Goal: Task Accomplishment & Management: Manage account settings

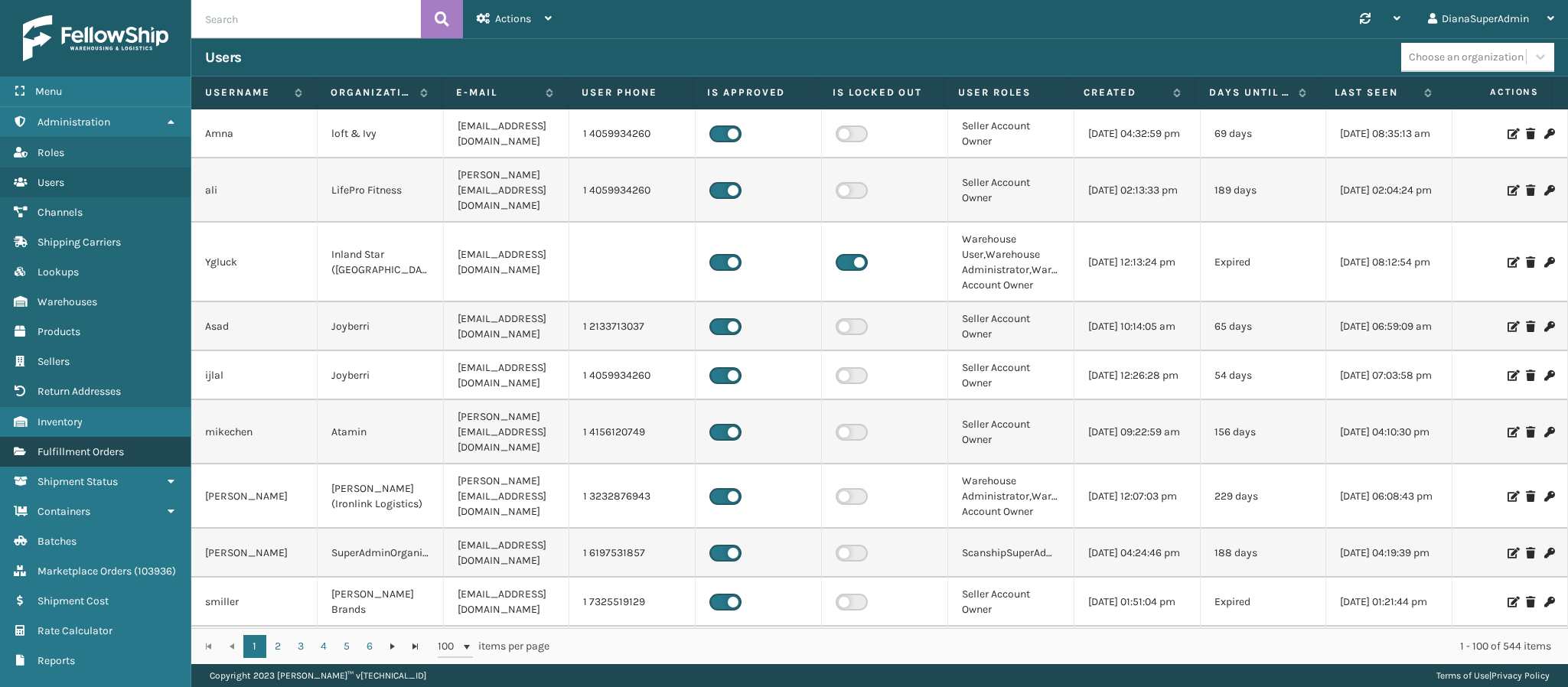
click at [88, 445] on span "Fulfillment Orders" at bounding box center [80, 451] width 86 height 13
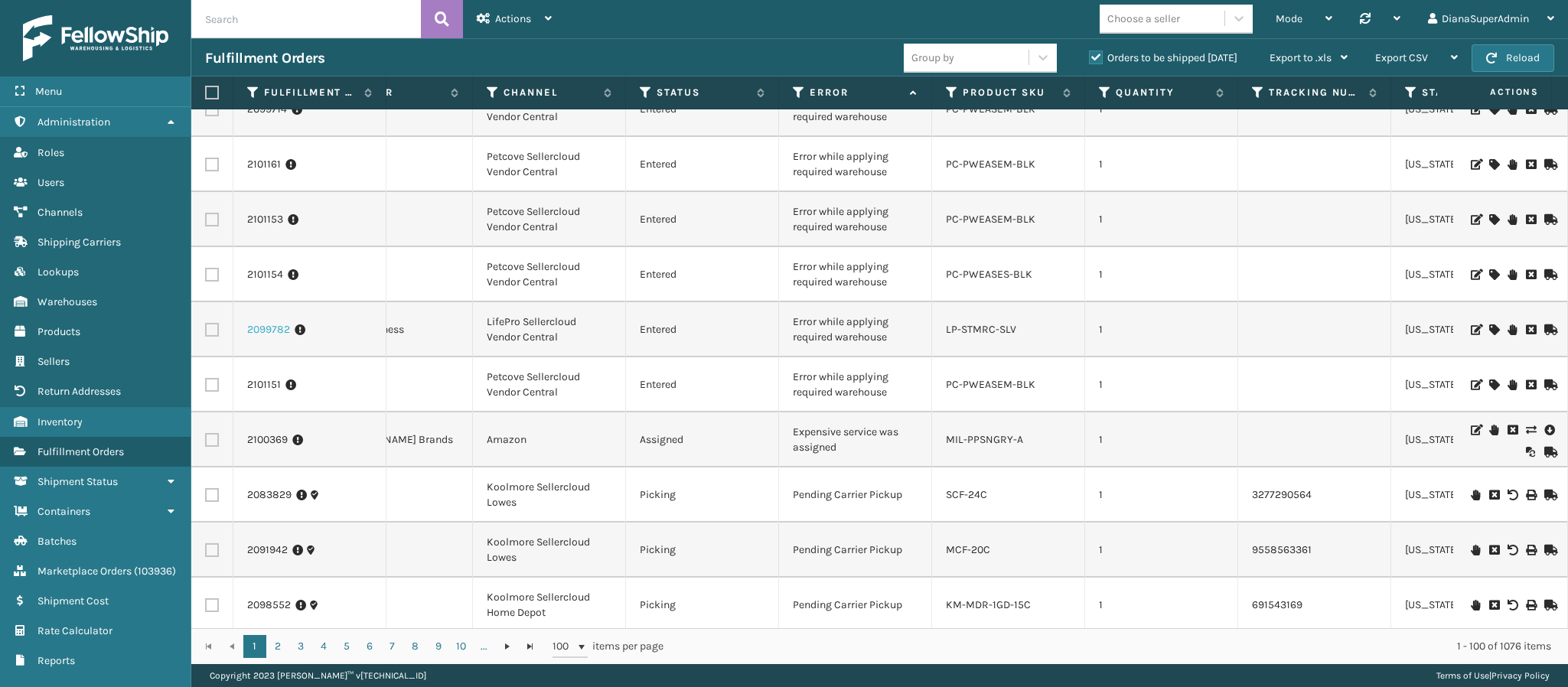
click at [269, 324] on link "2099782" at bounding box center [268, 330] width 43 height 16
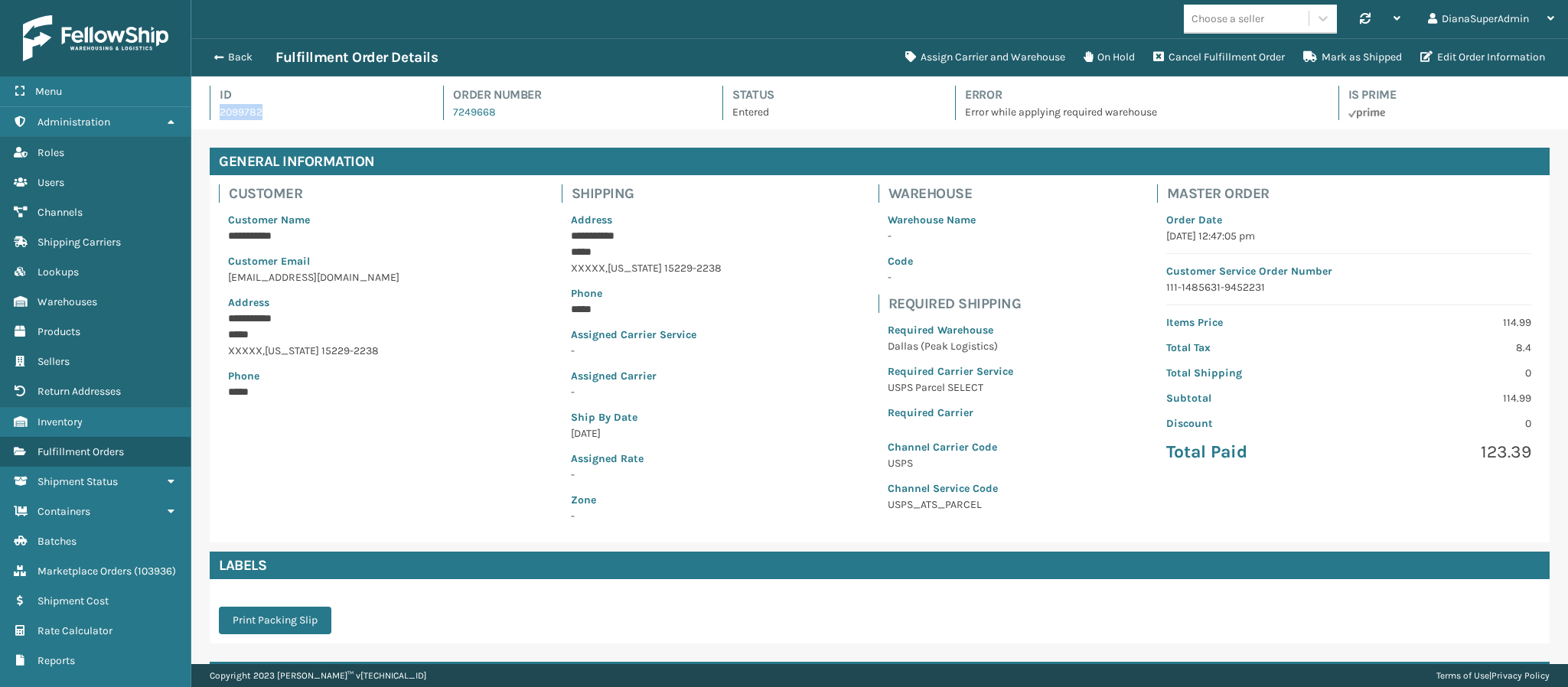
drag, startPoint x: 290, startPoint y: 113, endPoint x: 199, endPoint y: 113, distance: 91.0
click at [199, 113] on div "Id 2099782 Order Number 7249668 Status Entered Error Error while applying requi…" at bounding box center [879, 103] width 1376 height 53
copy p "2099782"
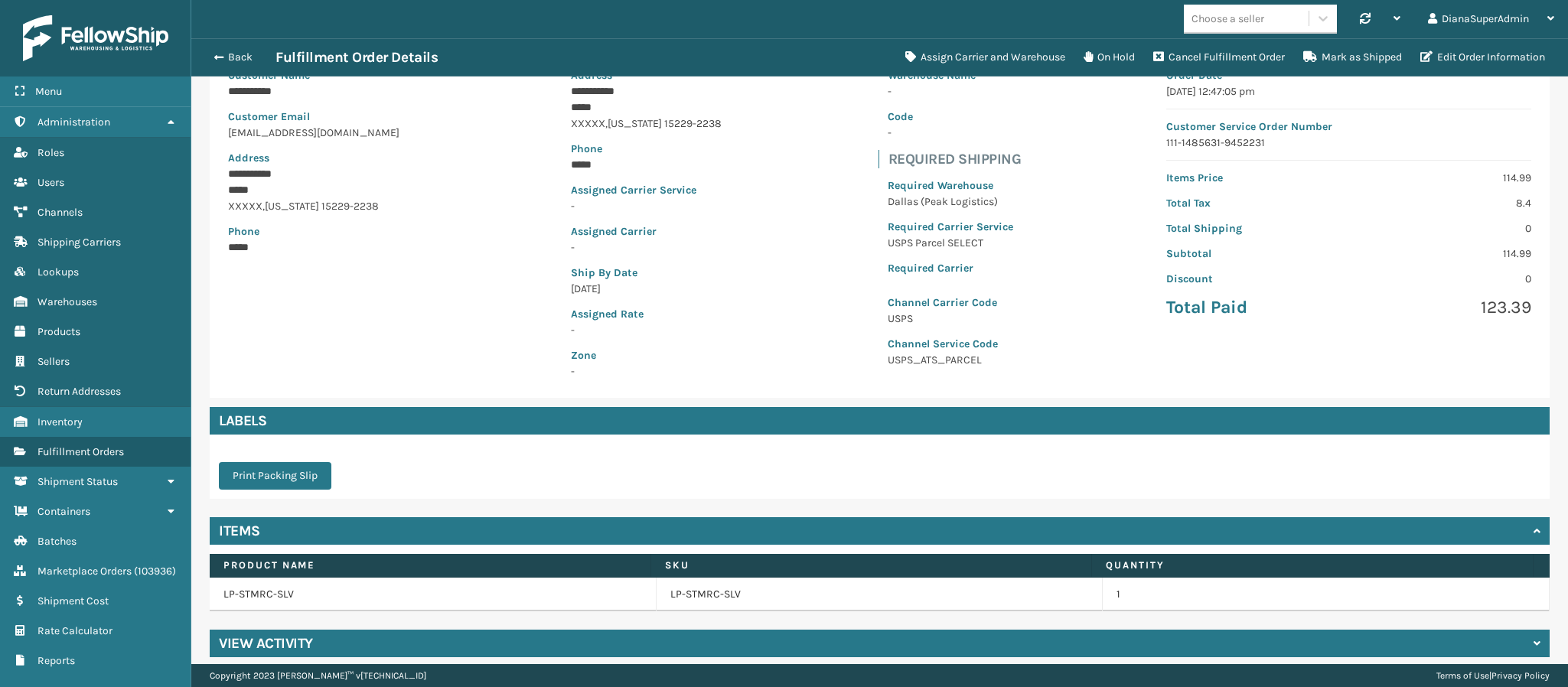
click at [1127, 273] on div "**********" at bounding box center [879, 214] width 1340 height 367
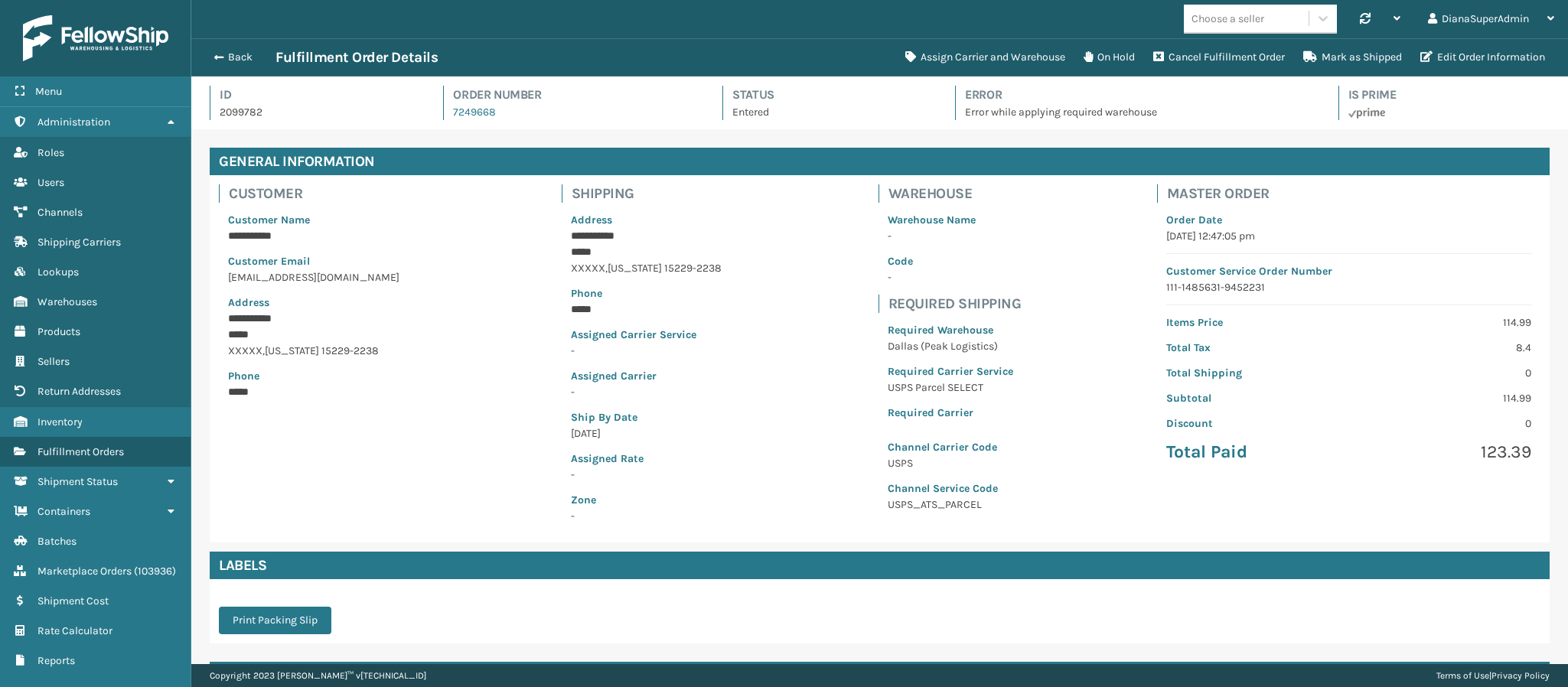
click at [516, 101] on h4 "Order Number" at bounding box center [574, 94] width 242 height 18
drag, startPoint x: 501, startPoint y: 117, endPoint x: 445, endPoint y: 122, distance: 56.2
click at [445, 122] on div "Id 2099782 Order Number 7249668 Status Entered Error Error while applying requi…" at bounding box center [879, 107] width 1340 height 44
copy link "7249668"
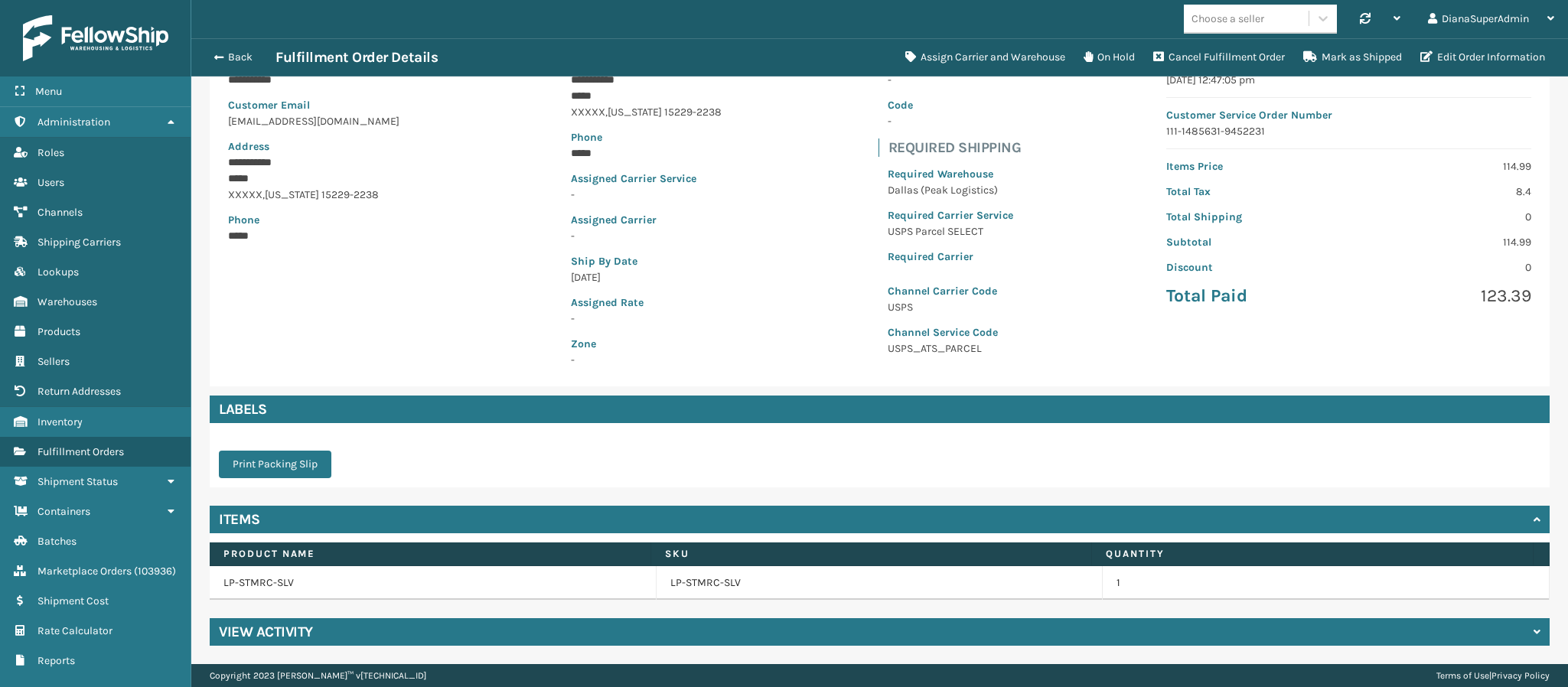
click at [266, 583] on td "LP-STMRC-SLV" at bounding box center [433, 583] width 447 height 34
click at [474, 441] on div "Print Packing Slip" at bounding box center [879, 455] width 1340 height 64
click at [686, 577] on link "LP-STMRC-SLV" at bounding box center [705, 583] width 71 height 16
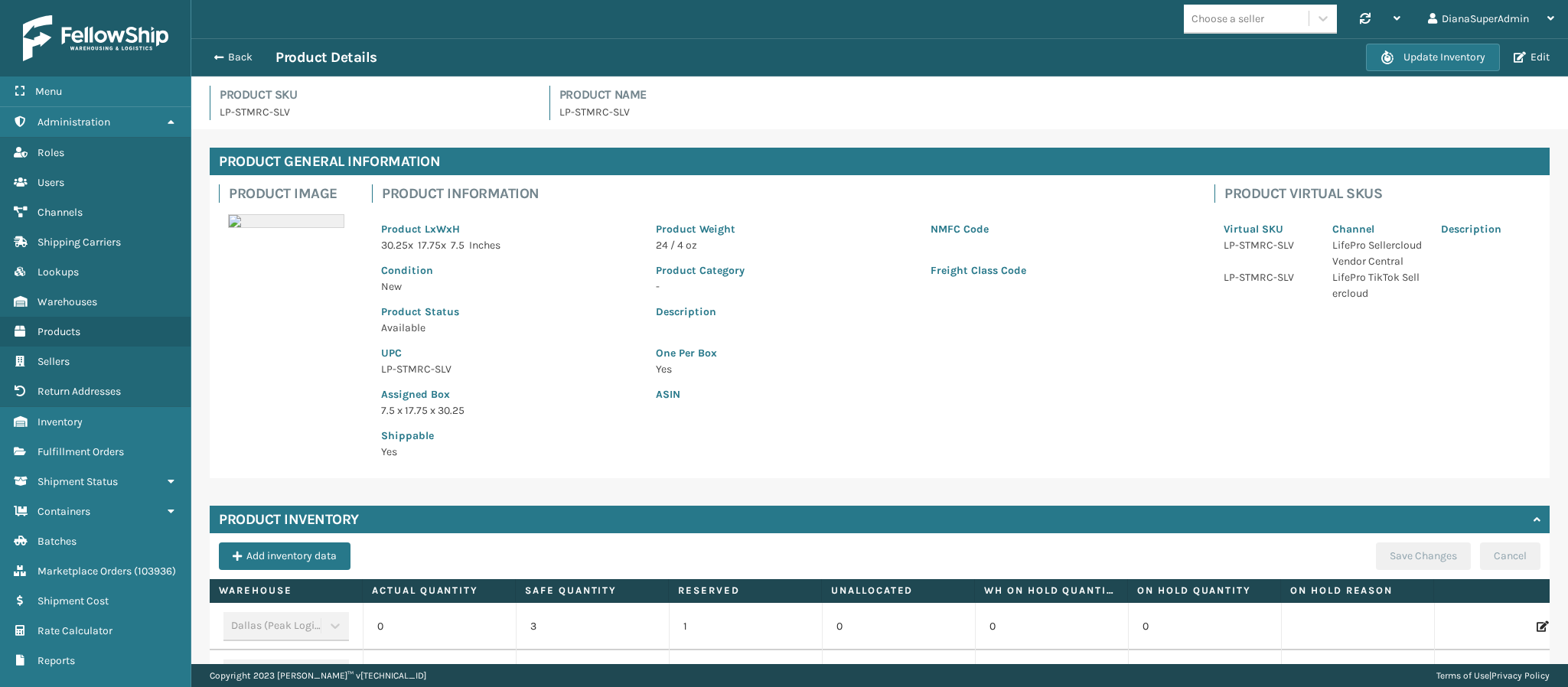
click at [1127, 345] on p "One Per Box" at bounding box center [921, 353] width 531 height 16
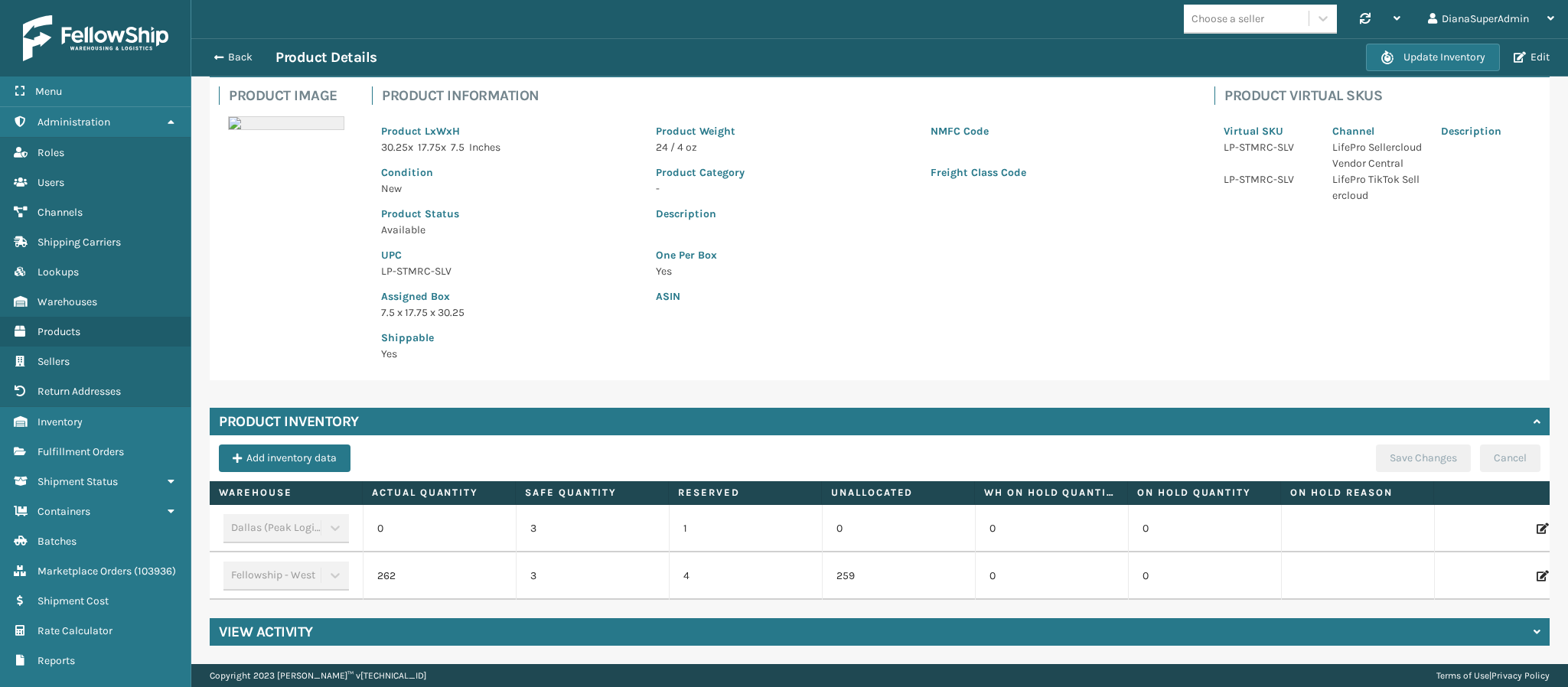
click at [1112, 212] on div "Description" at bounding box center [921, 217] width 549 height 41
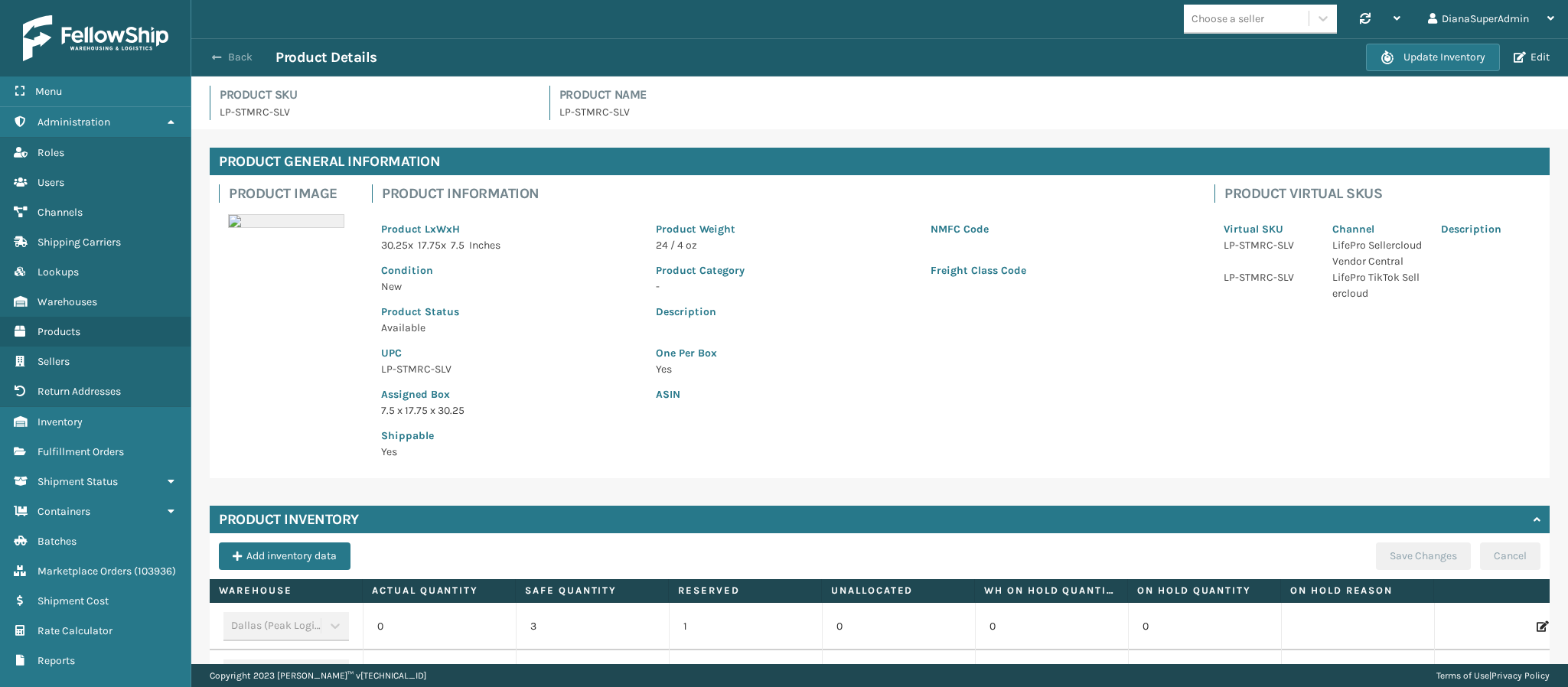
click at [221, 60] on button "Back" at bounding box center [240, 57] width 71 height 14
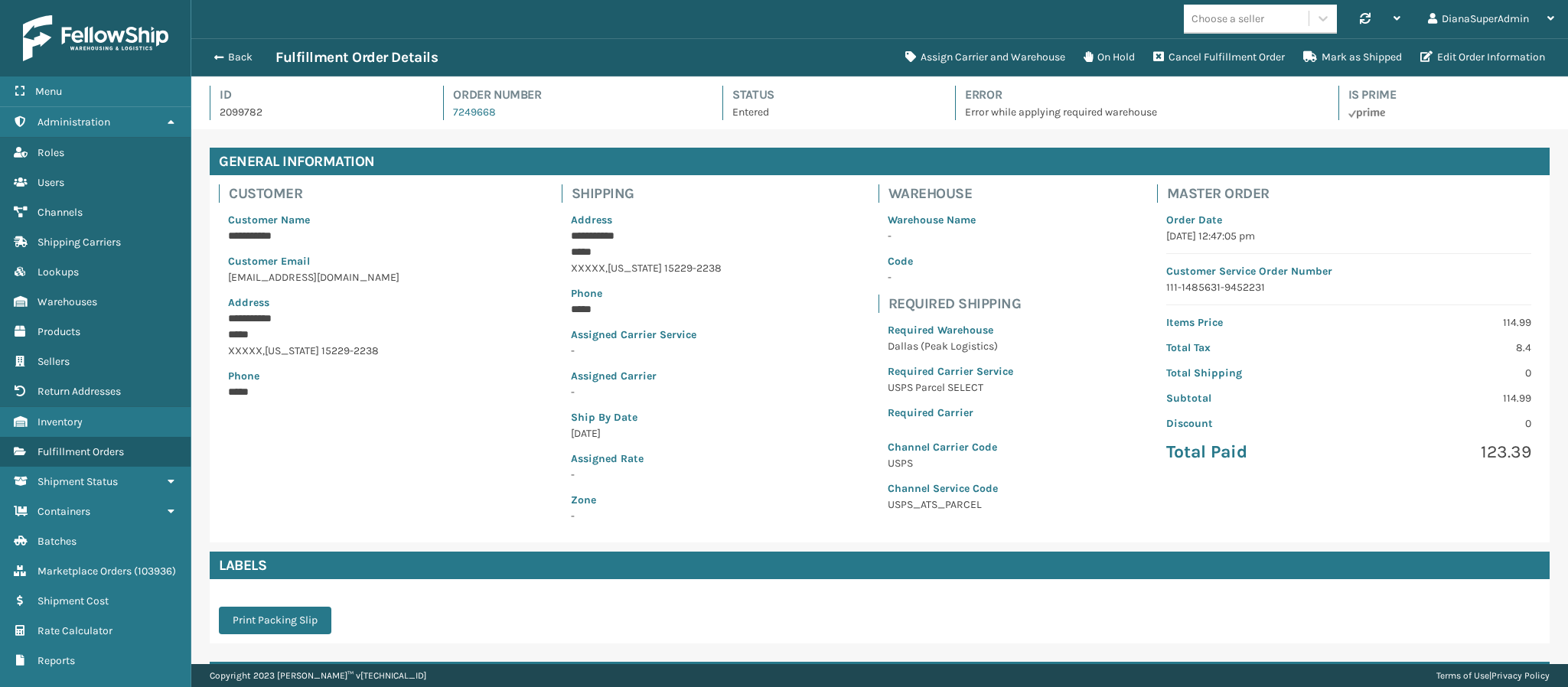
scroll to position [37, 1377]
click at [1147, 310] on div "Master Order Order Date [DATE] 12:47:05 pm Customer Service Order Number 111-14…" at bounding box center [1348, 328] width 401 height 306
click at [230, 54] on button "Back" at bounding box center [240, 57] width 71 height 14
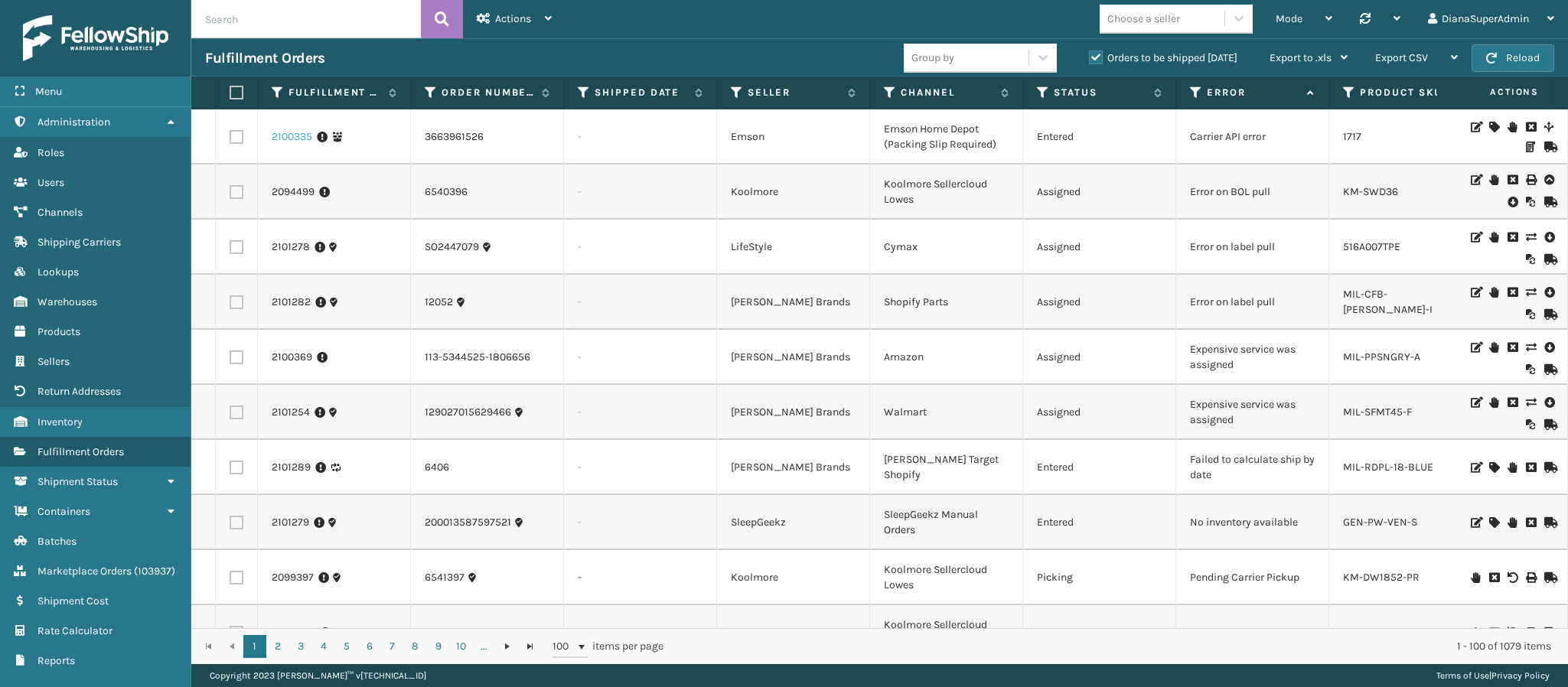
click at [290, 133] on link "2100335" at bounding box center [292, 138] width 41 height 16
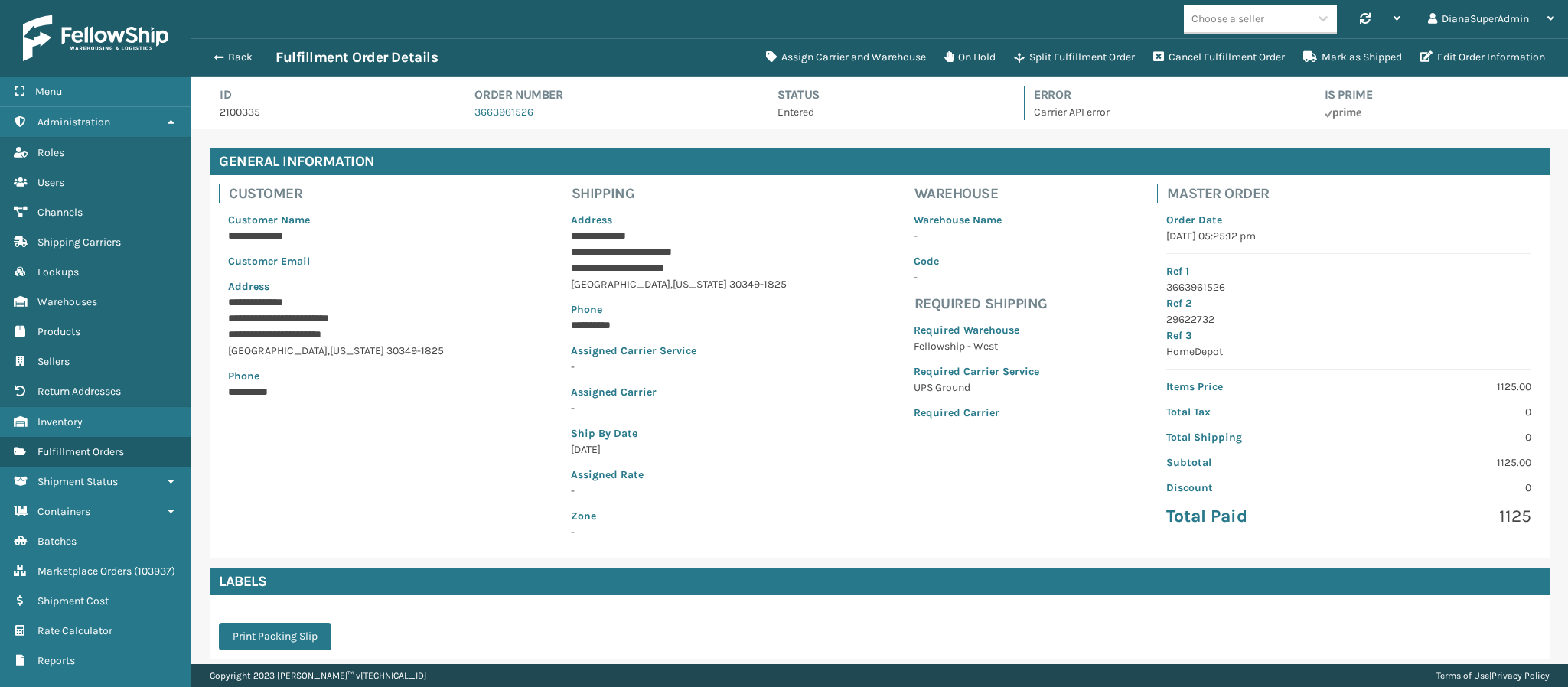
scroll to position [37, 1377]
click at [1043, 178] on div "**********" at bounding box center [879, 367] width 1340 height 383
click at [224, 53] on button "Back" at bounding box center [240, 57] width 71 height 14
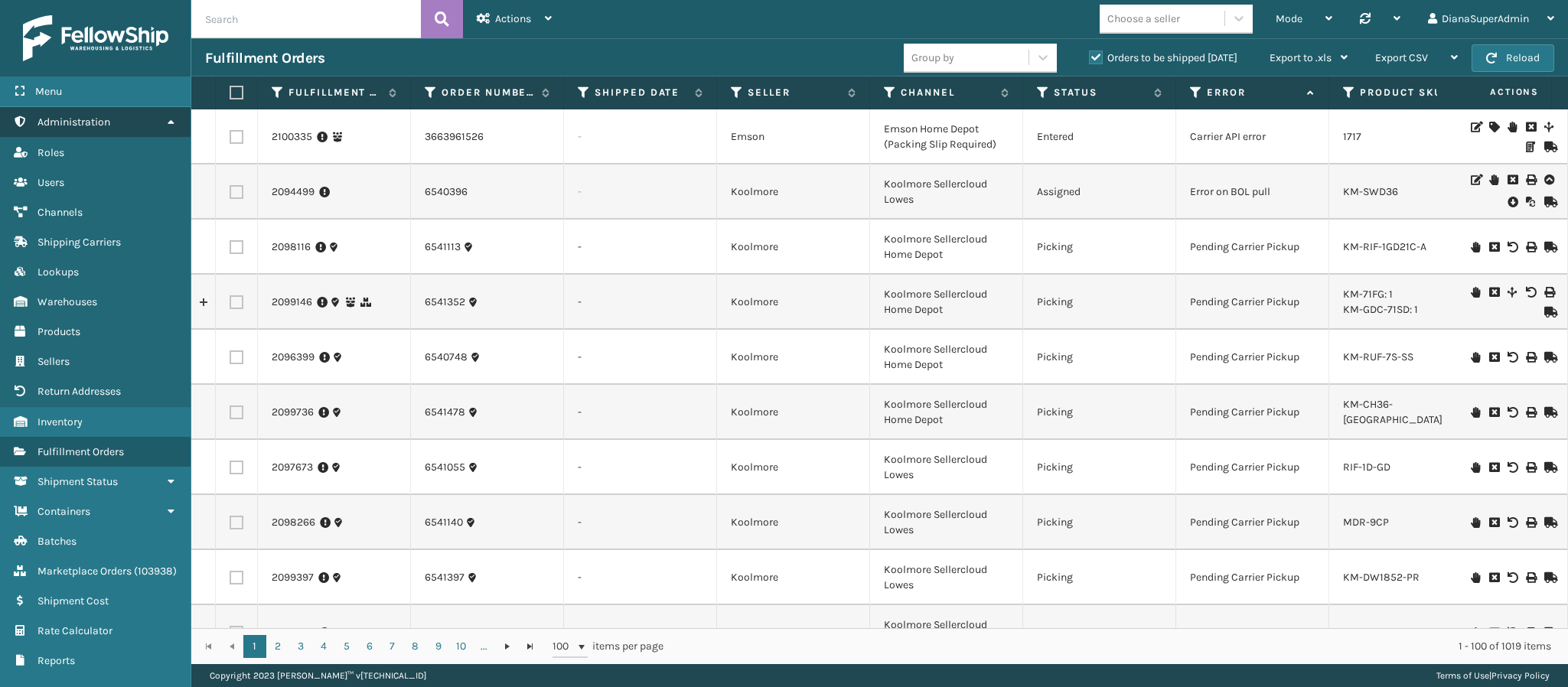
click at [171, 108] on link "Administration" at bounding box center [95, 122] width 191 height 30
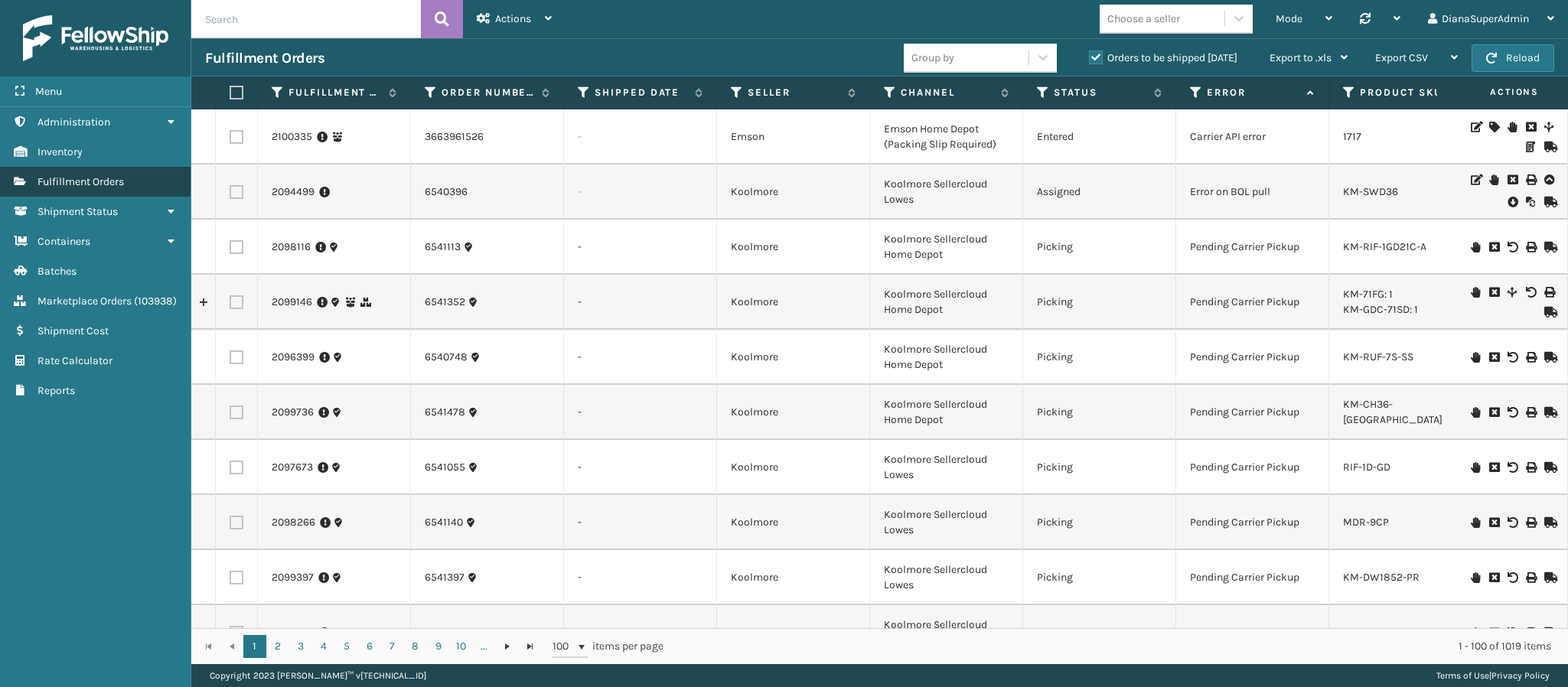
click at [113, 178] on span "Fulfillment Orders" at bounding box center [80, 181] width 86 height 13
click at [308, 23] on input "text" at bounding box center [306, 19] width 230 height 38
paste input "2100827"
type input "2100827"
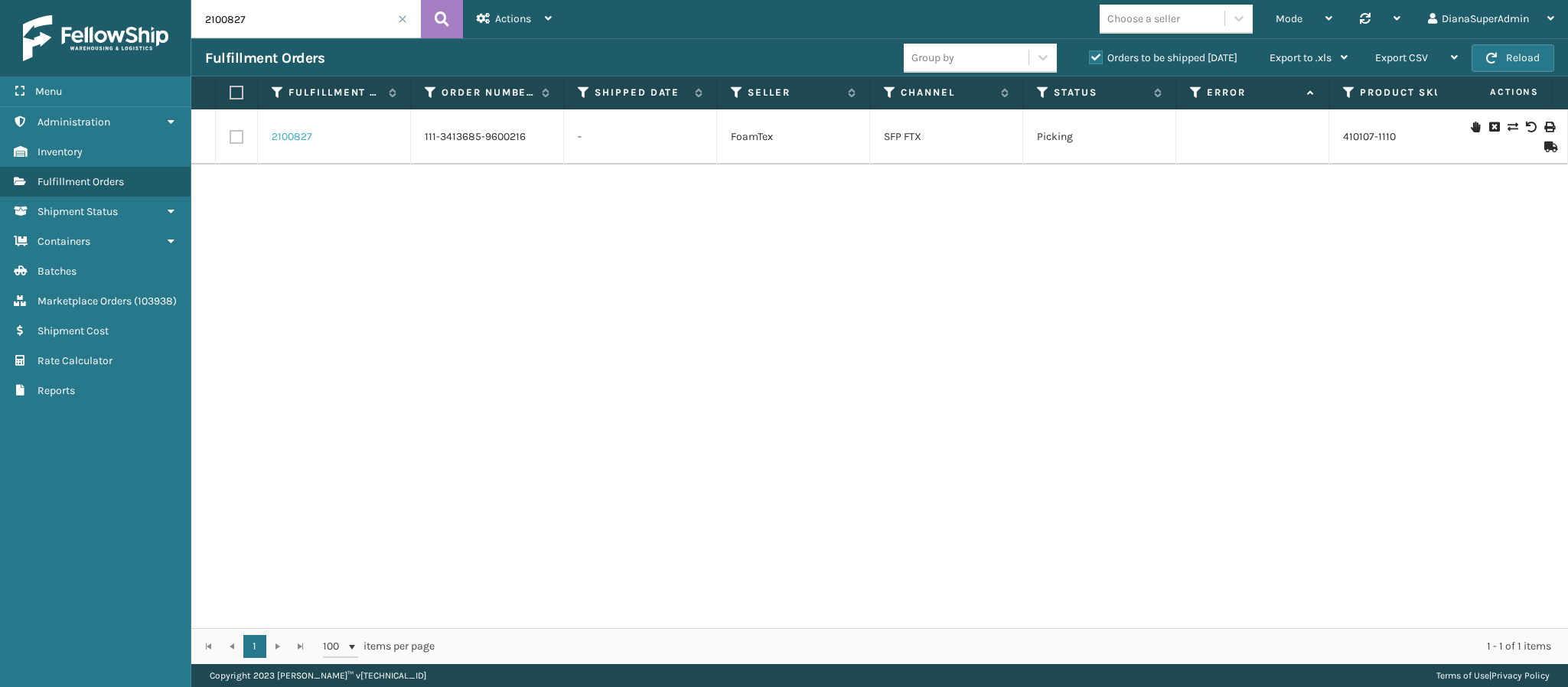
click at [286, 138] on link "2100827" at bounding box center [292, 138] width 41 height 16
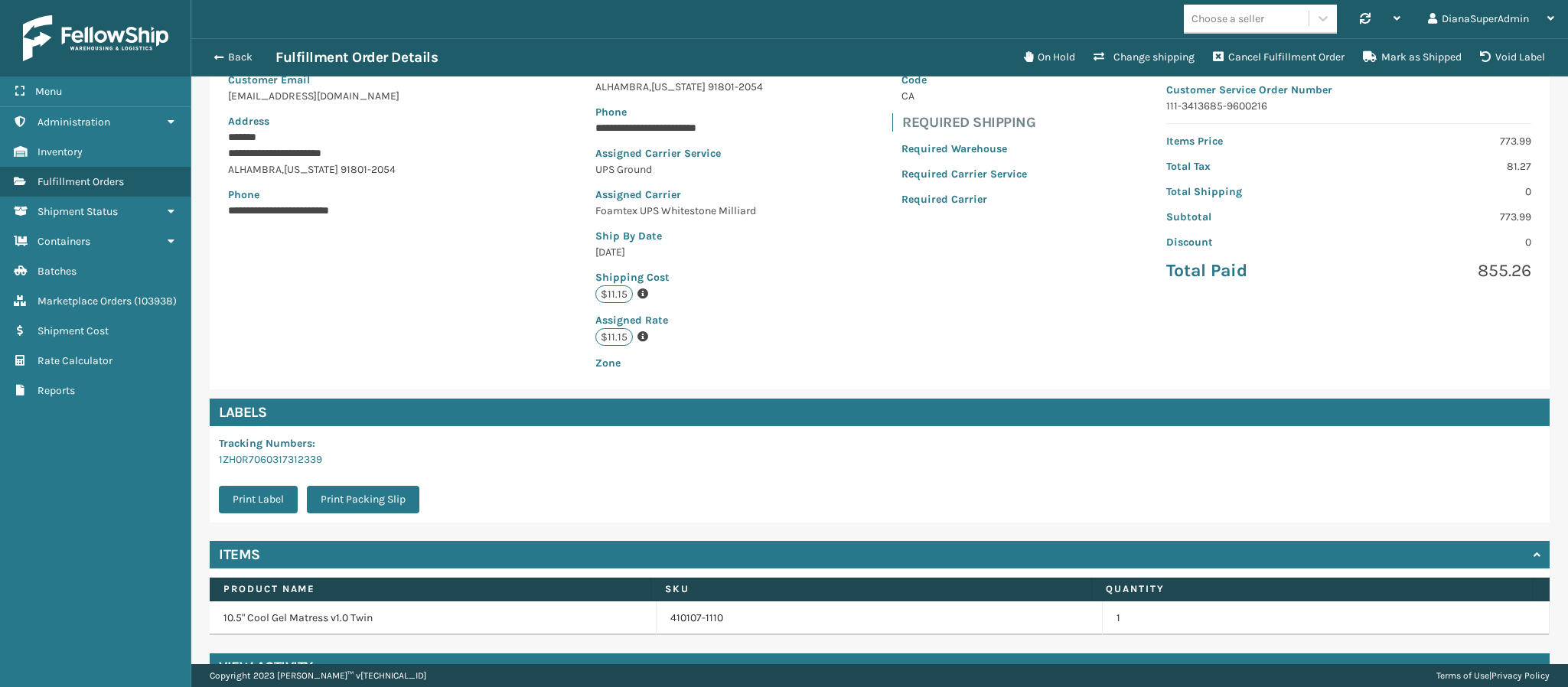
scroll to position [218, 0]
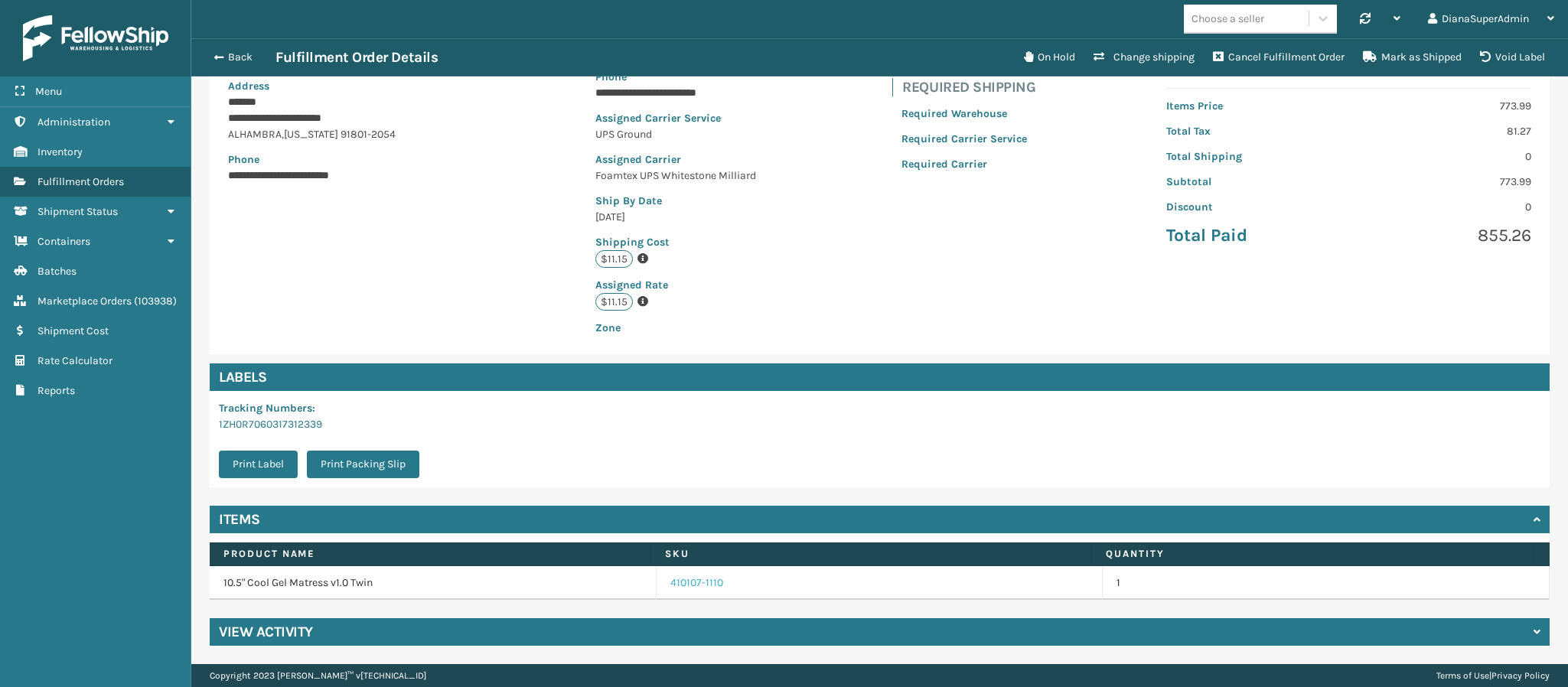
click at [682, 588] on link "410107-1110" at bounding box center [697, 583] width 53 height 16
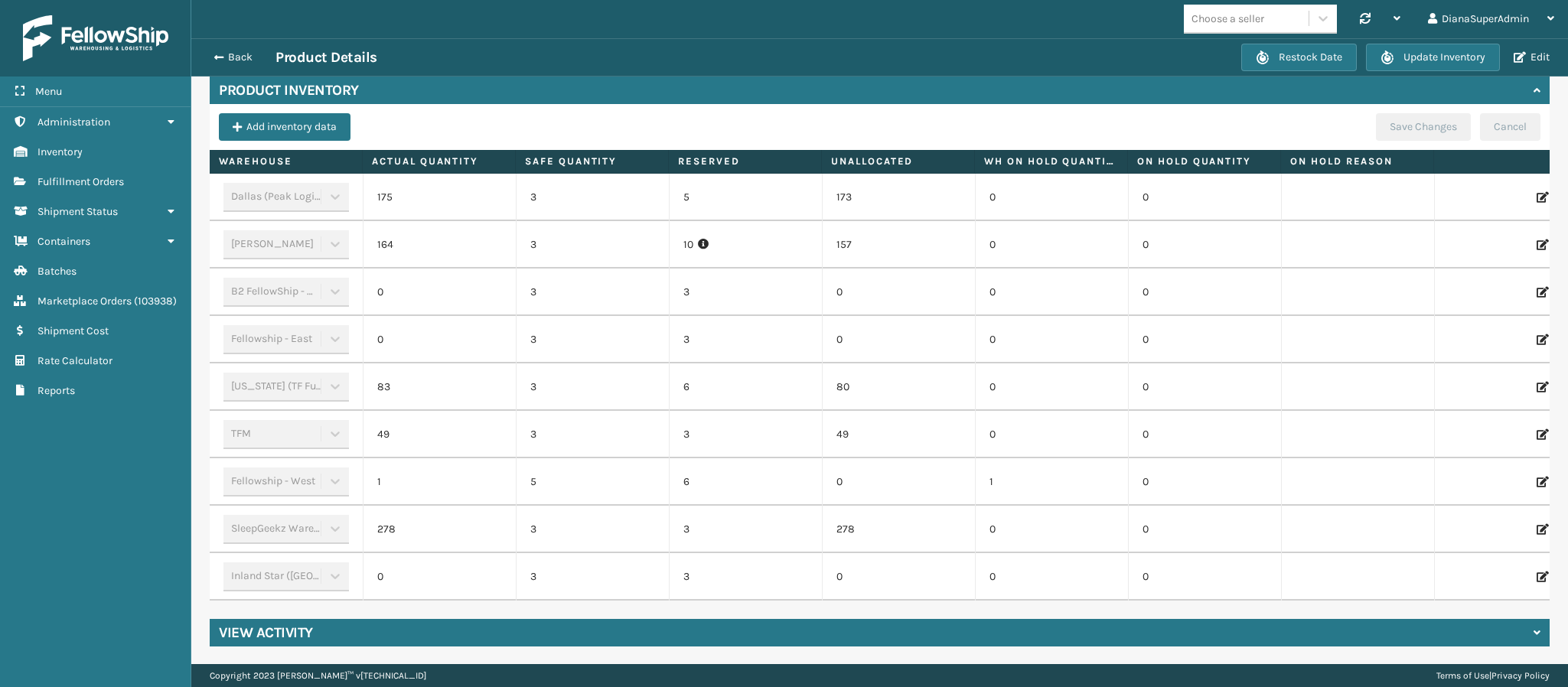
scroll to position [495, 0]
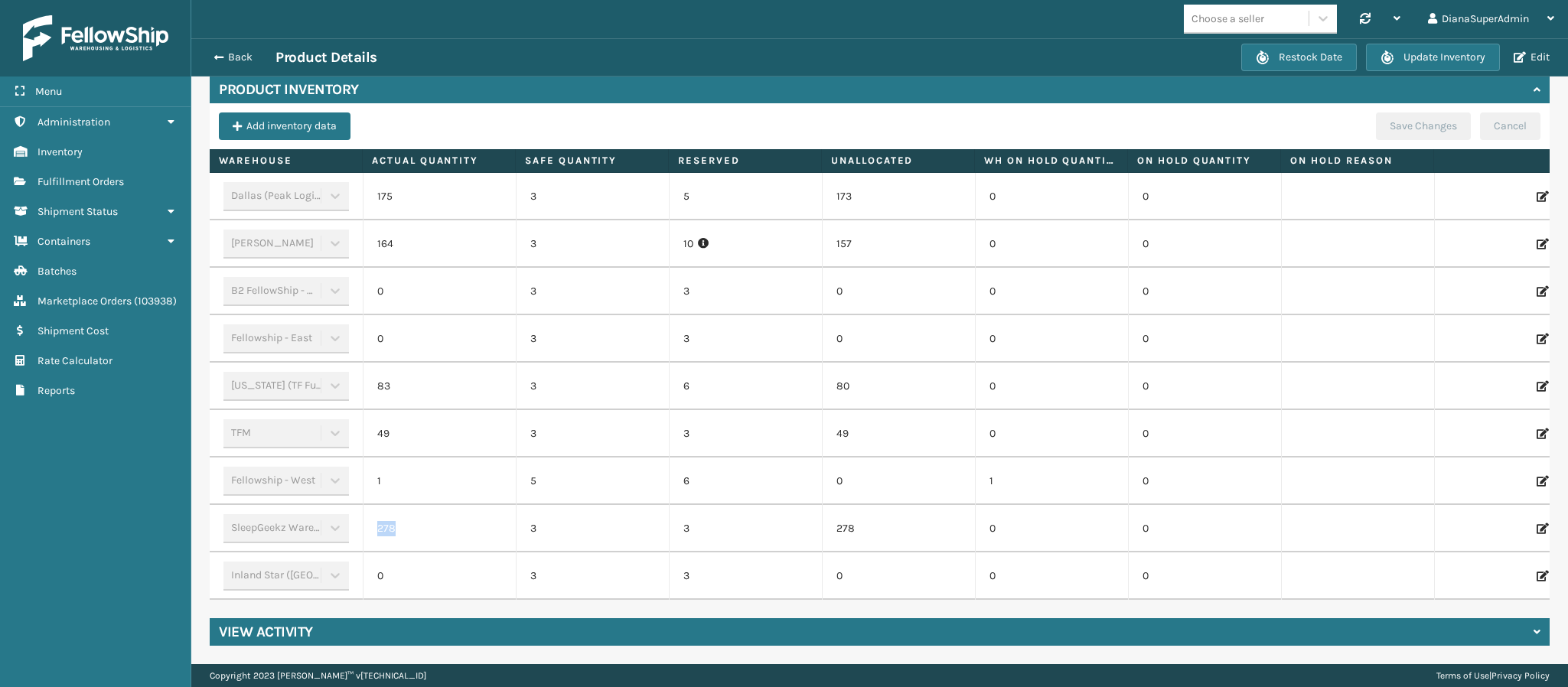
drag, startPoint x: 407, startPoint y: 513, endPoint x: 338, endPoint y: 512, distance: 69.0
click at [338, 512] on tr "SleepGeekz Warehouse 278 3 3 278 0 0" at bounding box center [898, 529] width 1377 height 47
drag, startPoint x: 405, startPoint y: 418, endPoint x: 318, endPoint y: 404, distance: 88.1
click at [318, 410] on tr "TFM 49 3 3 49 0 0" at bounding box center [898, 434] width 1377 height 47
drag, startPoint x: 412, startPoint y: 367, endPoint x: 294, endPoint y: 365, distance: 118.0
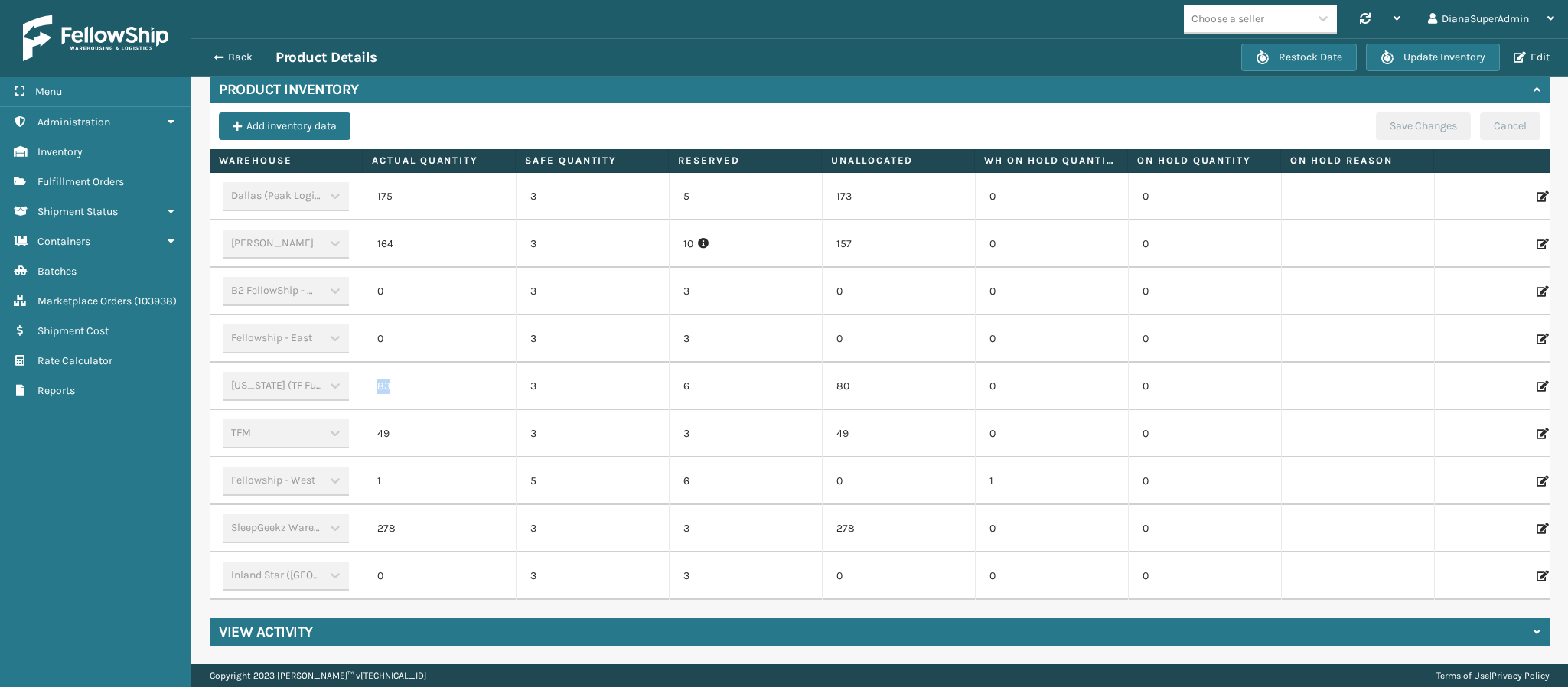
click at [294, 365] on tr "[US_STATE] (TF Fulfillment) 83 3 6 80 0 0" at bounding box center [898, 387] width 1377 height 47
drag, startPoint x: 414, startPoint y: 230, endPoint x: 365, endPoint y: 230, distance: 49.0
click at [365, 230] on td "164" at bounding box center [440, 244] width 153 height 47
click at [397, 186] on td "175" at bounding box center [440, 197] width 153 height 47
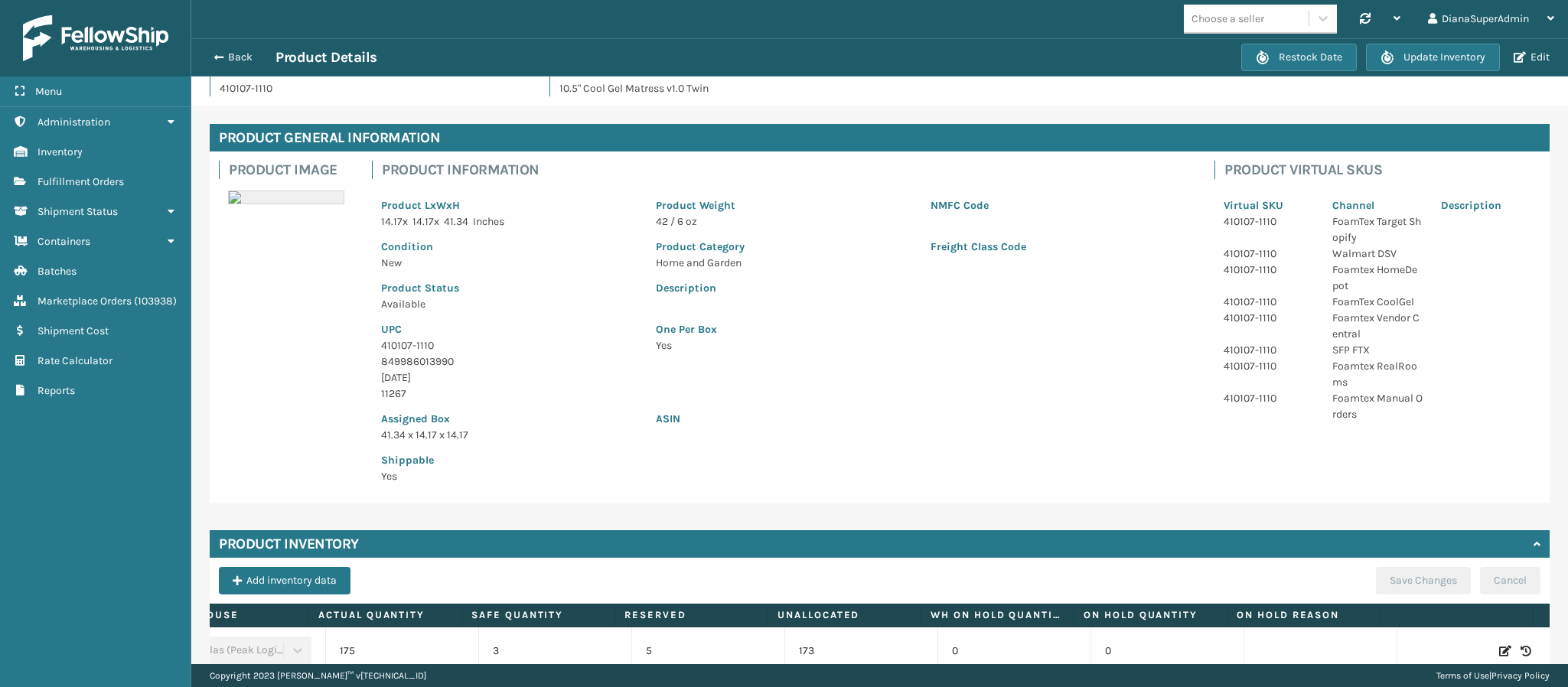
scroll to position [0, 0]
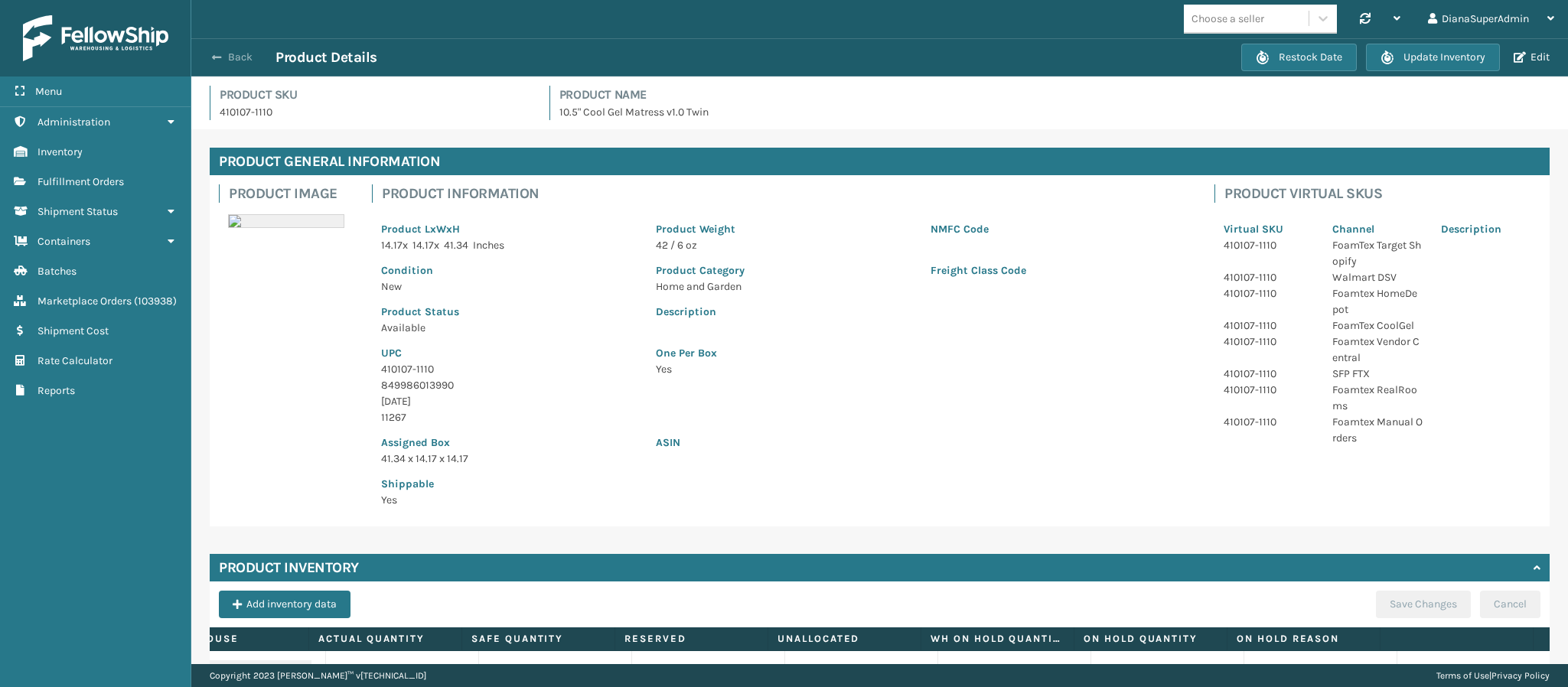
click at [227, 60] on button "Back" at bounding box center [240, 57] width 71 height 14
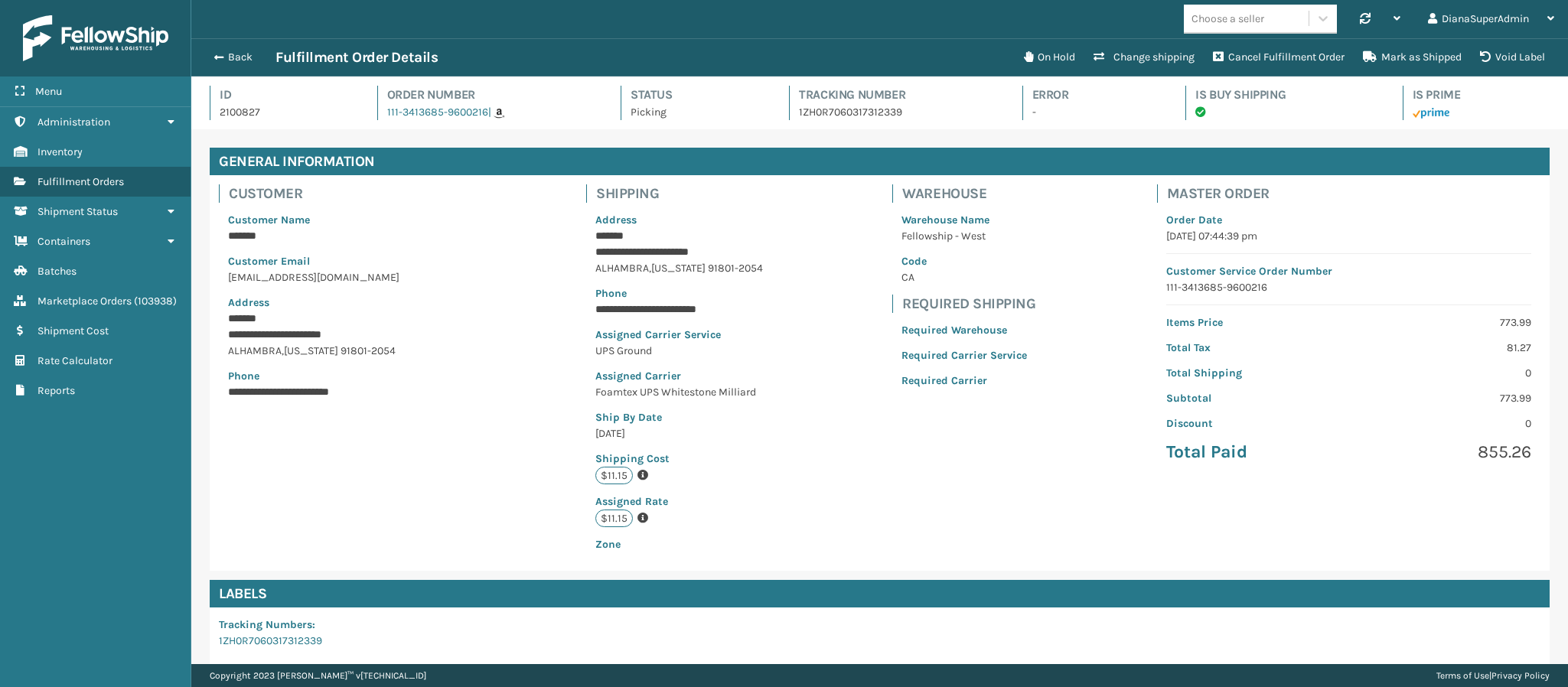
scroll to position [37, 1377]
click at [1166, 57] on button "Change shipping" at bounding box center [1143, 57] width 119 height 30
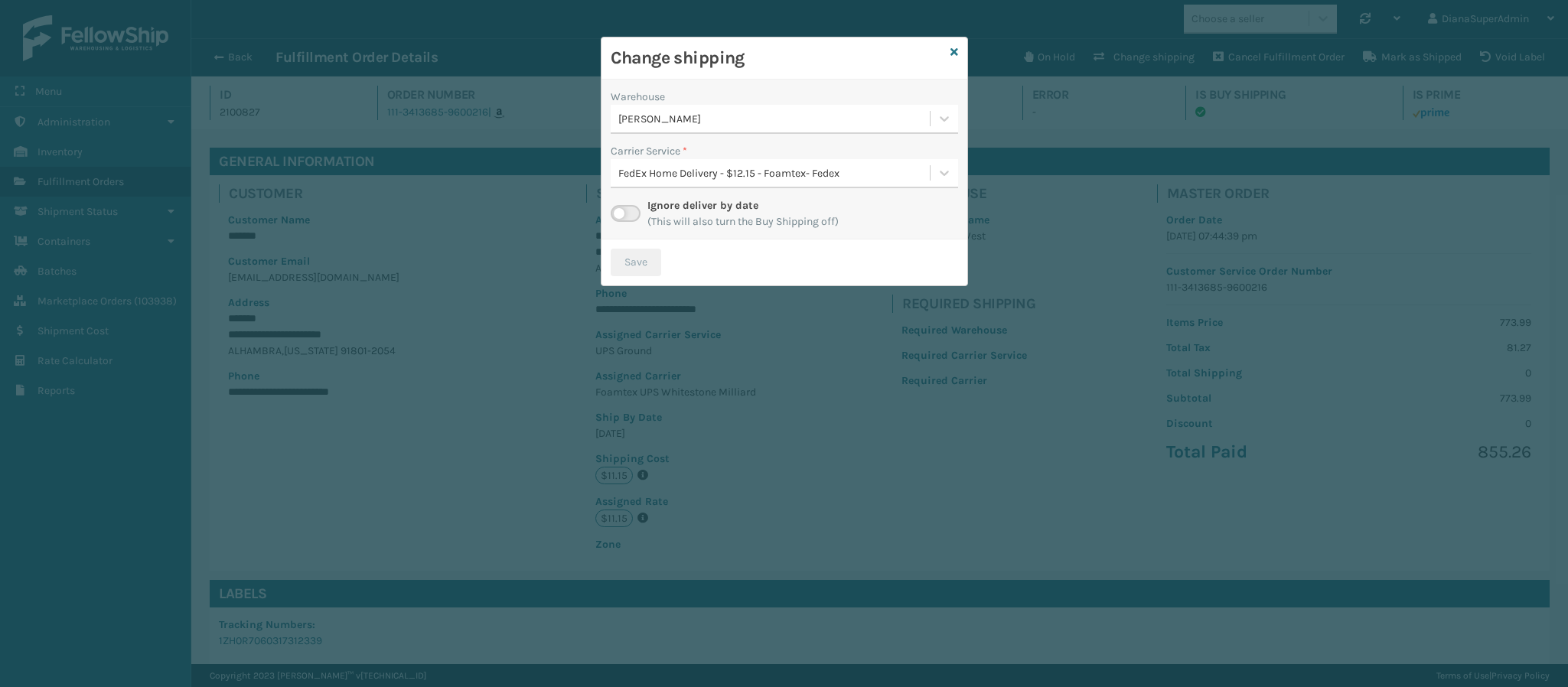
click at [624, 216] on label at bounding box center [625, 213] width 30 height 17
click at [621, 215] on input "checkbox" at bounding box center [615, 210] width 10 height 10
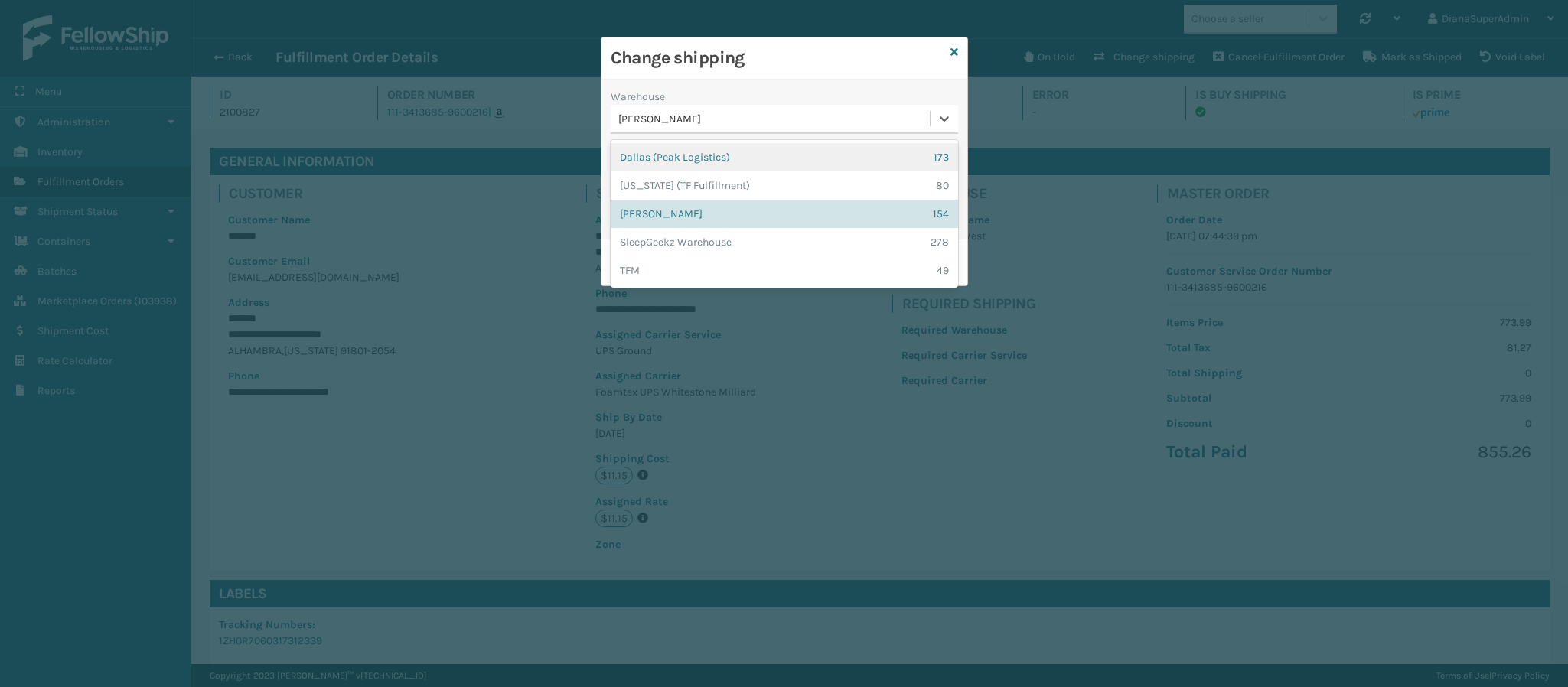
click at [878, 122] on div "[PERSON_NAME]" at bounding box center [774, 118] width 313 height 16
click at [856, 76] on div "Change shipping" at bounding box center [784, 58] width 366 height 42
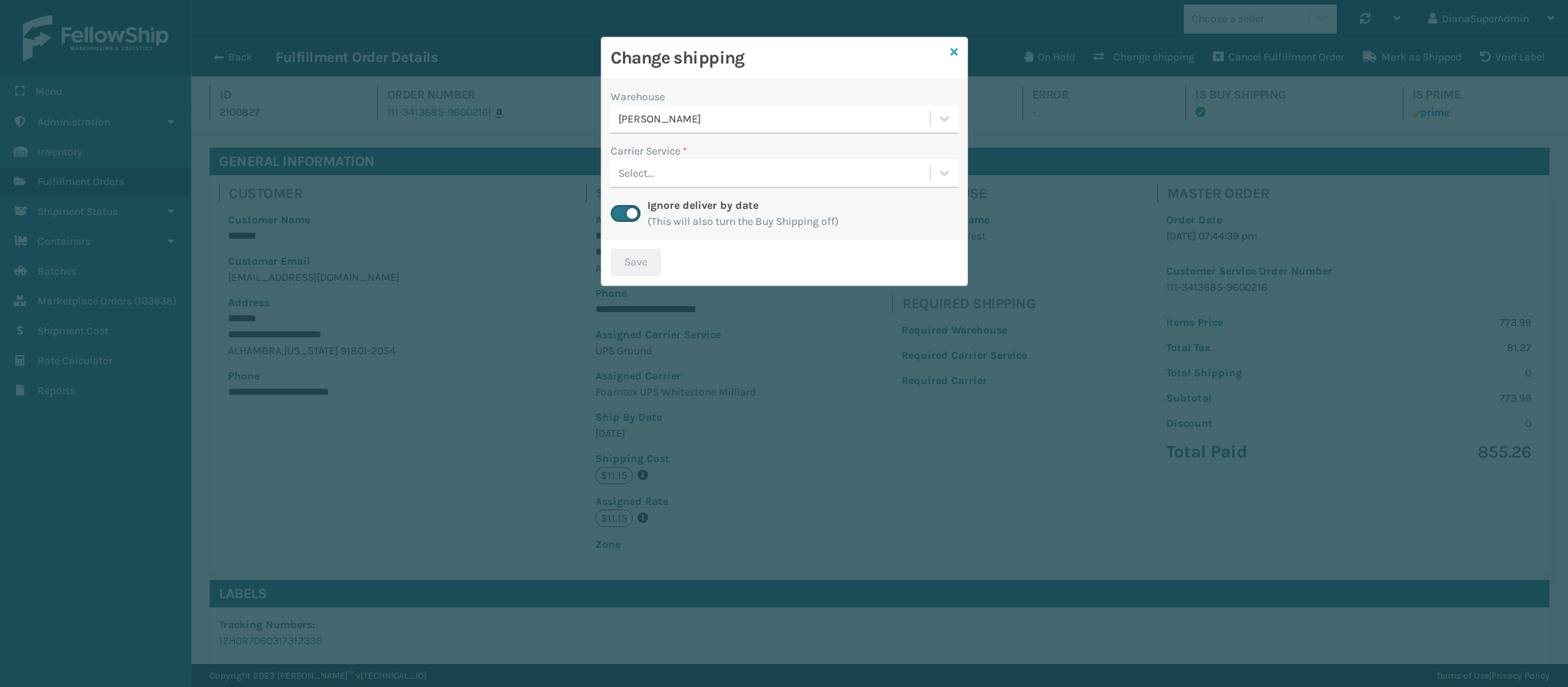
click at [950, 49] on icon at bounding box center [953, 52] width 8 height 10
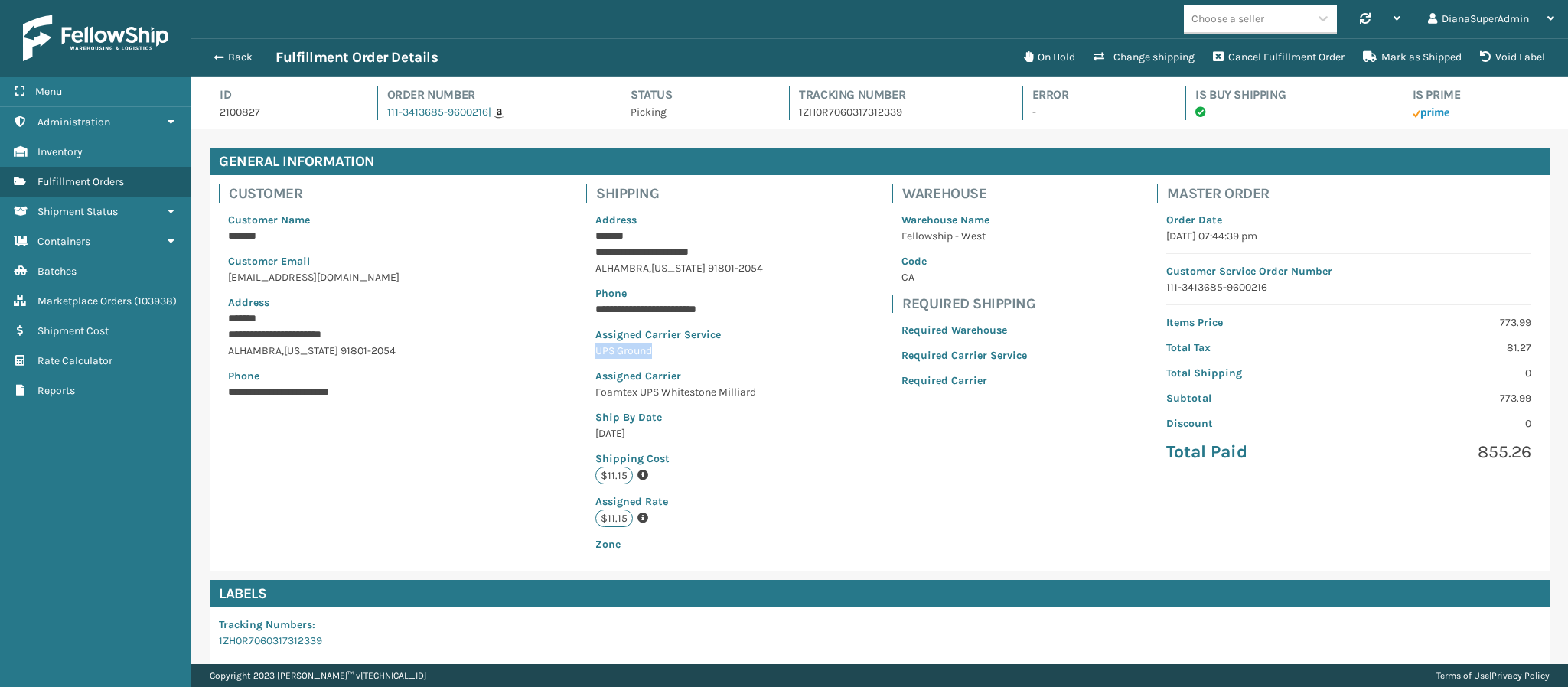
drag, startPoint x: 668, startPoint y: 351, endPoint x: 563, endPoint y: 352, distance: 105.0
click at [563, 352] on div "**********" at bounding box center [879, 373] width 1340 height 395
click at [948, 246] on div "Warehouse Name Fellowship - West Code CA" at bounding box center [964, 248] width 144 height 91
drag, startPoint x: 684, startPoint y: 349, endPoint x: 597, endPoint y: 340, distance: 87.5
click at [597, 340] on div "**********" at bounding box center [679, 382] width 186 height 359
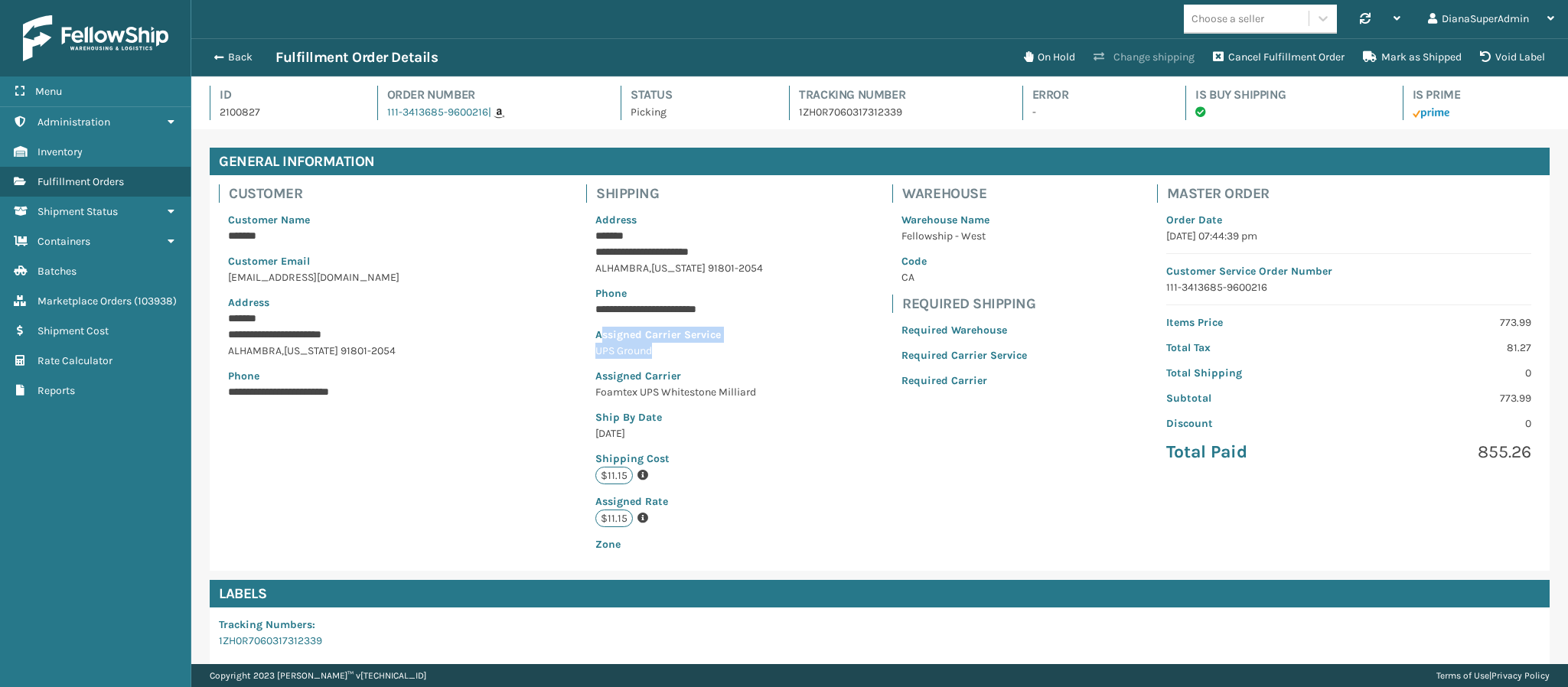
click at [1123, 54] on button "Change shipping" at bounding box center [1143, 57] width 119 height 30
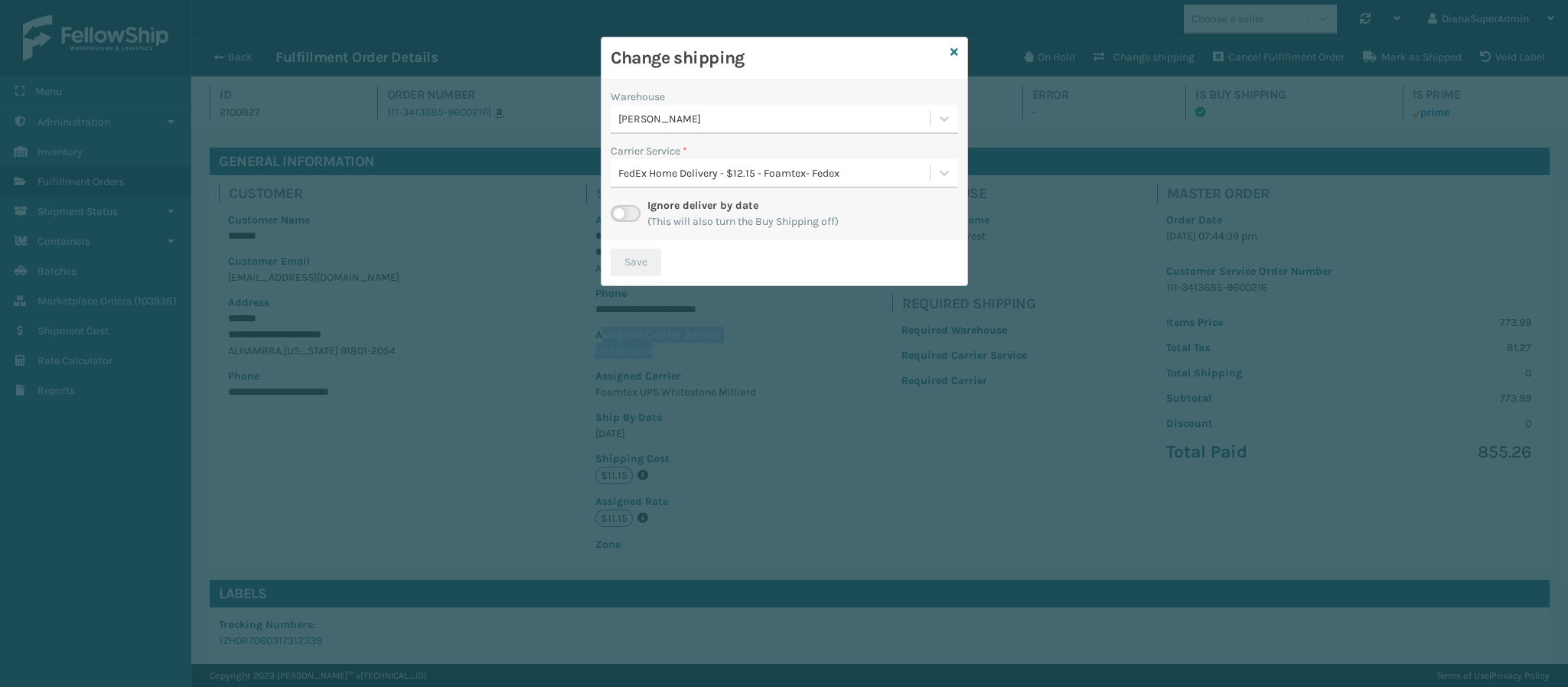
click at [628, 210] on label at bounding box center [625, 213] width 30 height 17
click at [621, 210] on input "checkbox" at bounding box center [615, 210] width 10 height 10
click at [944, 112] on icon at bounding box center [945, 118] width 16 height 16
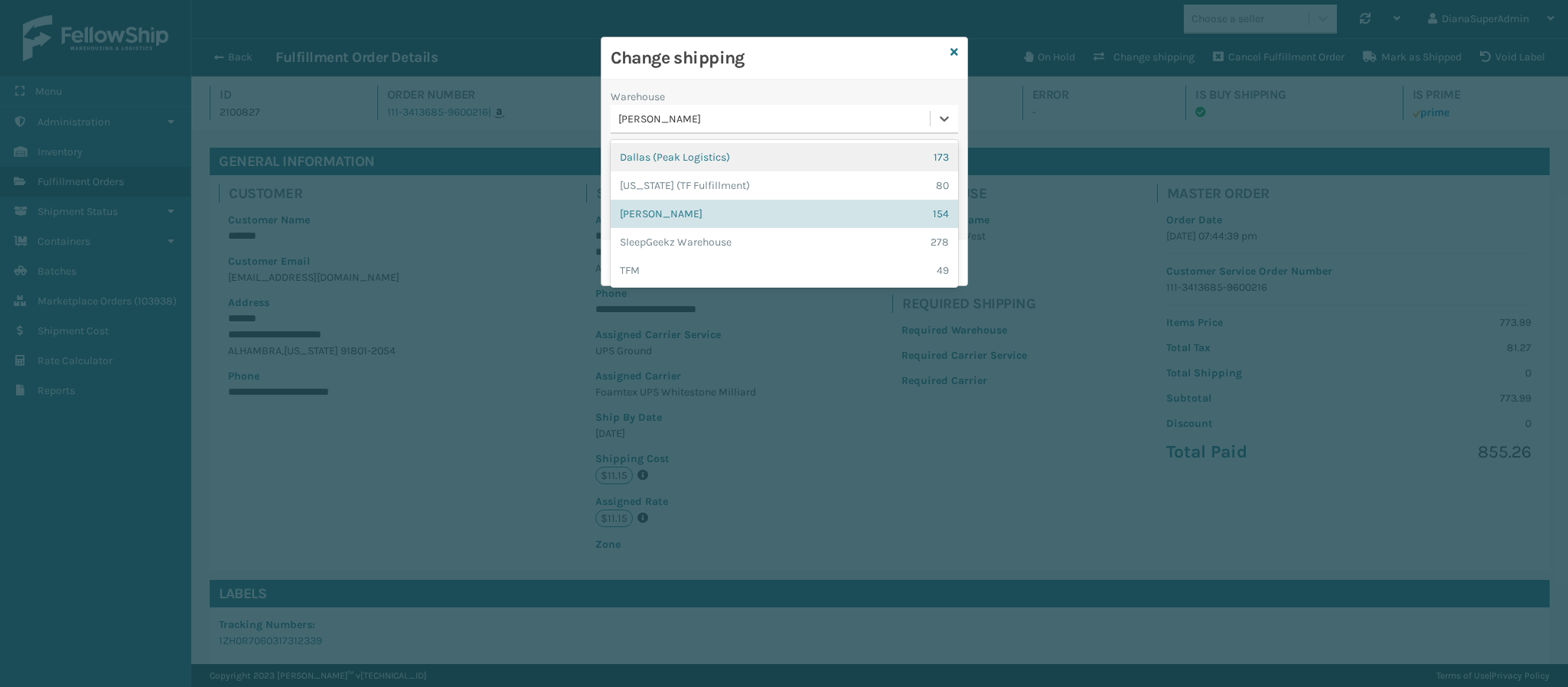
click at [836, 161] on div "Dallas (Peak Logistics) 173" at bounding box center [784, 157] width 347 height 29
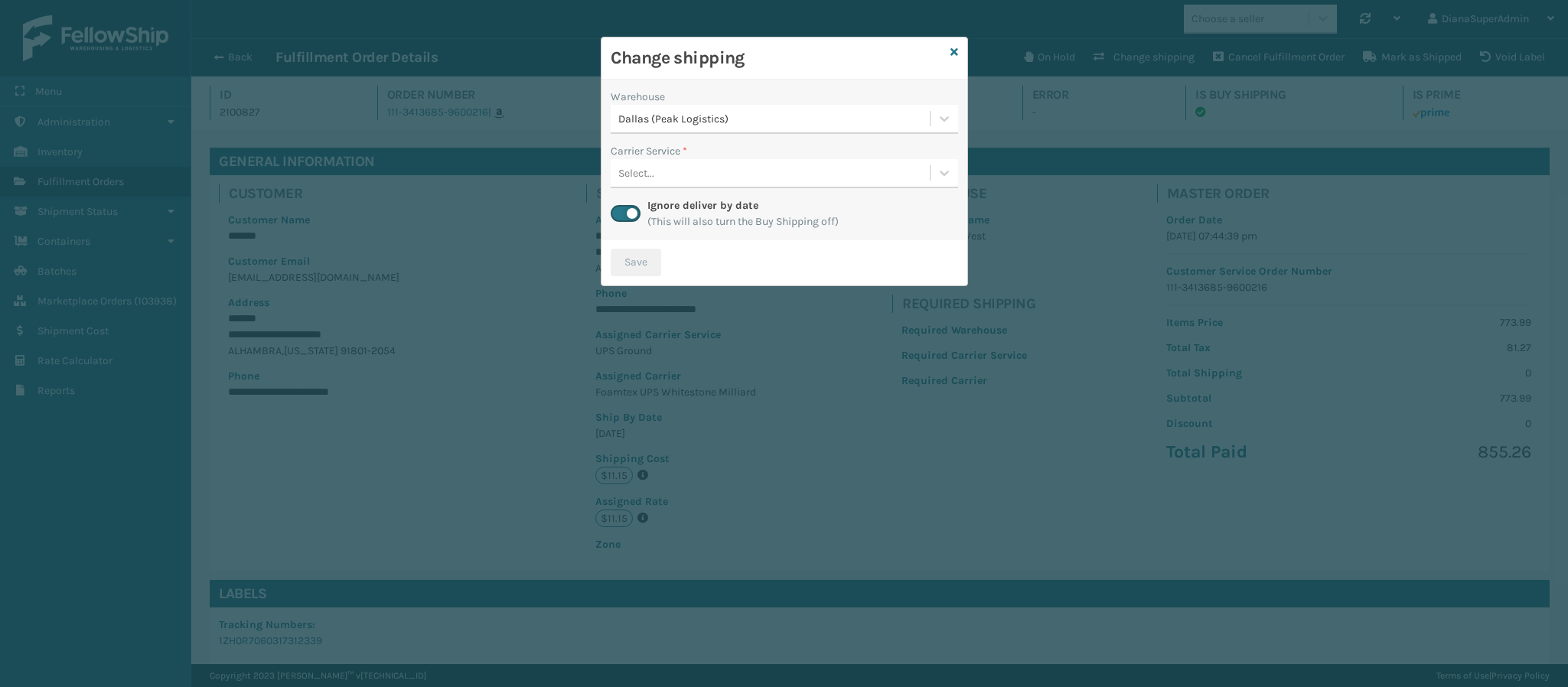
click at [715, 179] on div "Select..." at bounding box center [770, 173] width 319 height 25
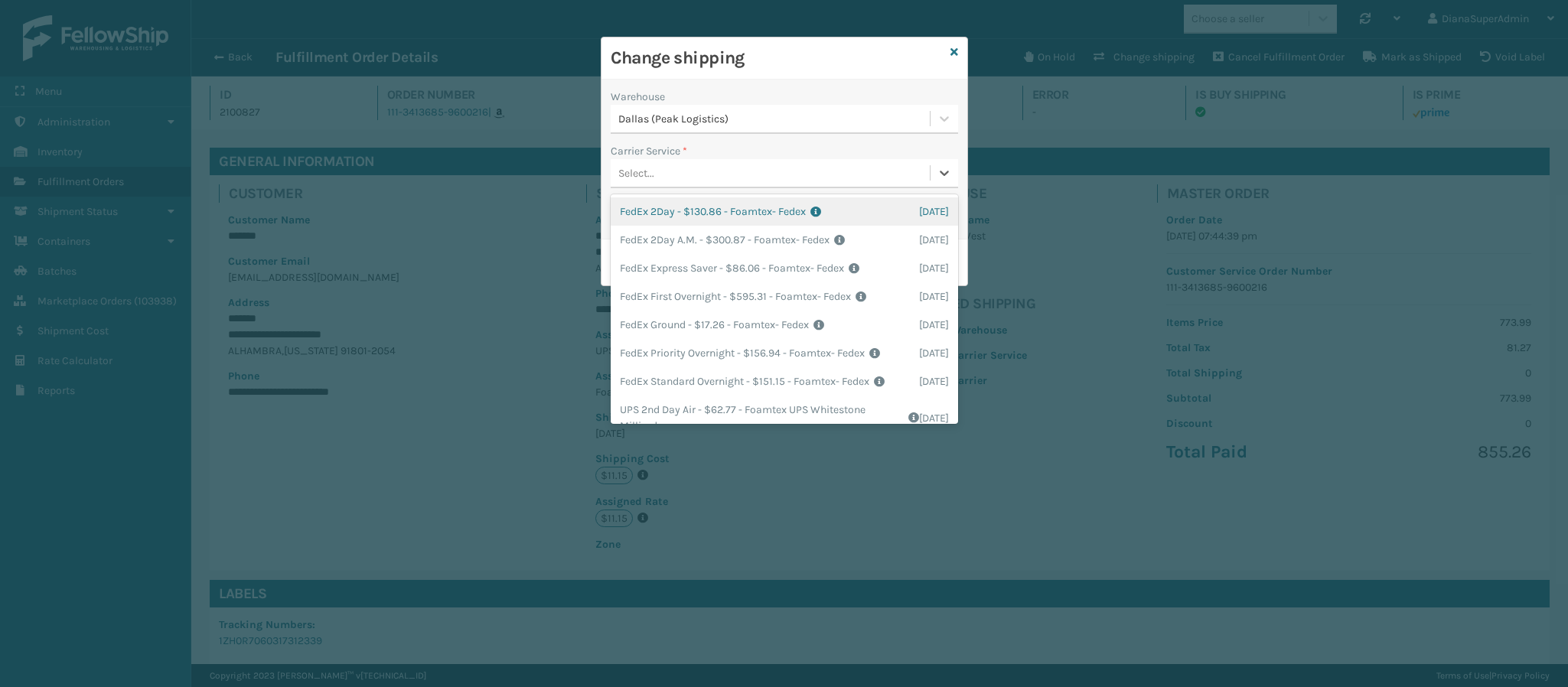
click at [715, 179] on div "Select..." at bounding box center [770, 173] width 319 height 25
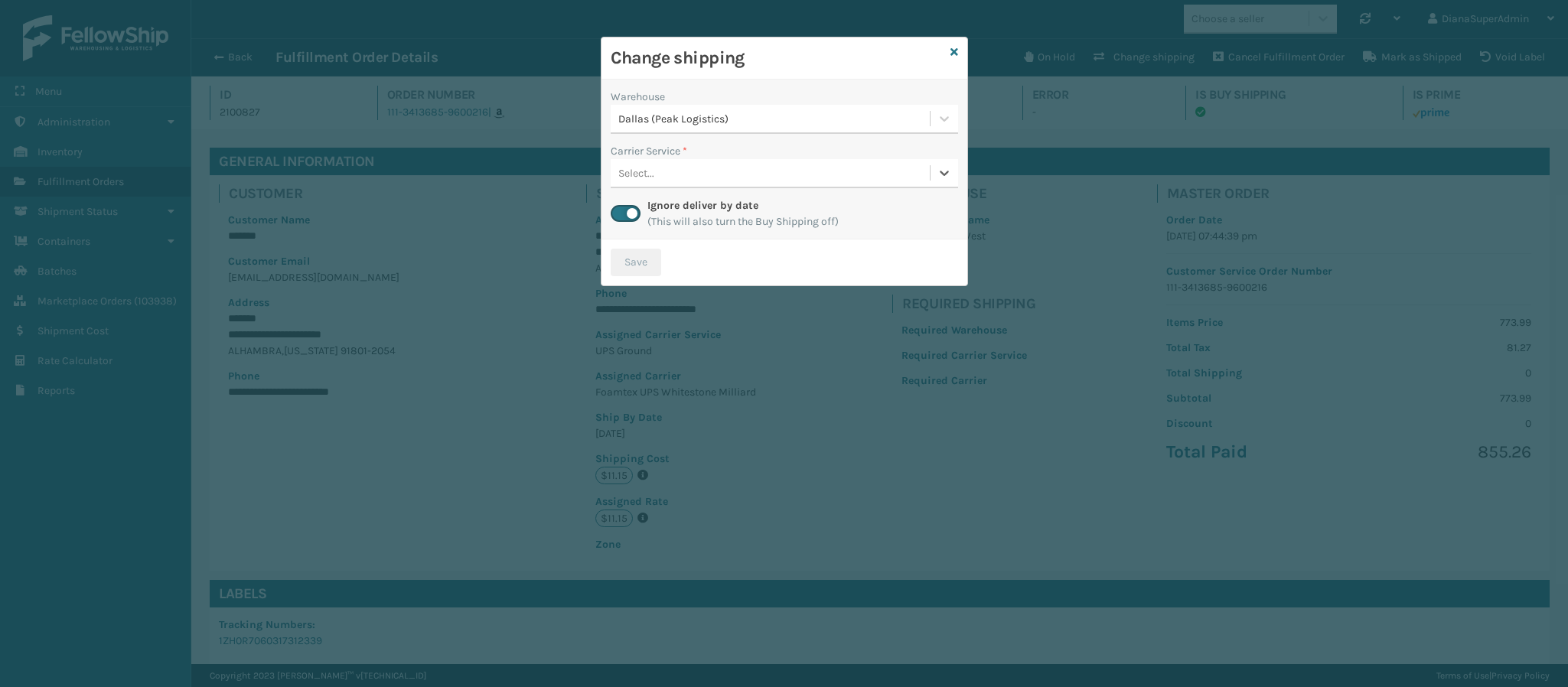
click at [797, 188] on div "Select..." at bounding box center [784, 173] width 347 height 29
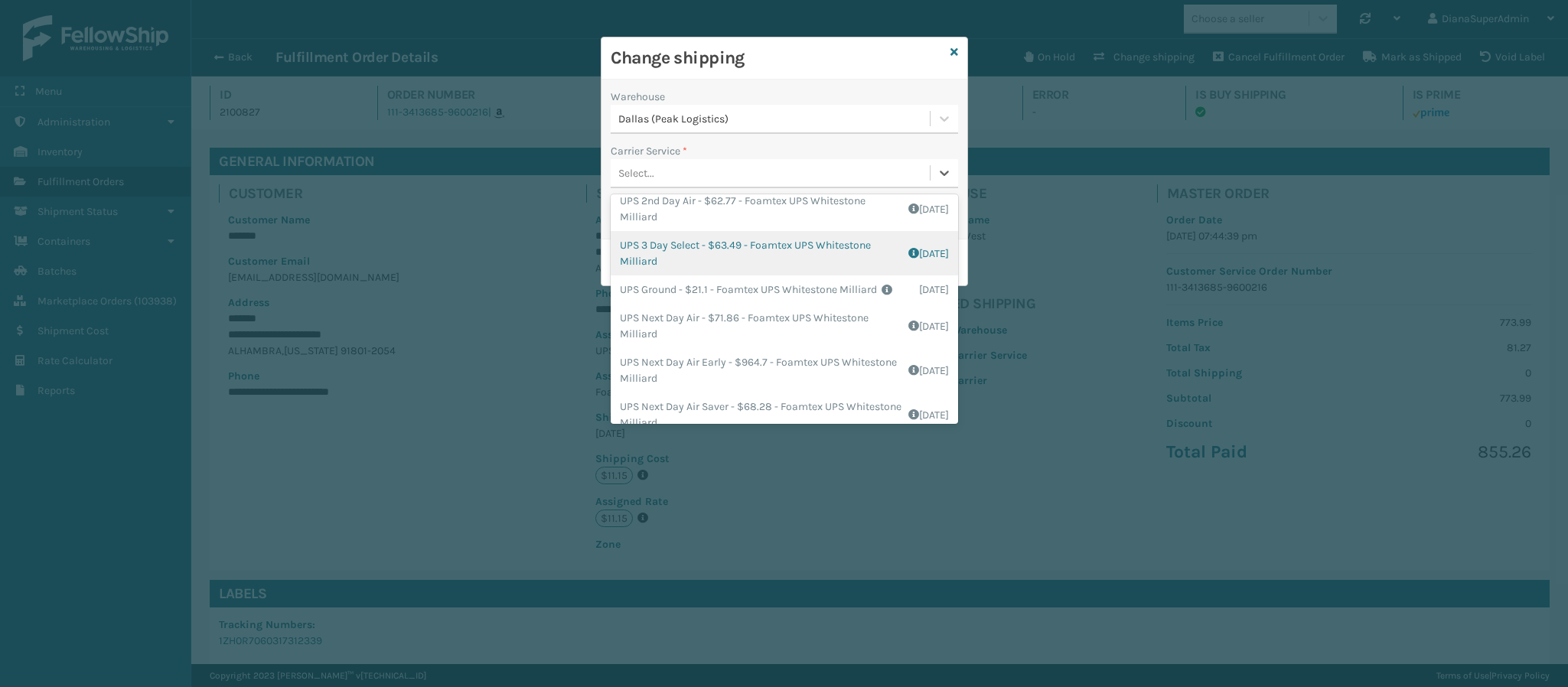
scroll to position [210, 0]
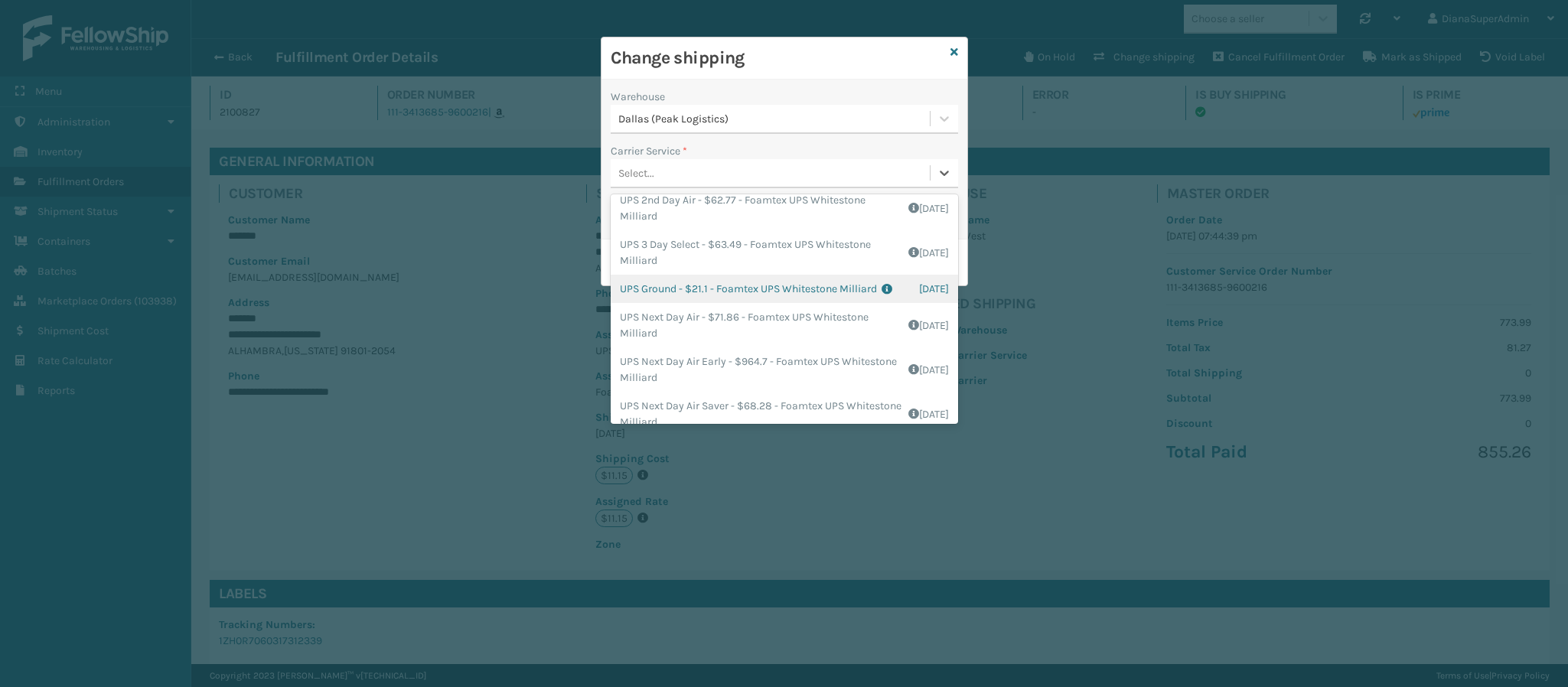
click at [836, 303] on div "UPS Ground - $21.1 - Foamtex UPS Whitestone Milliard Shipping Cost $17.58 Surpl…" at bounding box center [784, 288] width 347 height 29
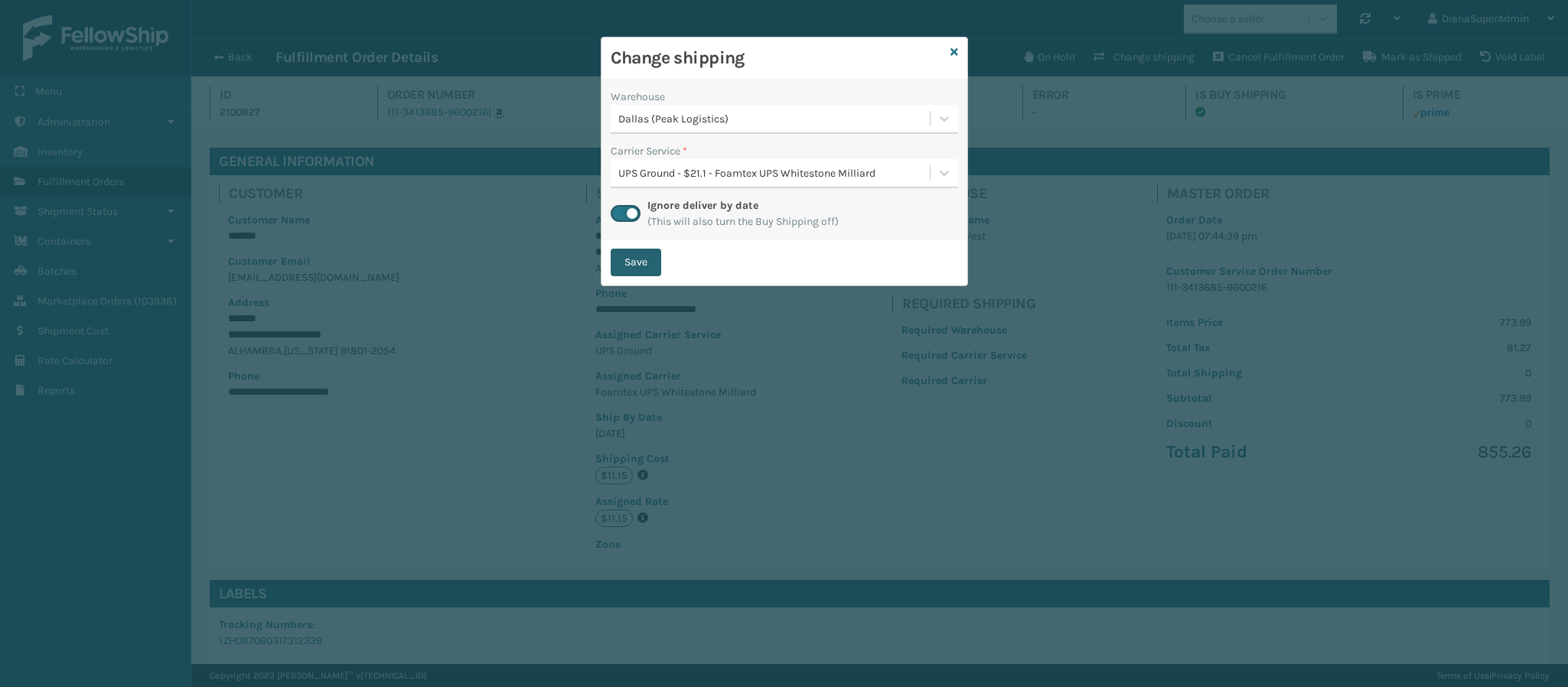
click at [620, 266] on button "Save" at bounding box center [636, 263] width 50 height 28
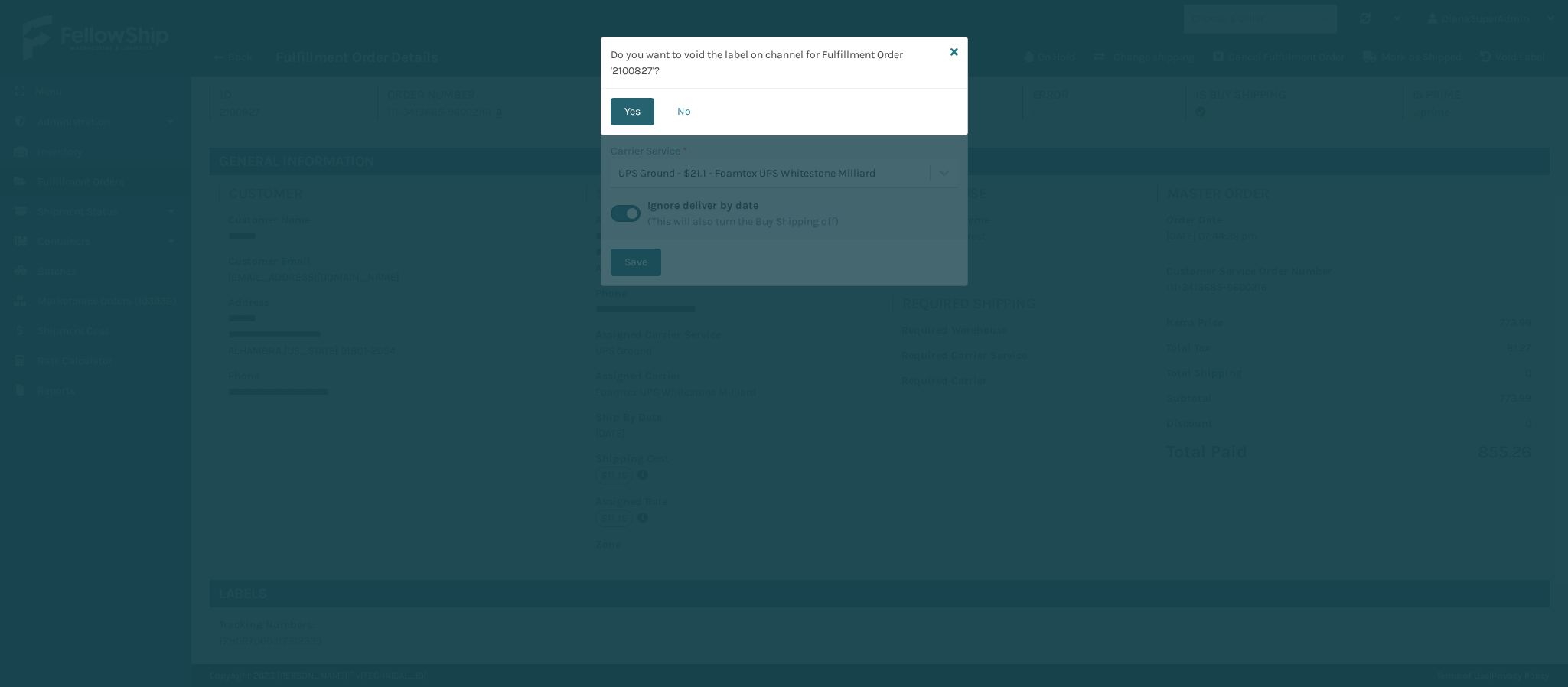
click at [638, 116] on button "Yes" at bounding box center [632, 111] width 44 height 28
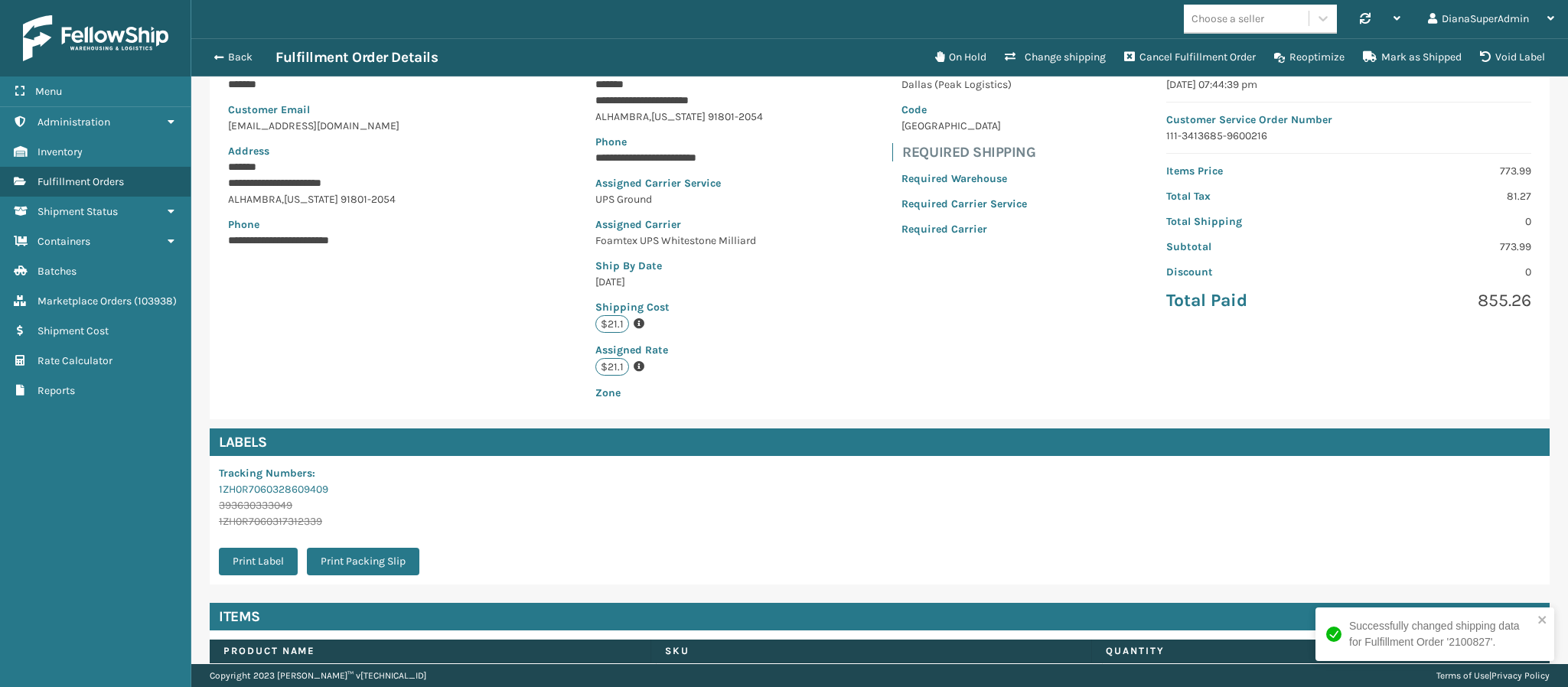
scroll to position [152, 0]
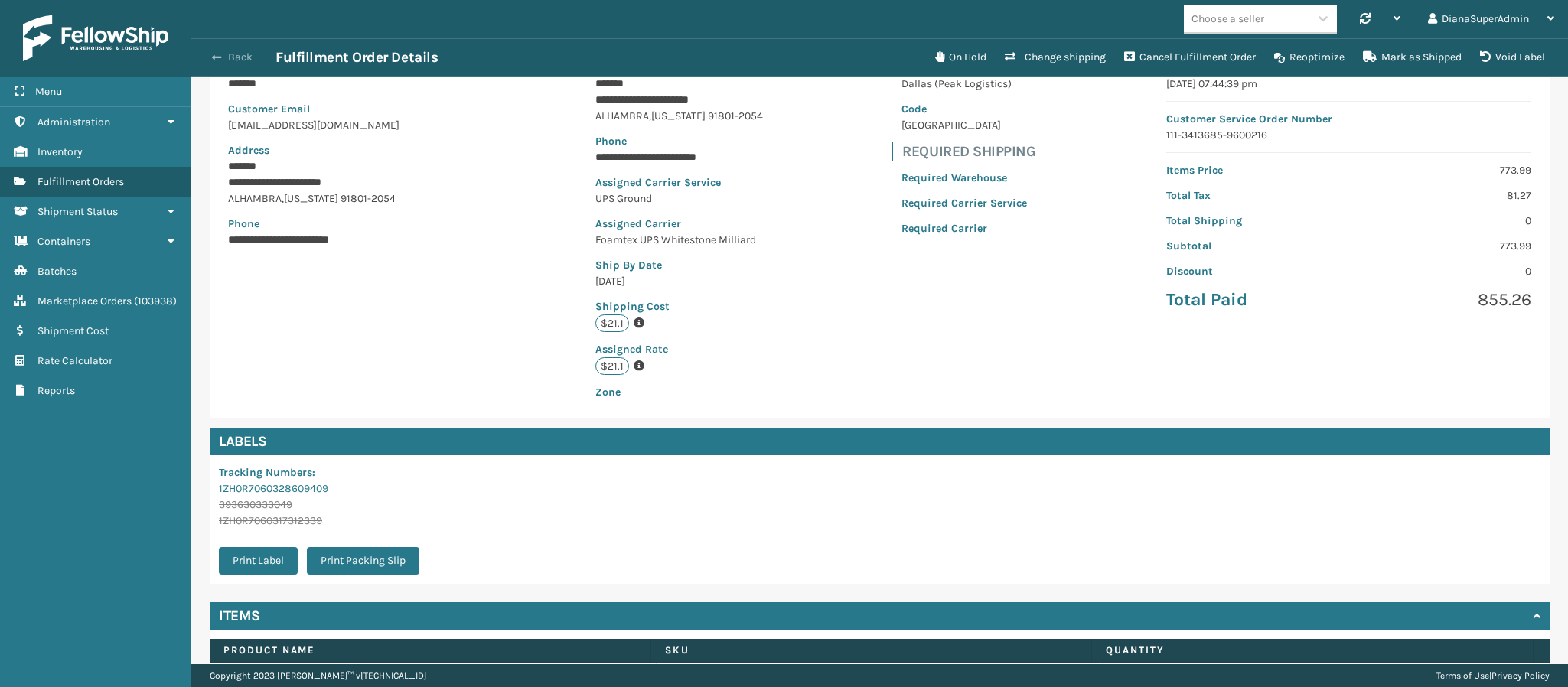
click at [212, 55] on span "button" at bounding box center [216, 57] width 10 height 10
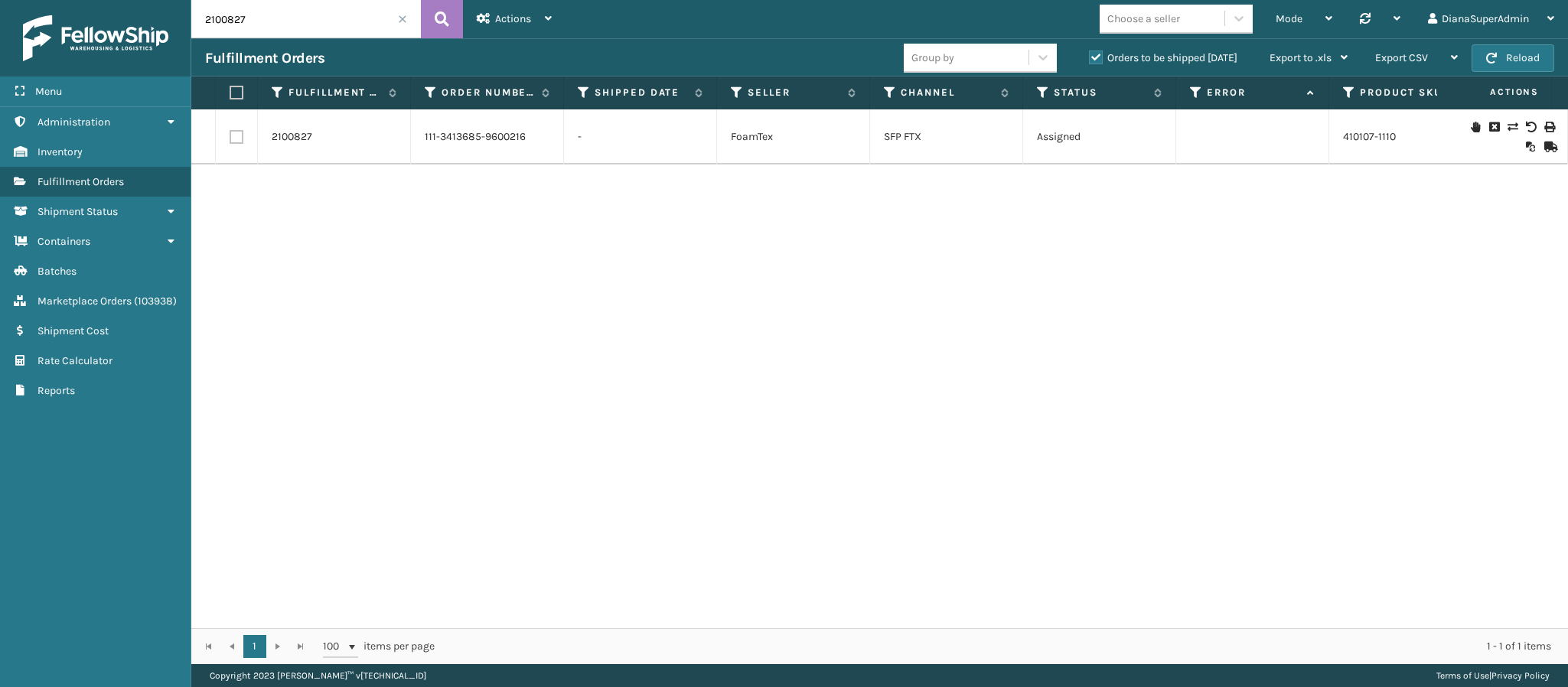
click at [294, 10] on input "2100827" at bounding box center [306, 19] width 230 height 38
paste input "9"
type input "2100829"
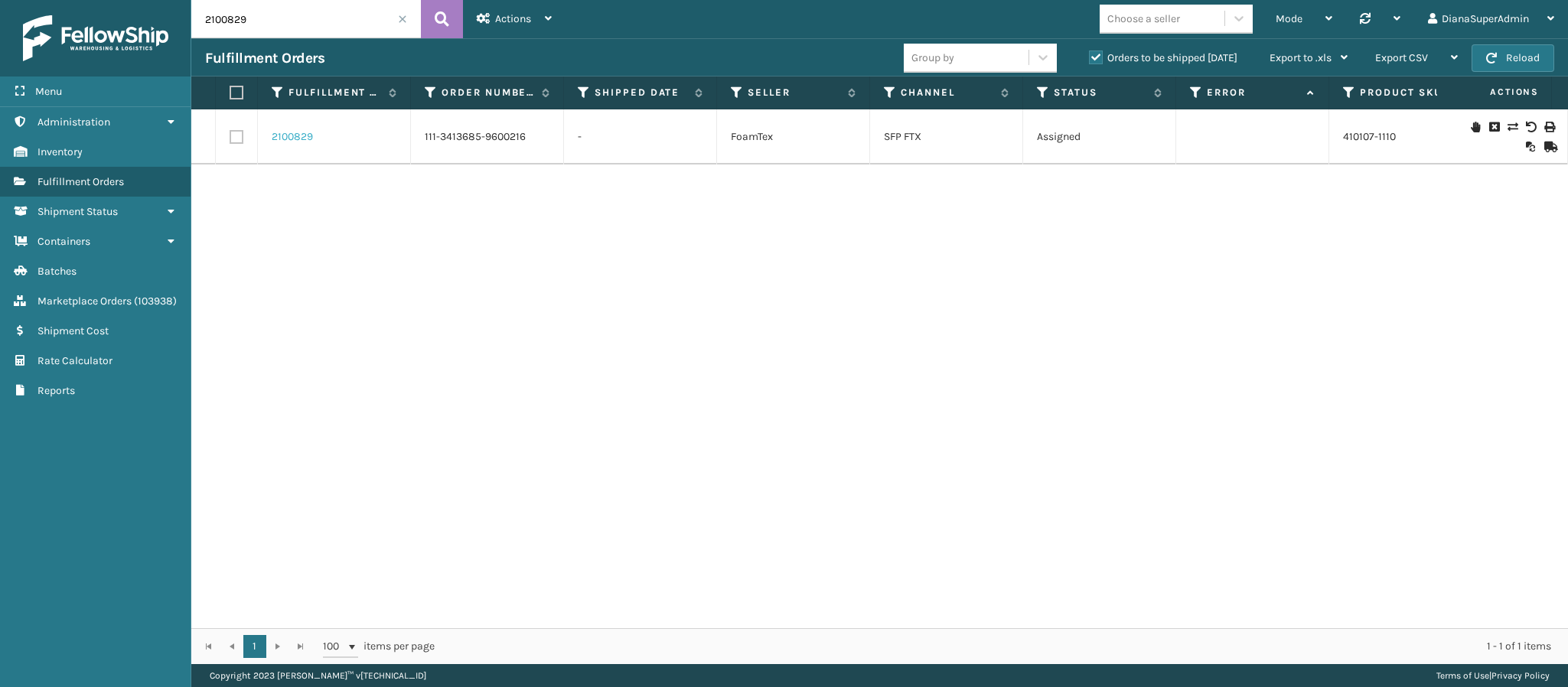
click at [280, 134] on link "2100829" at bounding box center [292, 138] width 41 height 16
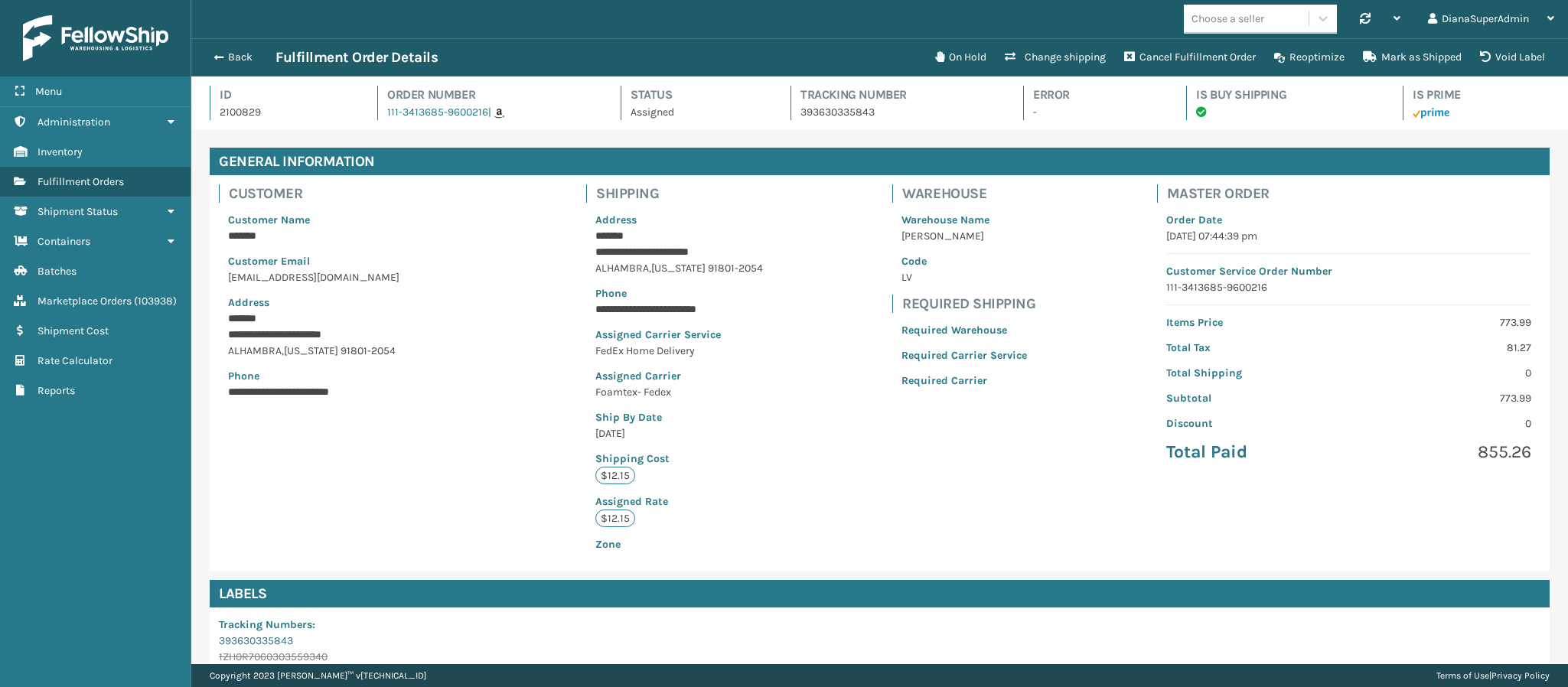
scroll to position [37, 1377]
drag, startPoint x: 679, startPoint y: 394, endPoint x: 596, endPoint y: 395, distance: 83.0
click at [596, 395] on p "Foamtex- Fedex" at bounding box center [679, 392] width 167 height 16
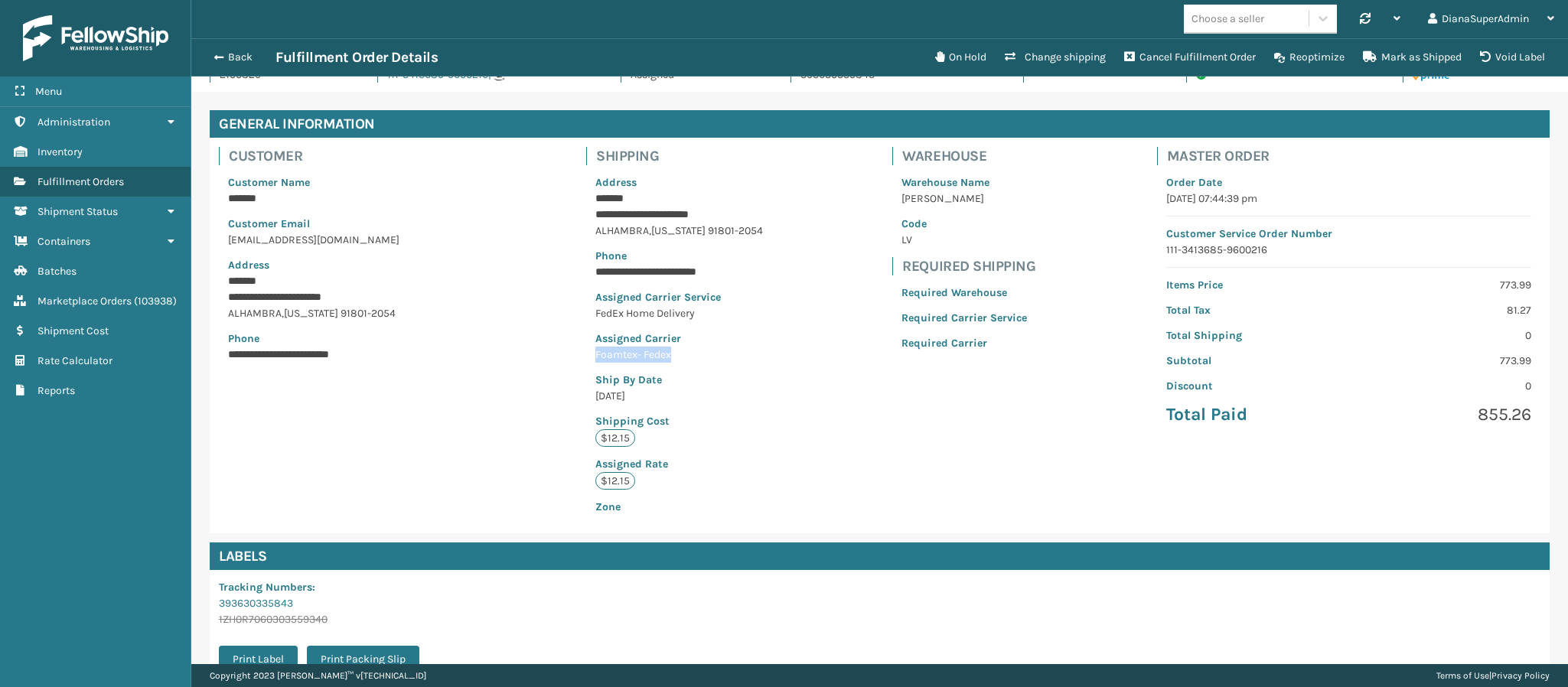
scroll to position [40, 0]
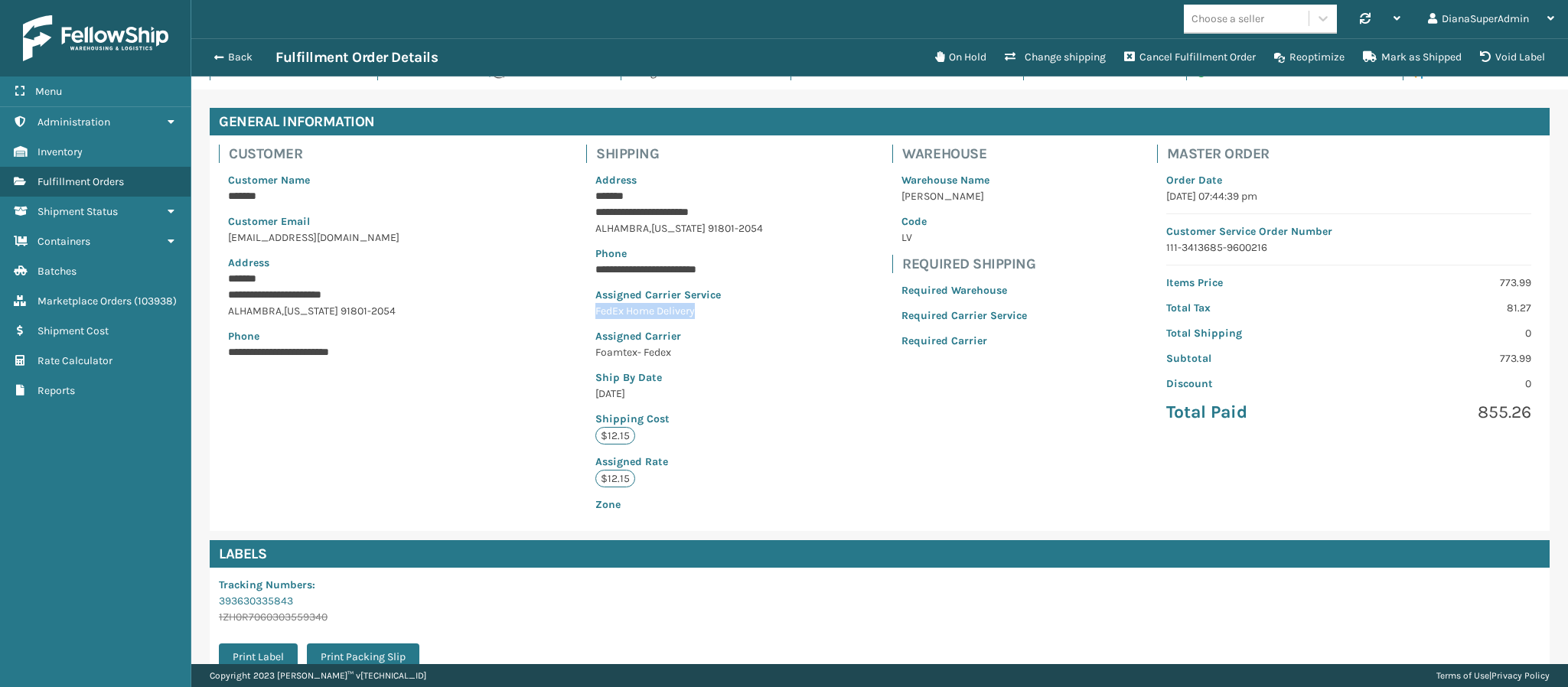
drag, startPoint x: 708, startPoint y: 315, endPoint x: 590, endPoint y: 315, distance: 118.0
click at [590, 315] on div "**********" at bounding box center [679, 342] width 186 height 359
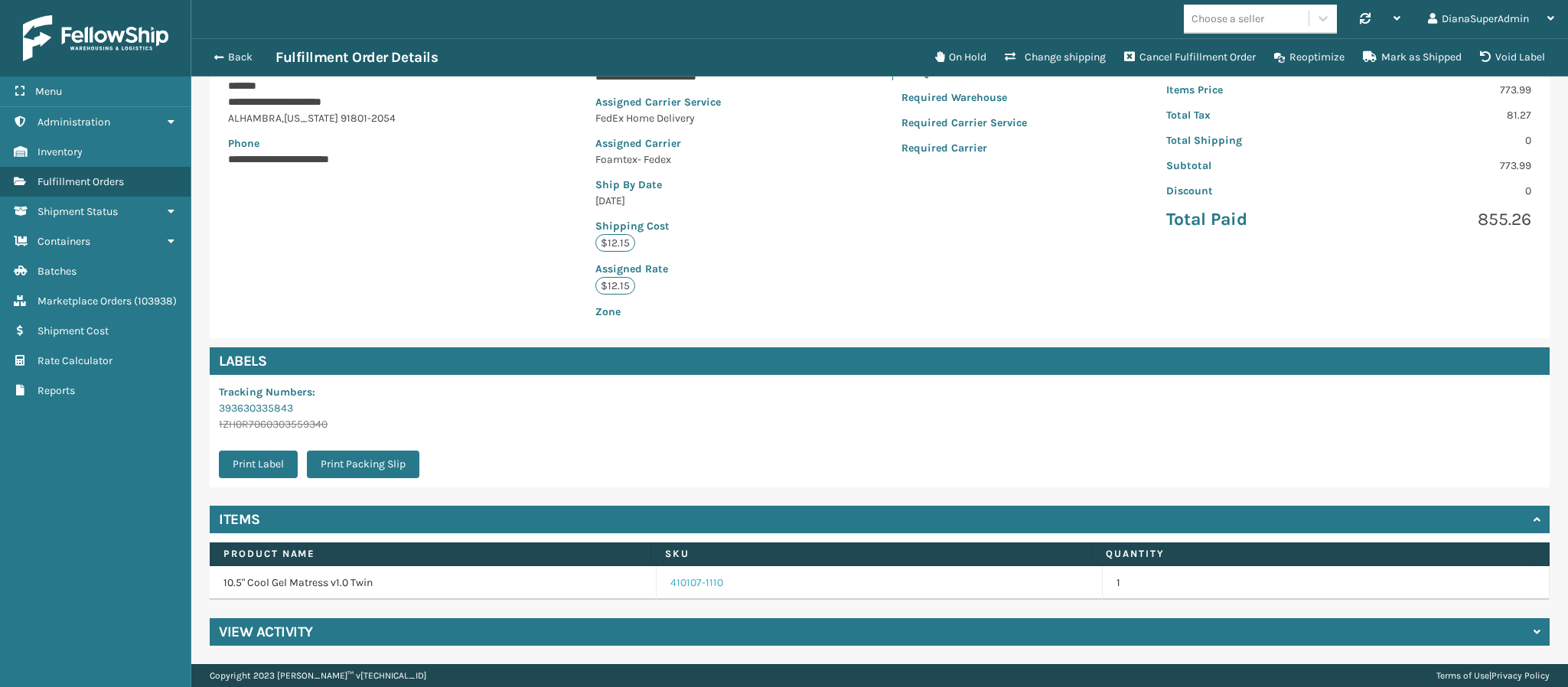
click at [690, 576] on link "410107-1110" at bounding box center [697, 583] width 53 height 16
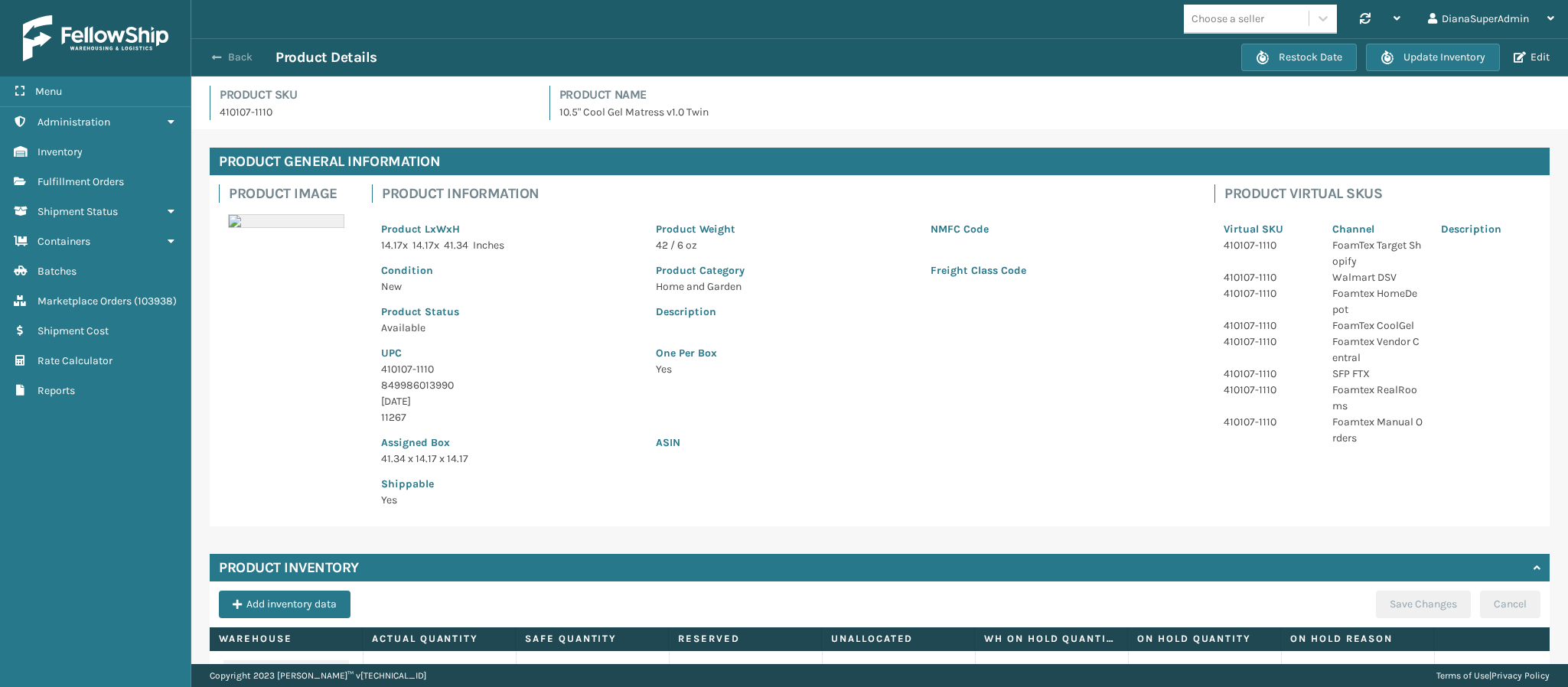
click at [219, 60] on span "button" at bounding box center [216, 57] width 10 height 10
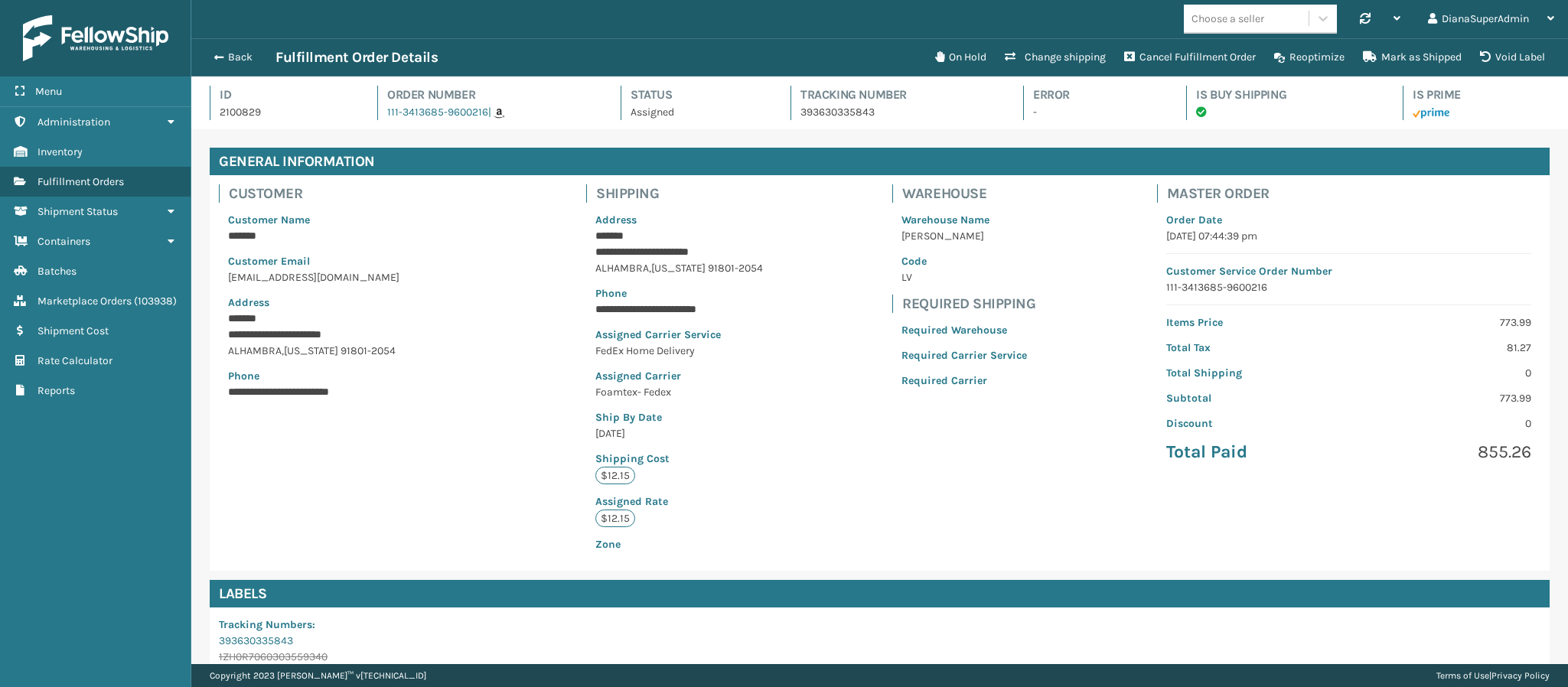
scroll to position [37, 1377]
drag, startPoint x: 708, startPoint y: 354, endPoint x: 588, endPoint y: 351, distance: 120.0
click at [588, 351] on div "**********" at bounding box center [679, 382] width 186 height 359
drag, startPoint x: 676, startPoint y: 397, endPoint x: 554, endPoint y: 394, distance: 122.0
click at [554, 394] on div "**********" at bounding box center [879, 373] width 1340 height 395
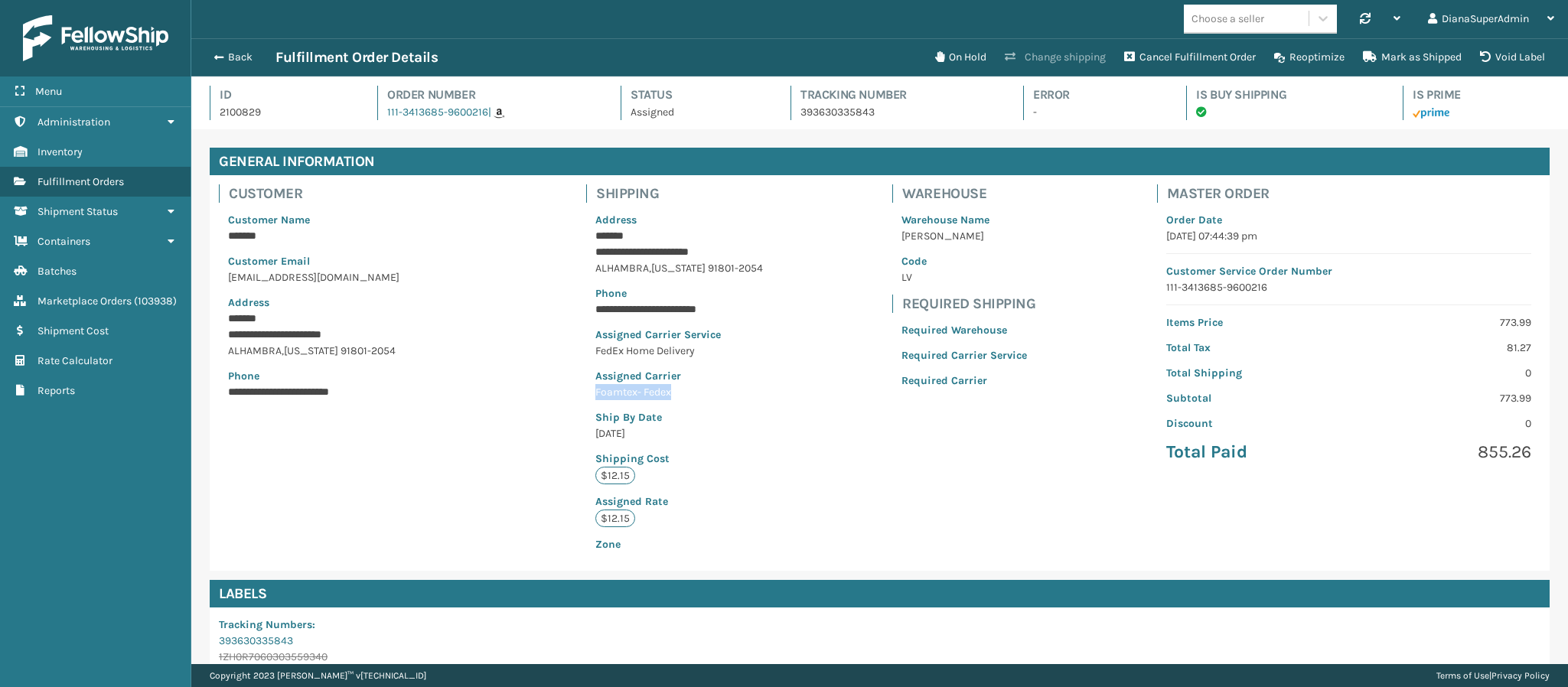
click at [1063, 62] on button "Change shipping" at bounding box center [1054, 57] width 119 height 30
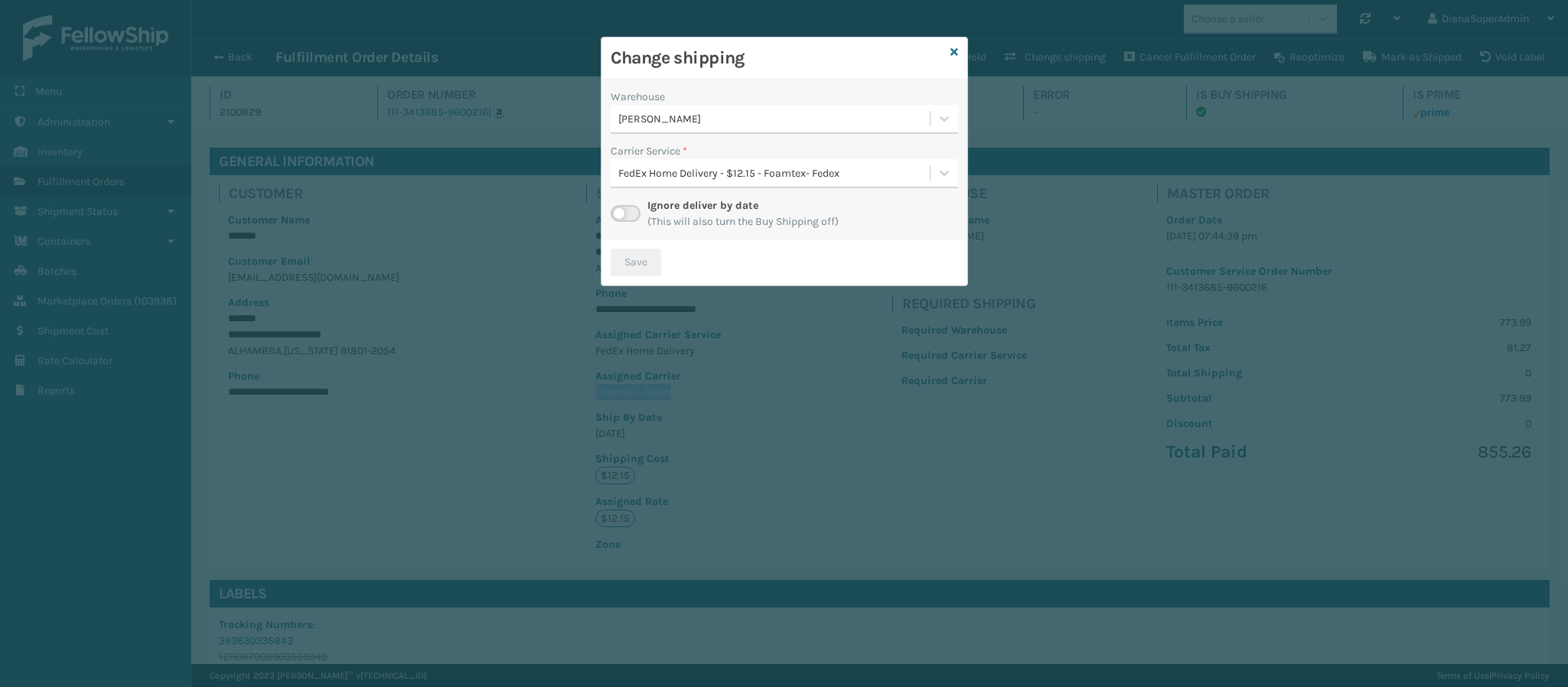
click at [616, 214] on label at bounding box center [625, 213] width 30 height 17
click at [616, 214] on input "checkbox" at bounding box center [615, 210] width 10 height 10
click at [773, 127] on div "[PERSON_NAME]" at bounding box center [774, 118] width 313 height 16
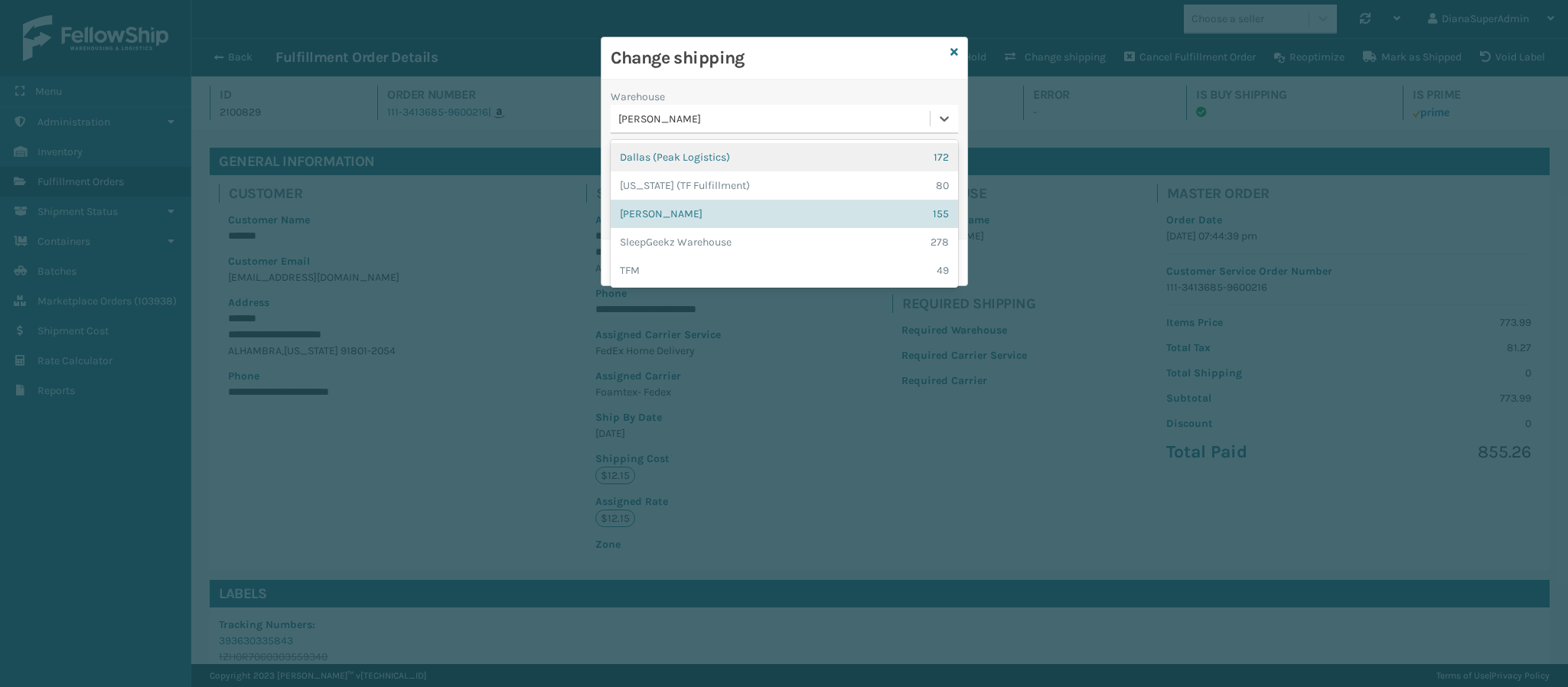
click at [773, 127] on div "[PERSON_NAME]" at bounding box center [774, 118] width 313 height 16
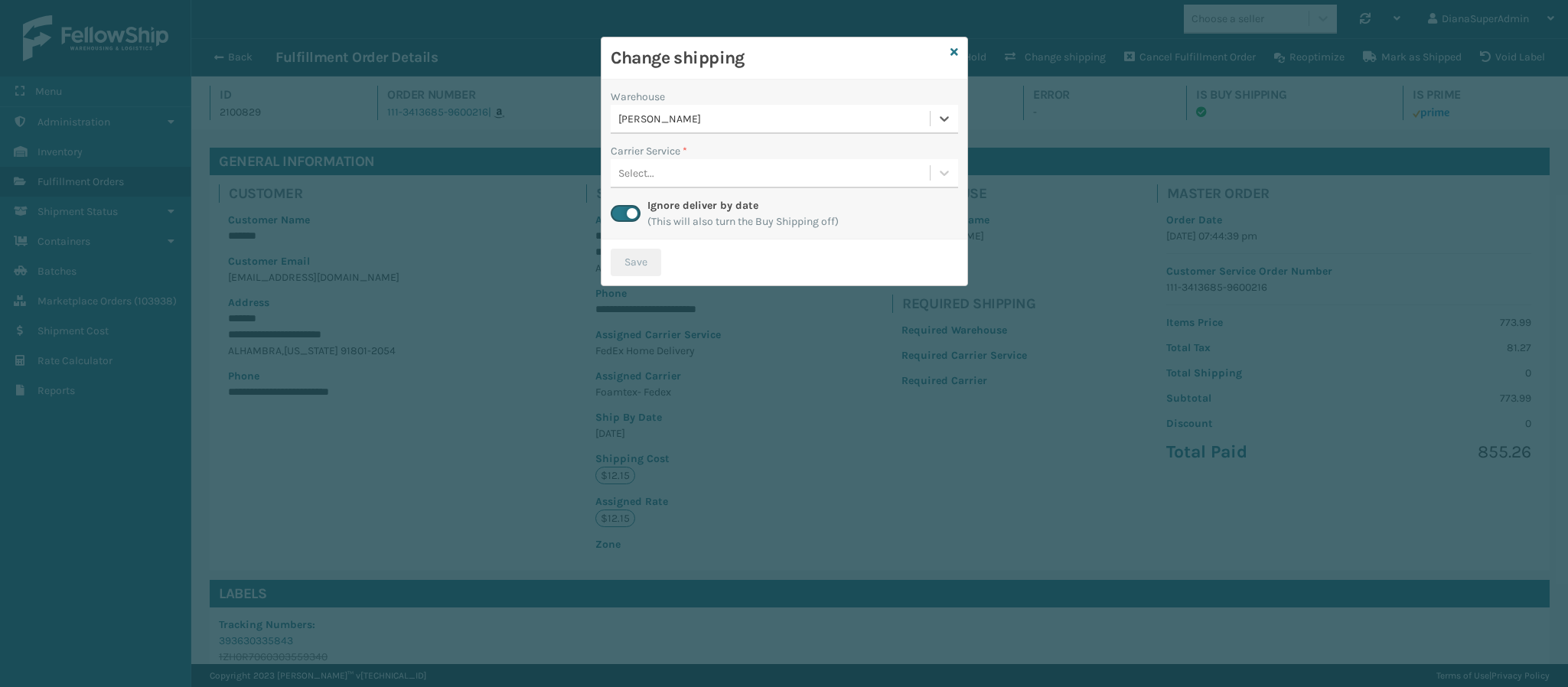
click at [957, 51] on div "Change shipping" at bounding box center [784, 58] width 366 height 42
click at [778, 111] on div "[PERSON_NAME]" at bounding box center [770, 118] width 319 height 25
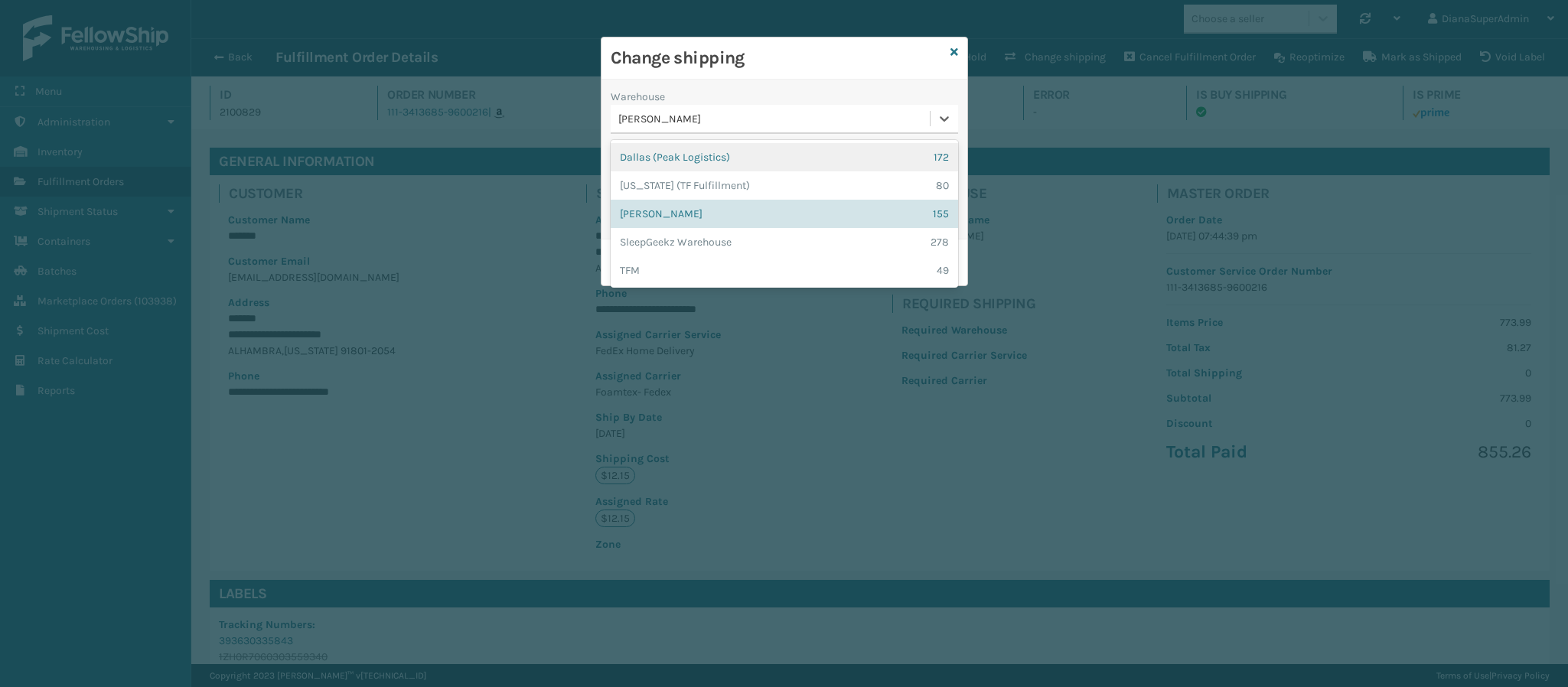
click at [885, 41] on div "Change shipping" at bounding box center [784, 58] width 366 height 42
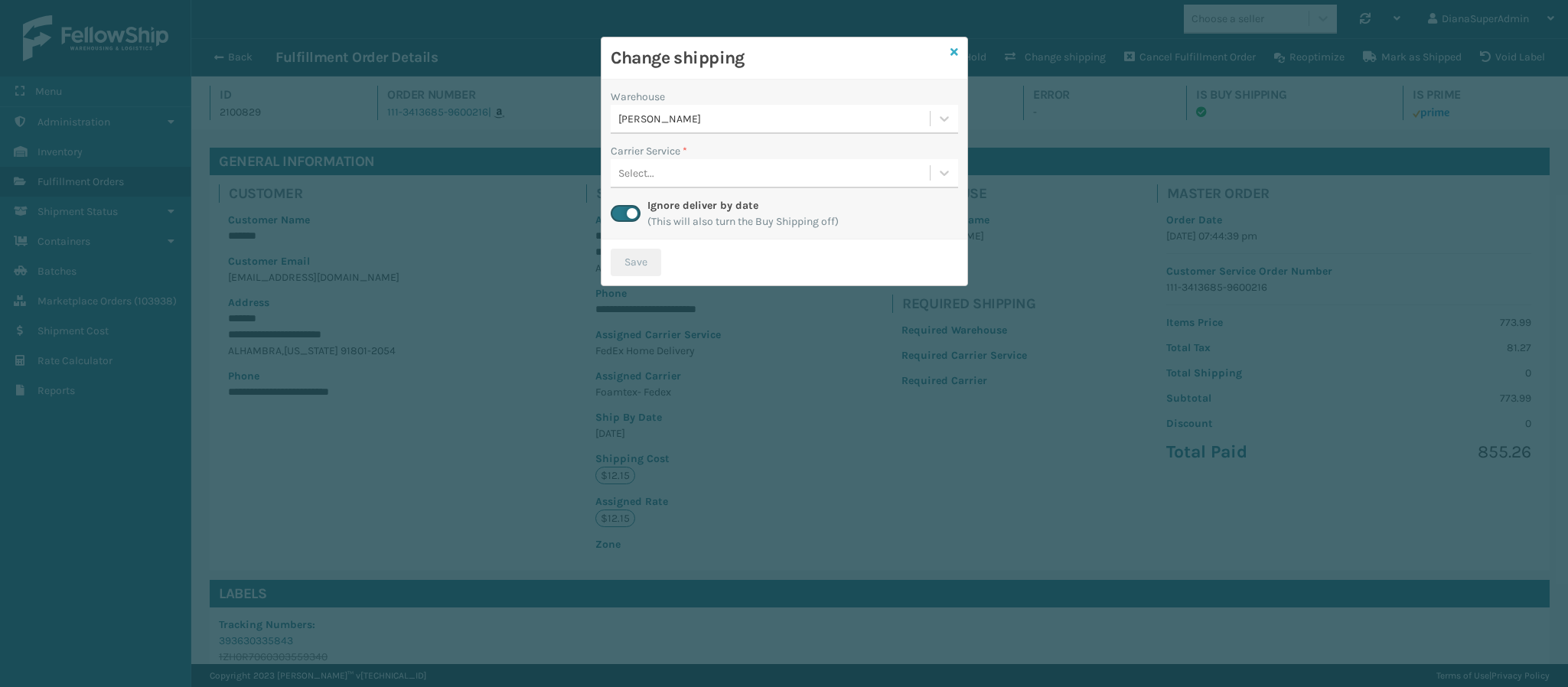
click at [952, 55] on icon at bounding box center [953, 52] width 8 height 10
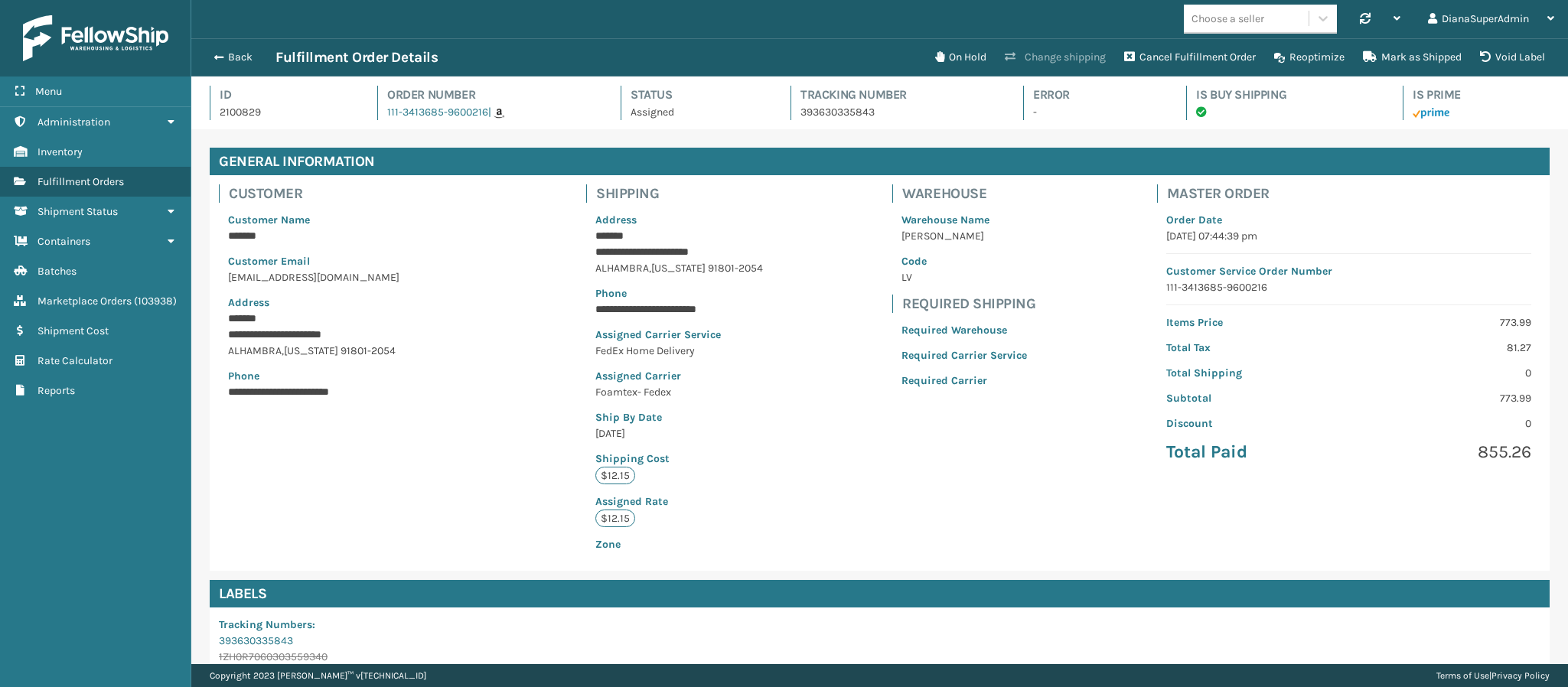
click at [1063, 58] on button "Change shipping" at bounding box center [1054, 57] width 119 height 30
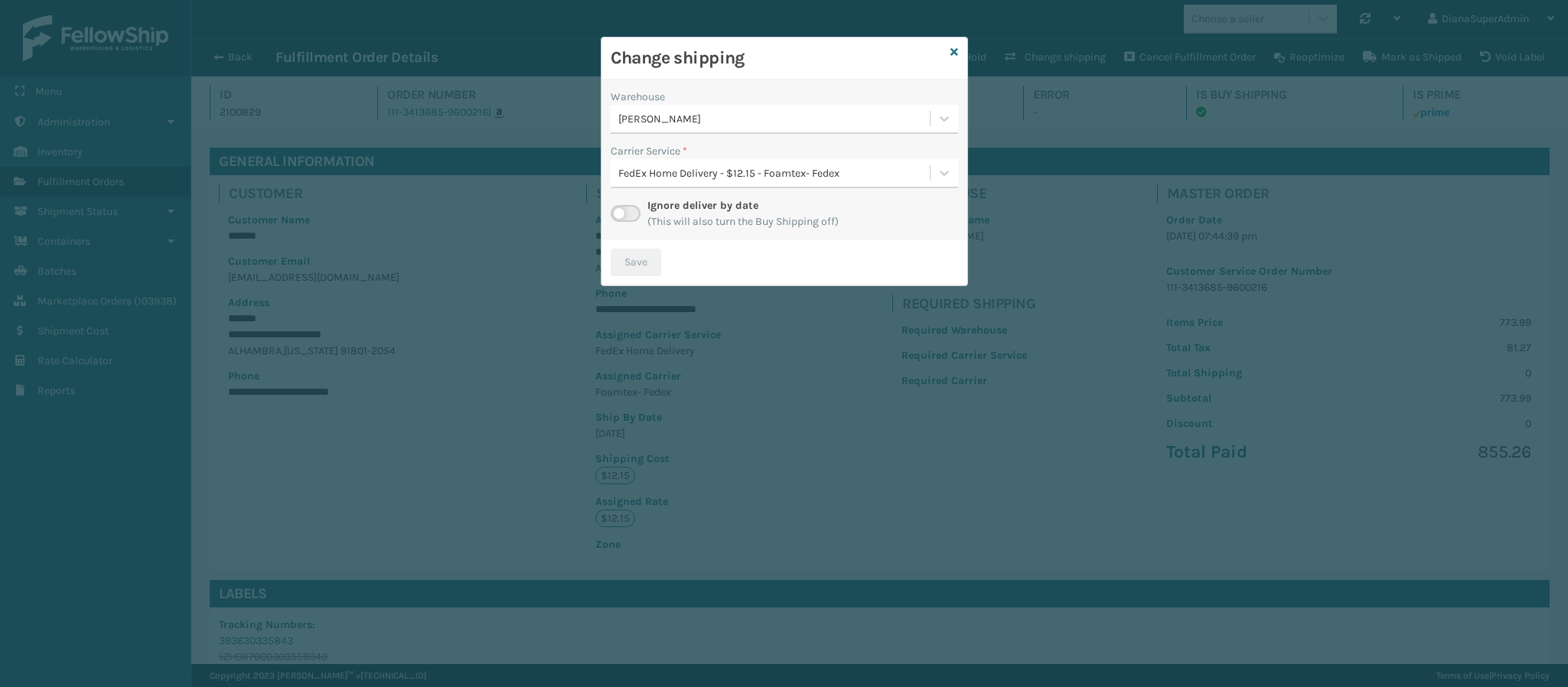
click at [631, 210] on label at bounding box center [625, 213] width 30 height 17
click at [621, 210] on input "checkbox" at bounding box center [615, 210] width 10 height 10
click at [872, 95] on div "Warehouse" at bounding box center [784, 97] width 347 height 16
click at [875, 119] on div "[PERSON_NAME]" at bounding box center [774, 118] width 313 height 16
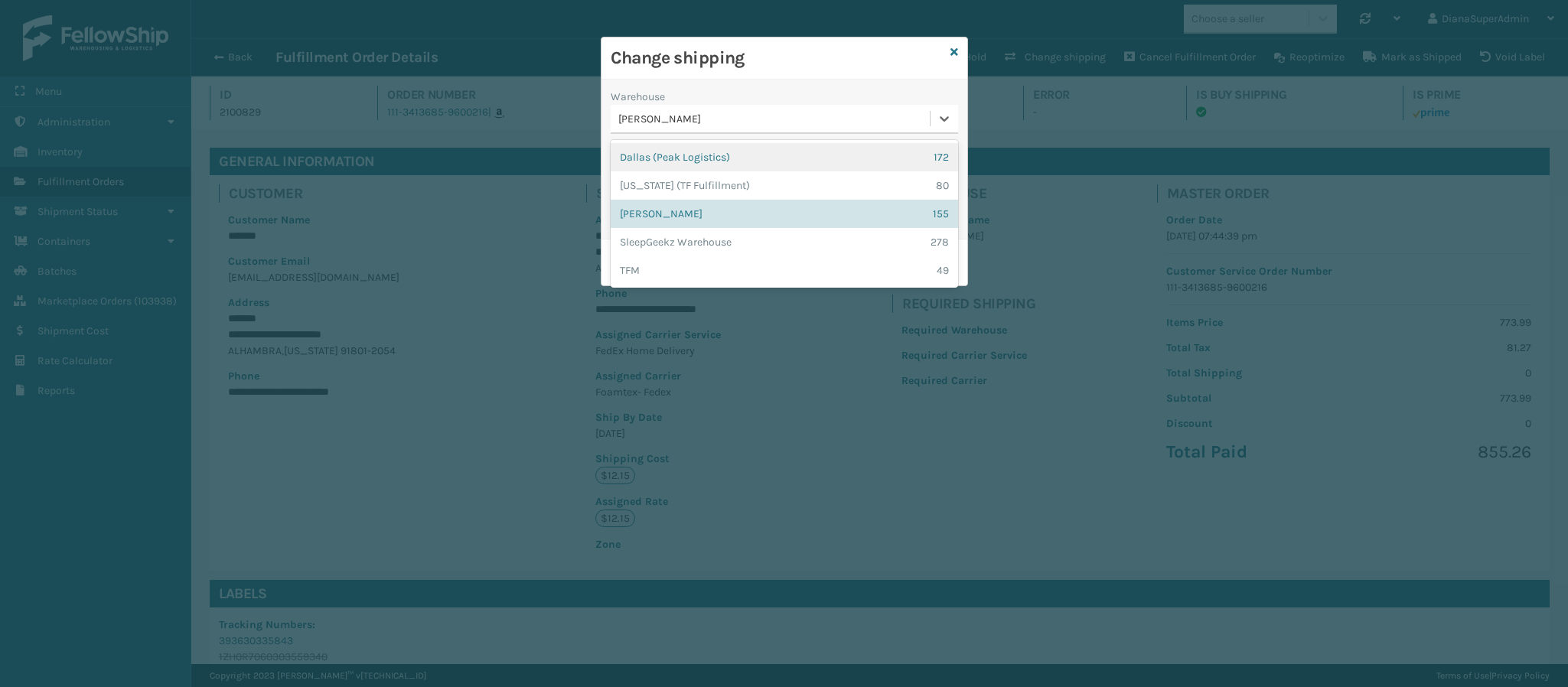
click at [824, 157] on div "Dallas (Peak Logistics) 172" at bounding box center [784, 157] width 347 height 29
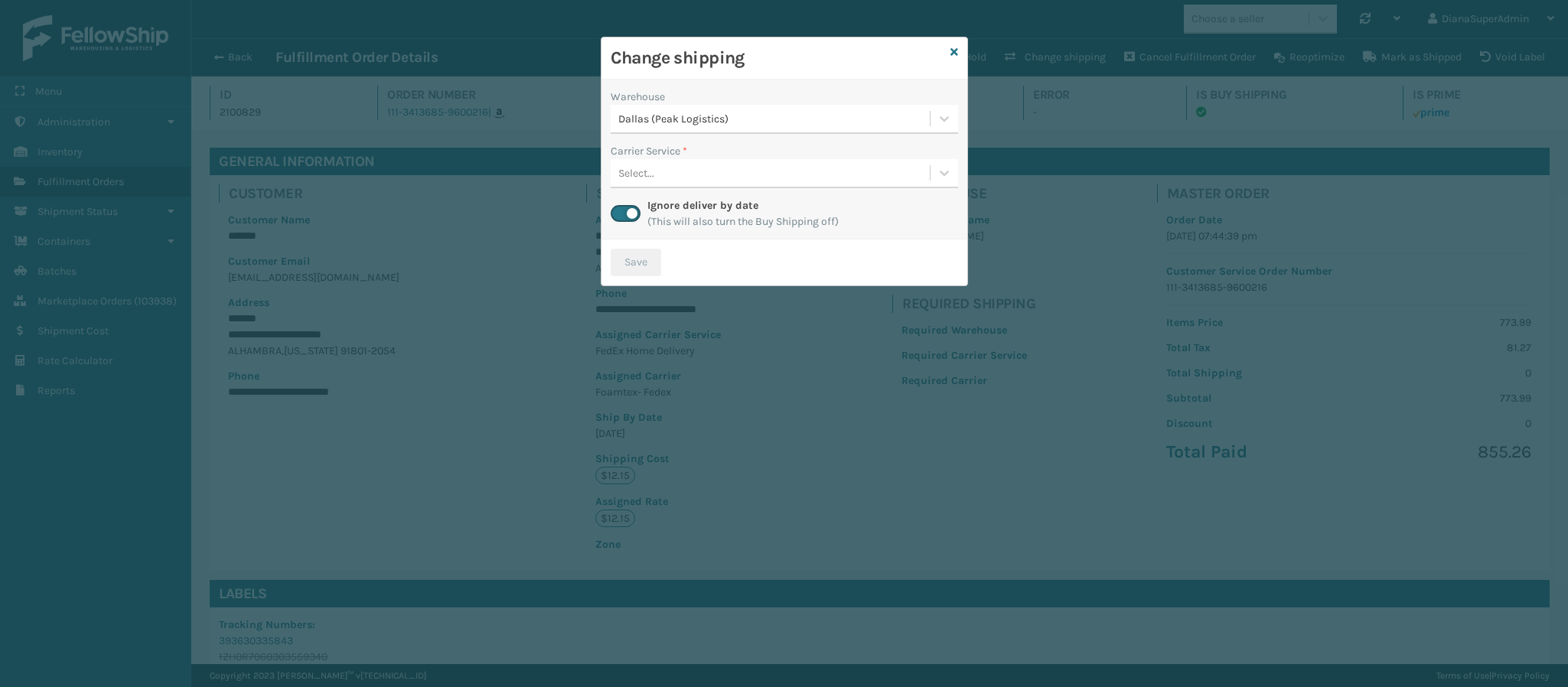
click at [886, 173] on div "Select..." at bounding box center [770, 173] width 319 height 25
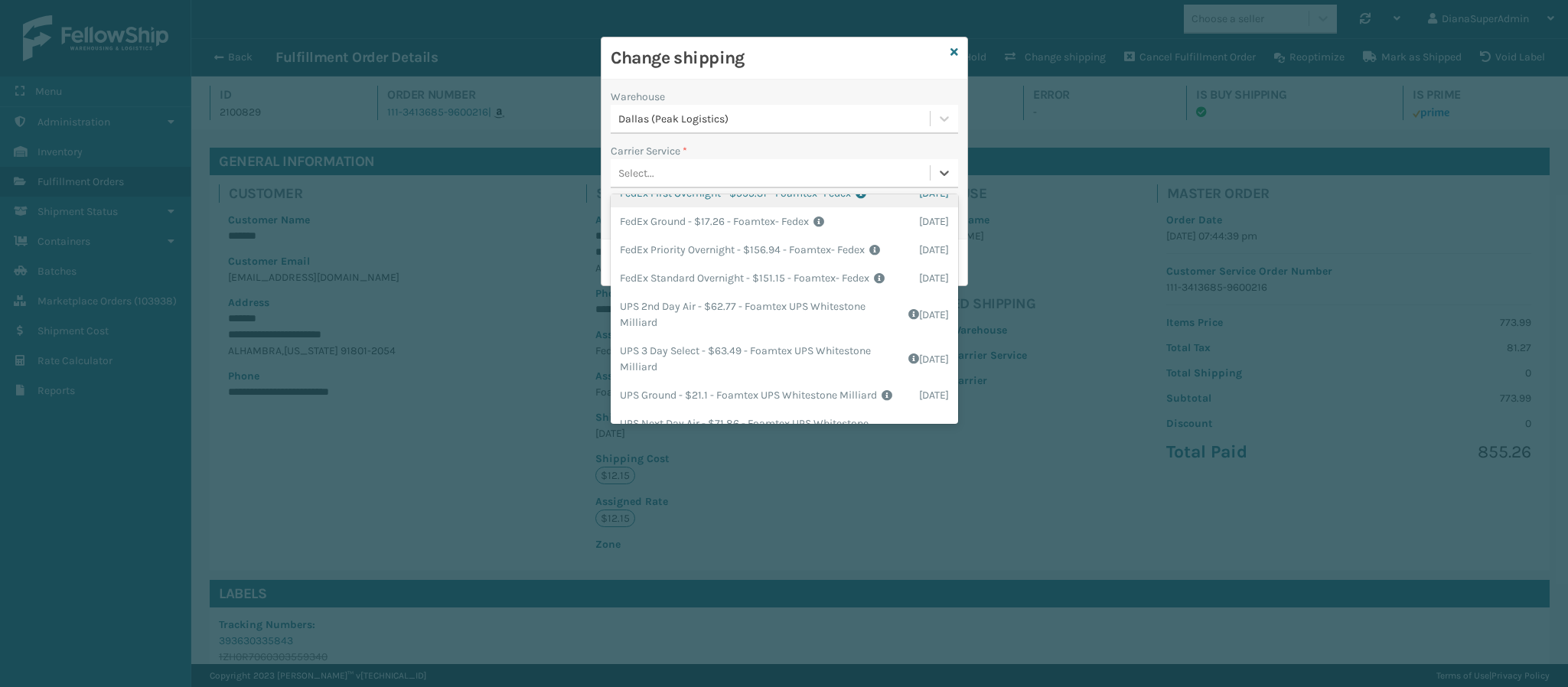
scroll to position [104, 0]
click at [811, 88] on div "Warehouse Dallas (Peak Logistics) Carrier Service * option FedEx Ground - $17.2…" at bounding box center [784, 159] width 366 height 160
click at [792, 177] on div "Select..." at bounding box center [770, 173] width 319 height 25
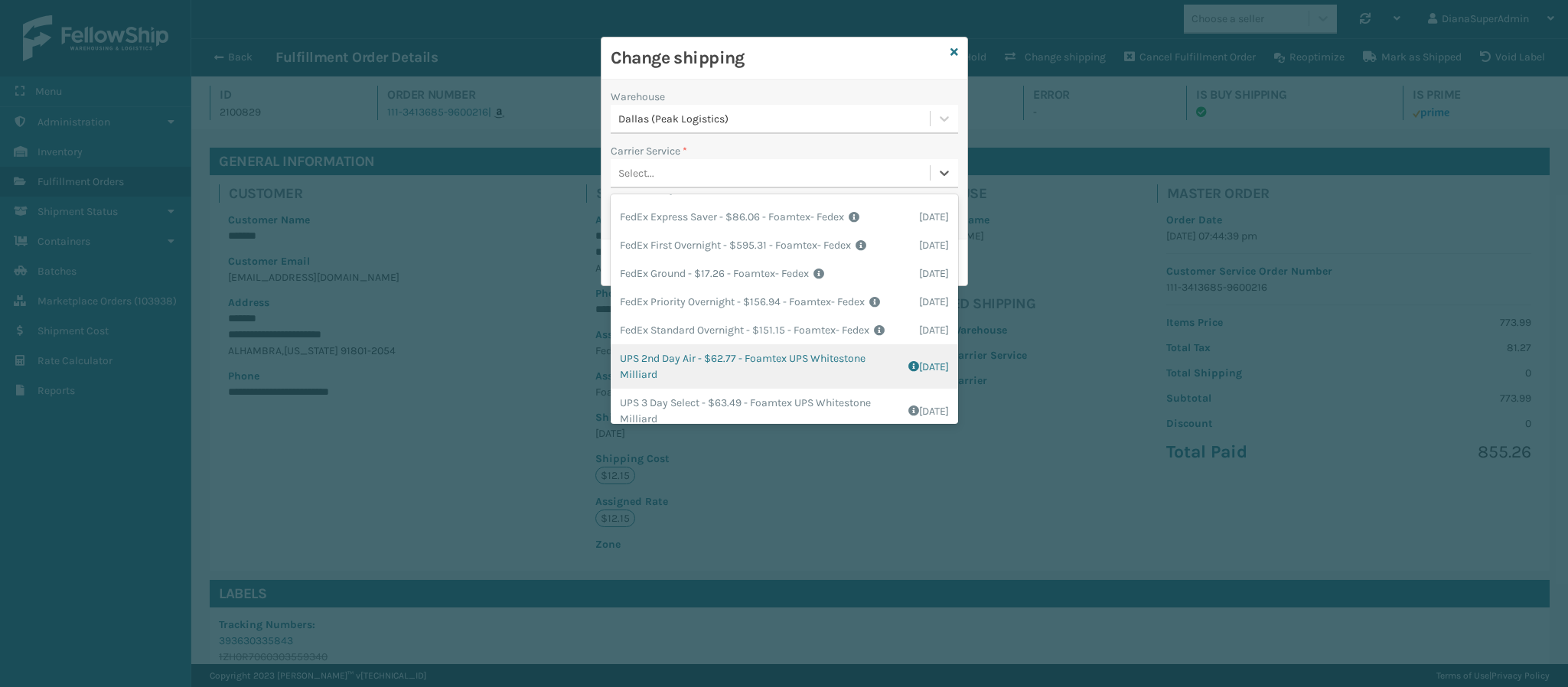
scroll to position [49, 0]
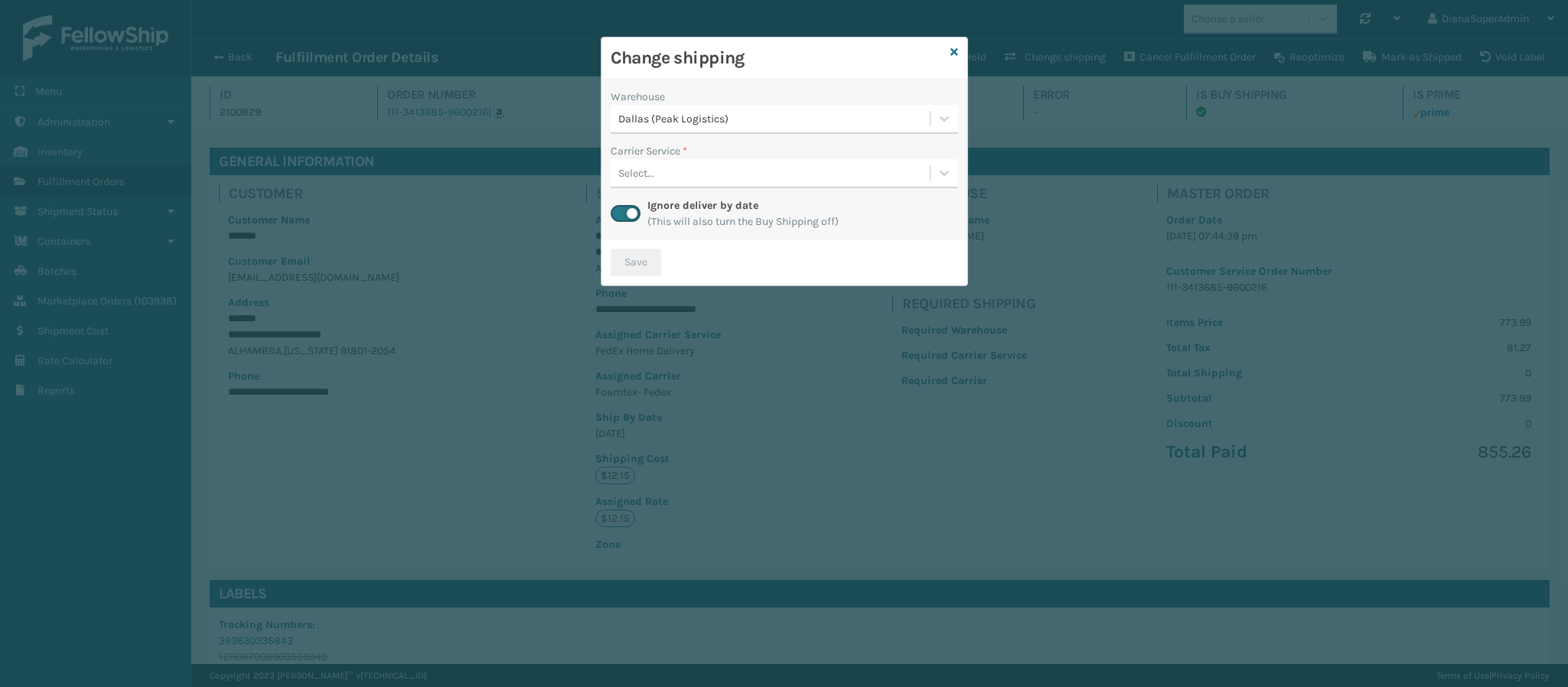
click at [774, 101] on div "Warehouse" at bounding box center [784, 97] width 347 height 16
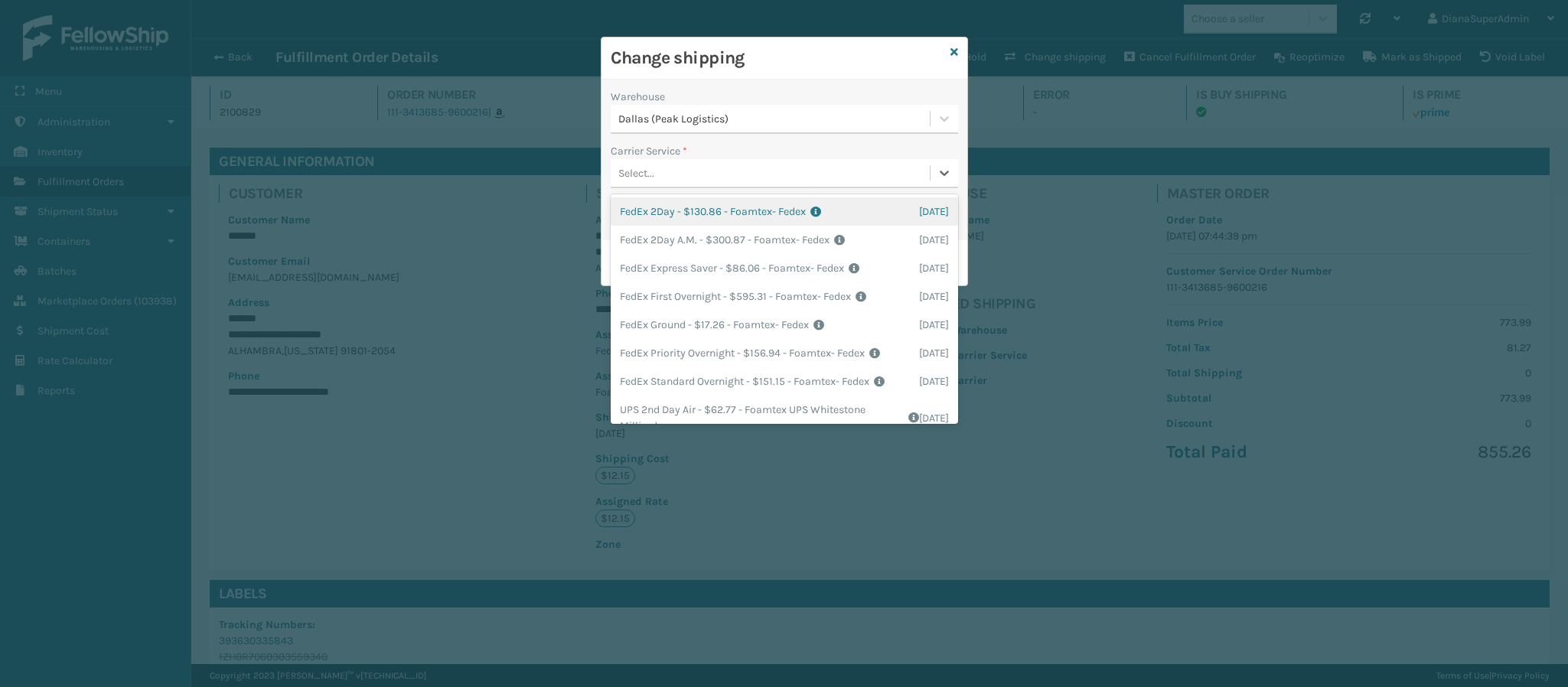
click at [818, 172] on div "Select..." at bounding box center [770, 173] width 319 height 25
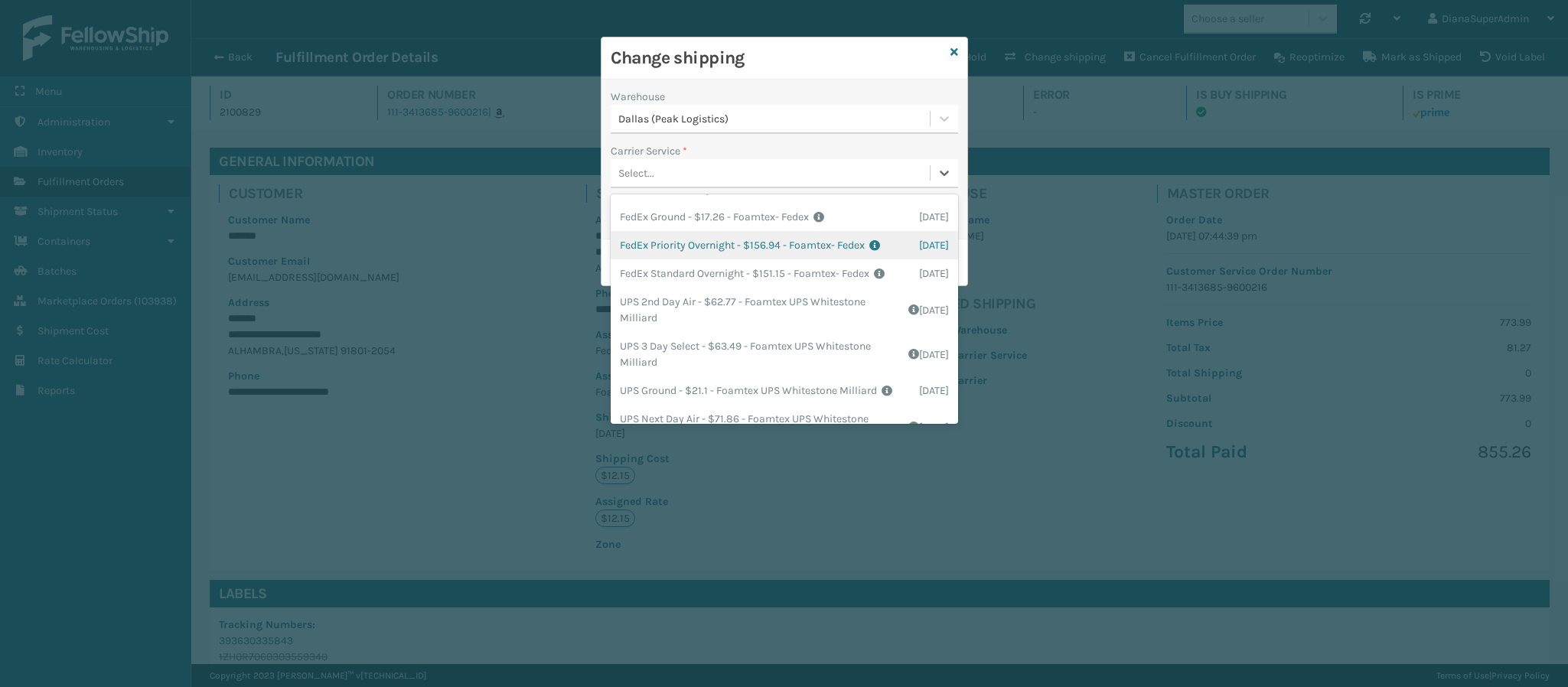
scroll to position [106, 0]
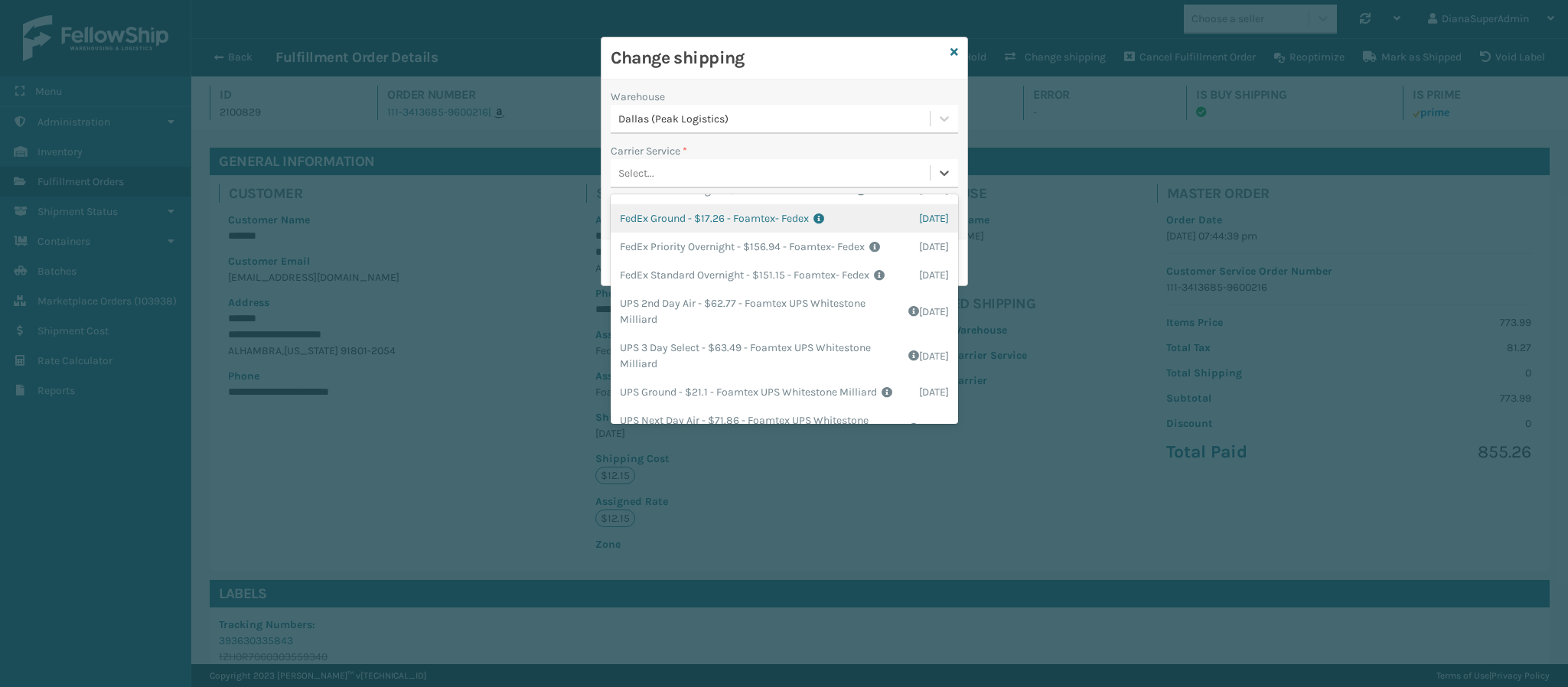
click at [690, 220] on div "FedEx Ground - $17.26 - Foamtex- Fedex Shipping Cost $17.26 Surplus Cost $0 Tot…" at bounding box center [784, 219] width 347 height 29
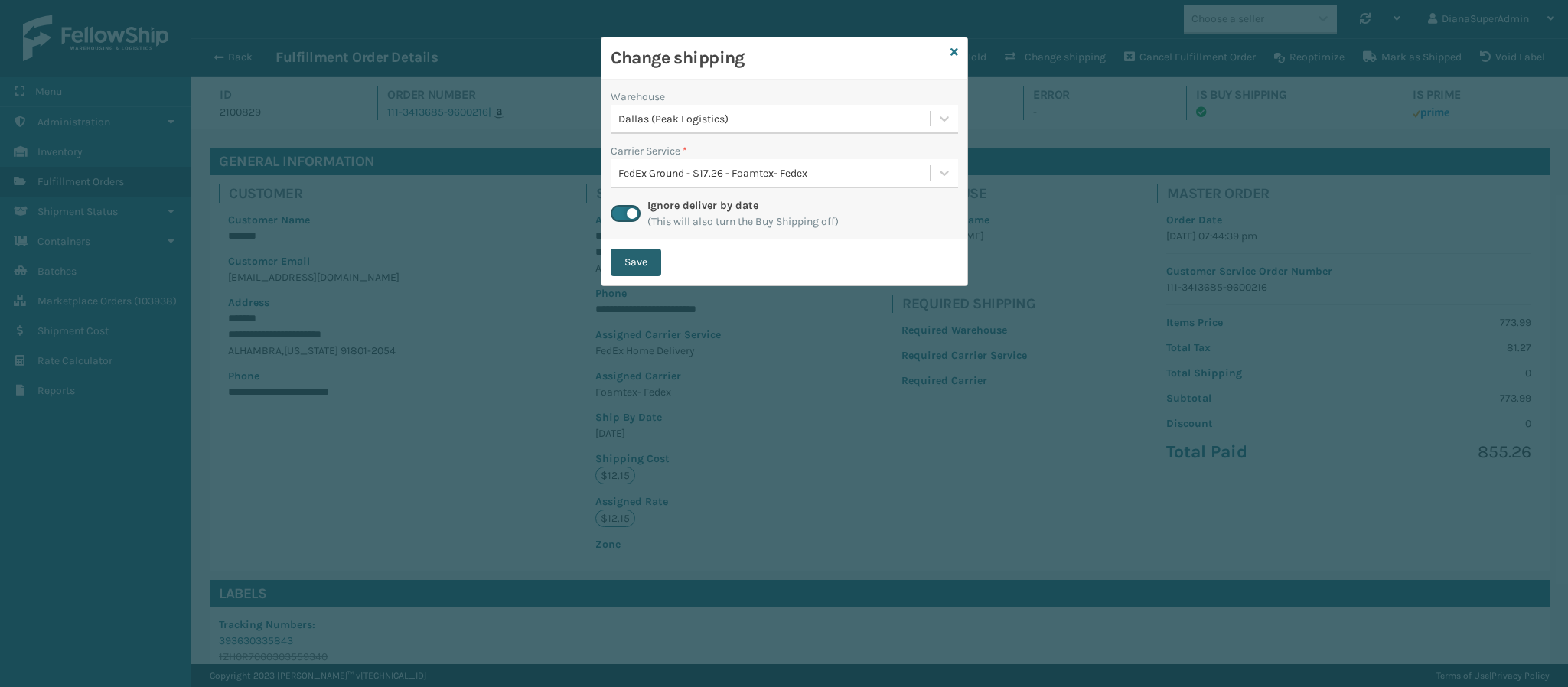
click at [654, 266] on button "Save" at bounding box center [636, 263] width 50 height 28
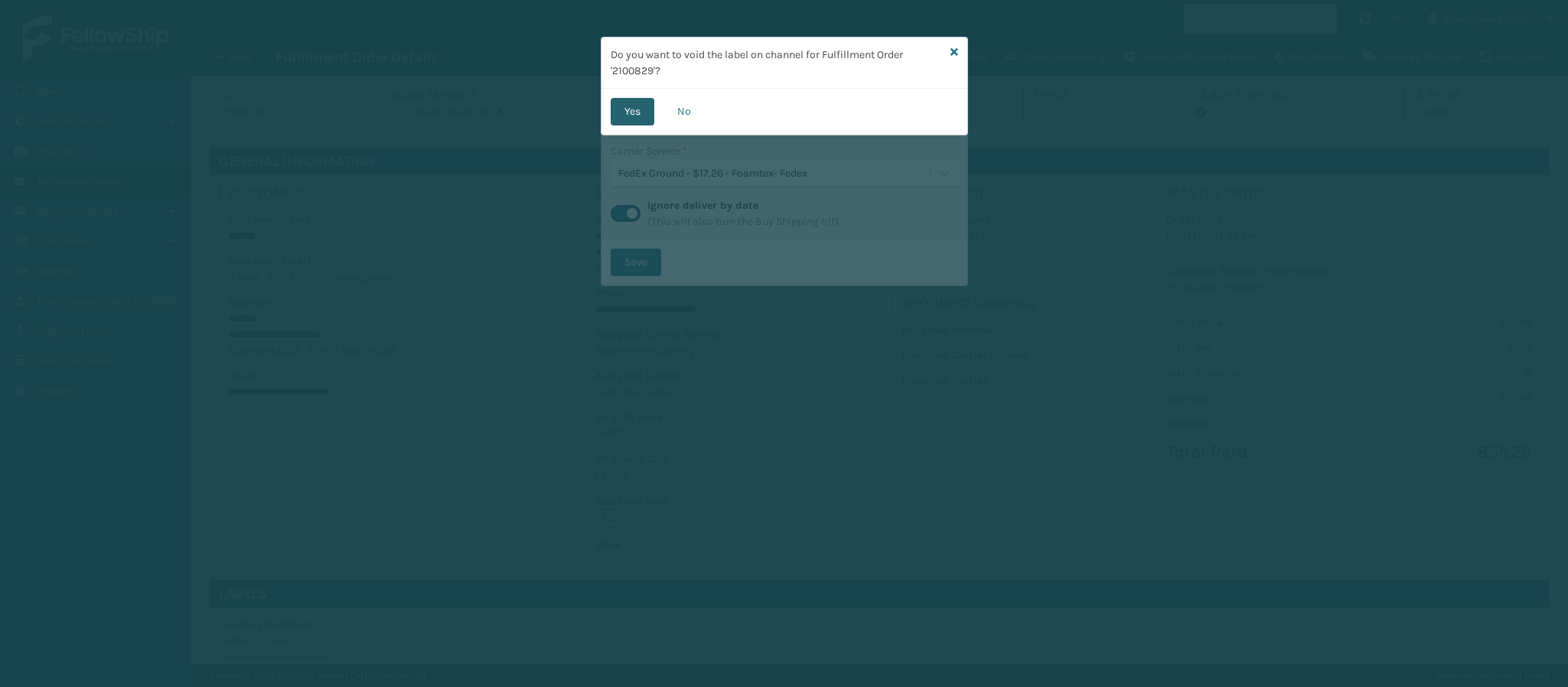
click at [645, 106] on button "Yes" at bounding box center [632, 111] width 44 height 28
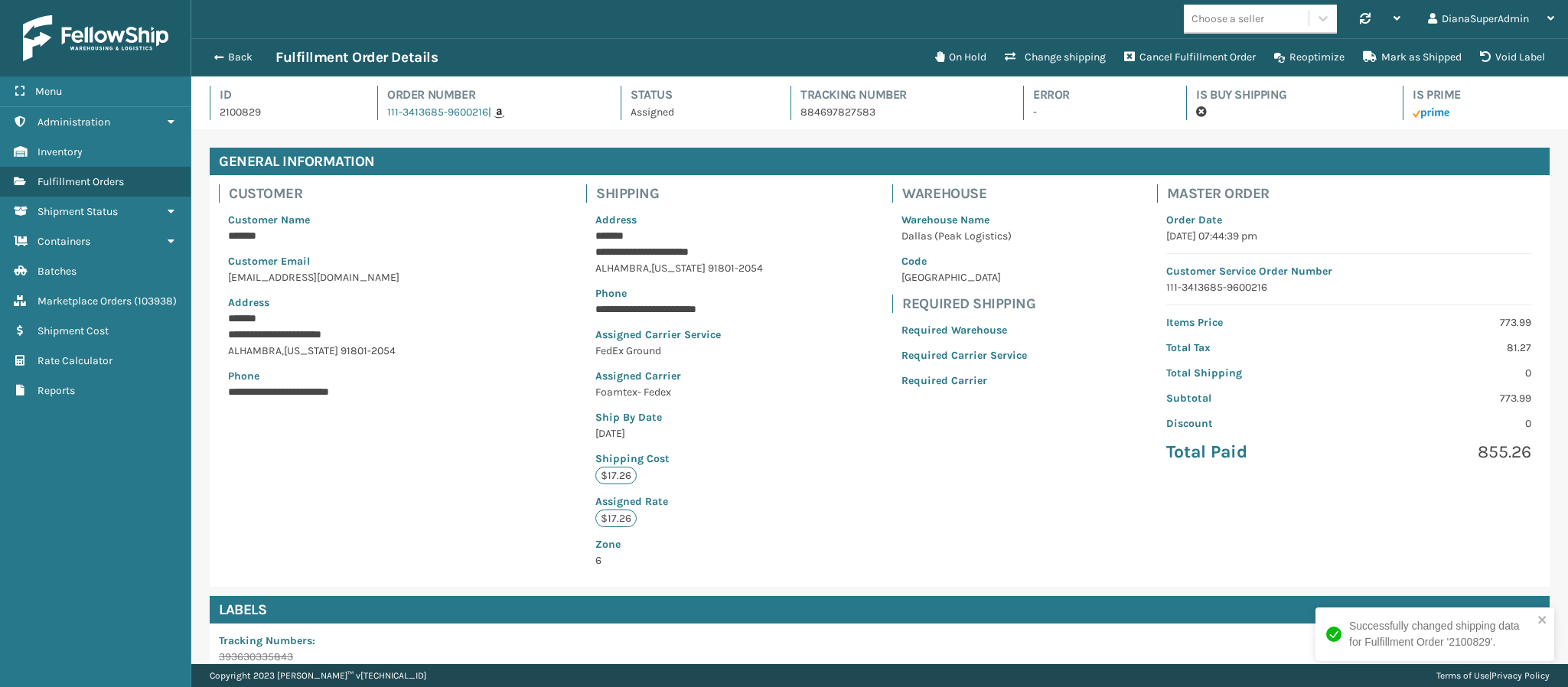
scroll to position [37, 1377]
click at [109, 175] on span "Fulfillment Orders" at bounding box center [80, 181] width 86 height 13
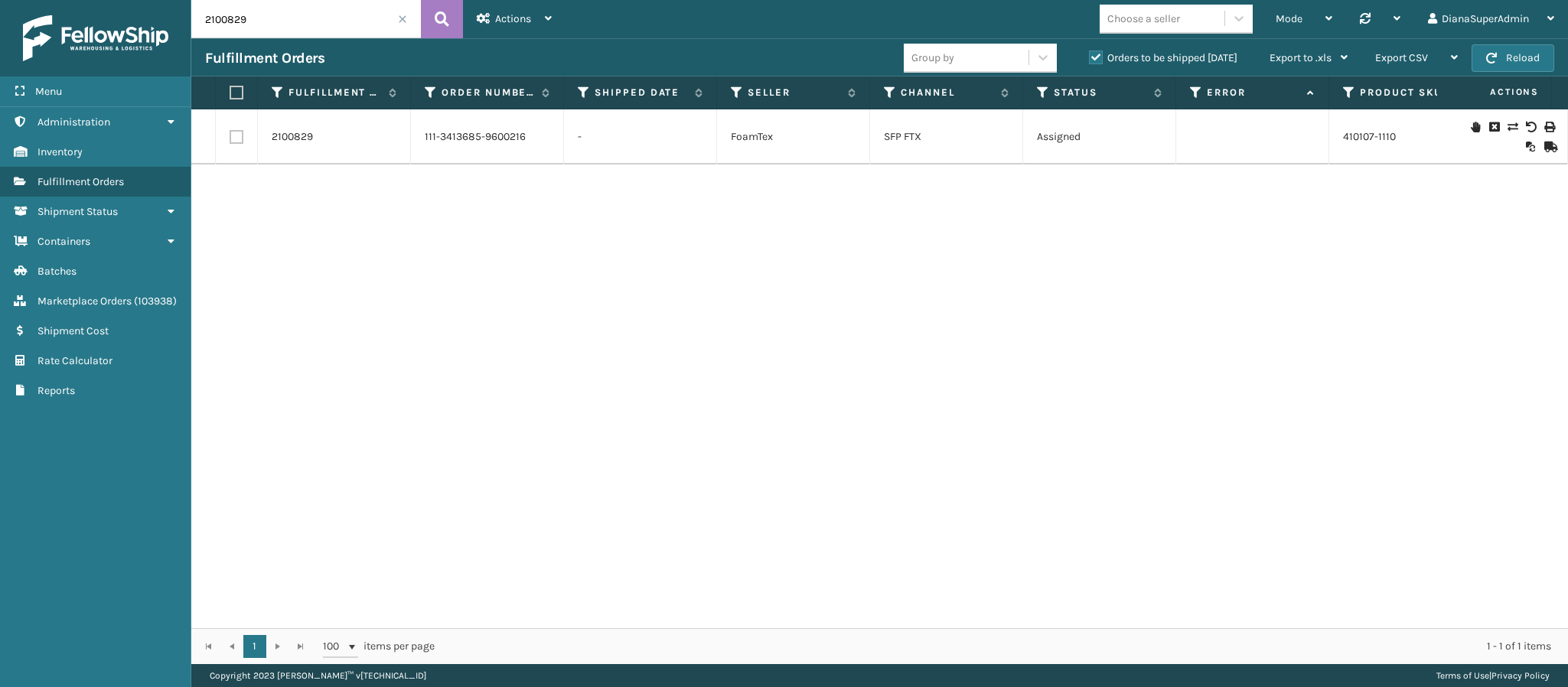
click at [321, 26] on input "2100829" at bounding box center [306, 19] width 230 height 38
paste input "8"
type input "2100828"
click at [301, 134] on link "2100828" at bounding box center [293, 138] width 42 height 16
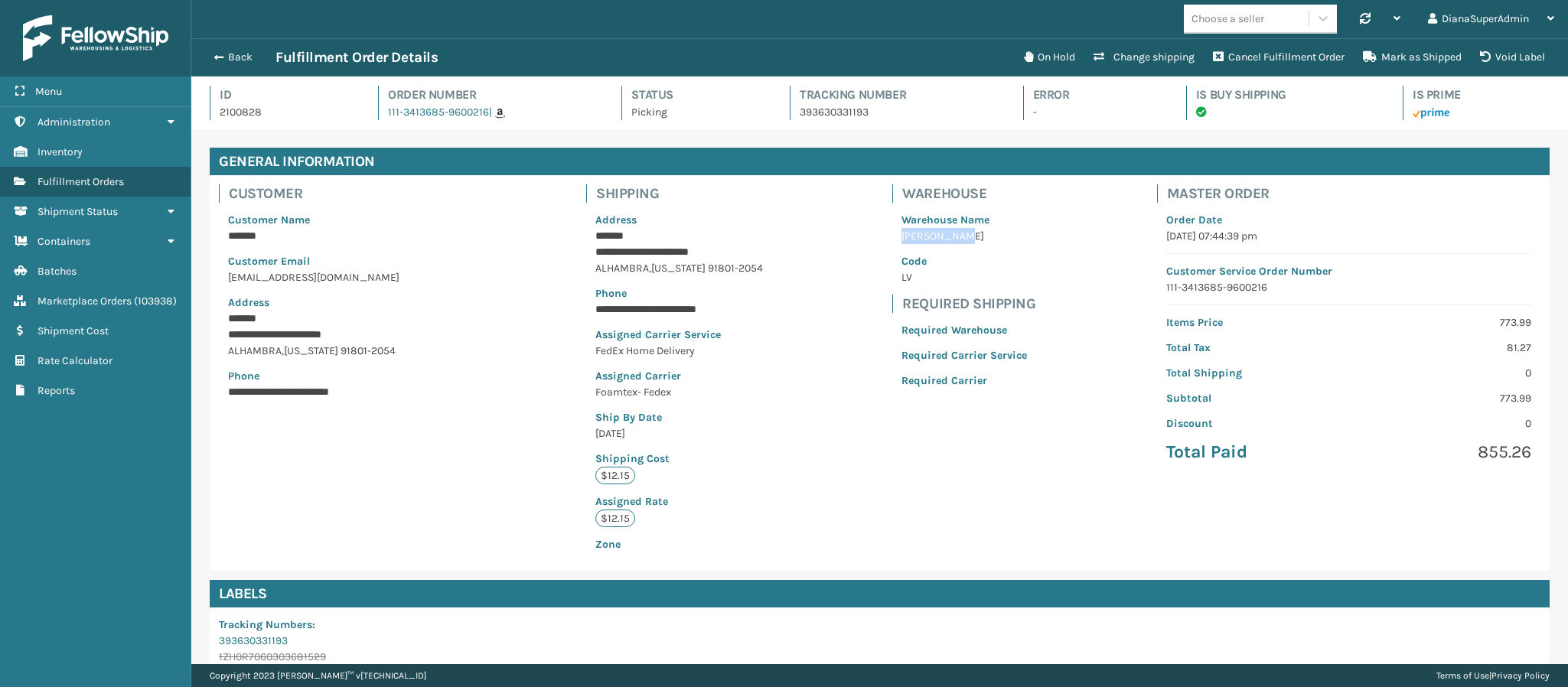
drag, startPoint x: 952, startPoint y: 237, endPoint x: 893, endPoint y: 237, distance: 59.0
click at [901, 237] on p "[PERSON_NAME]" at bounding box center [964, 236] width 125 height 16
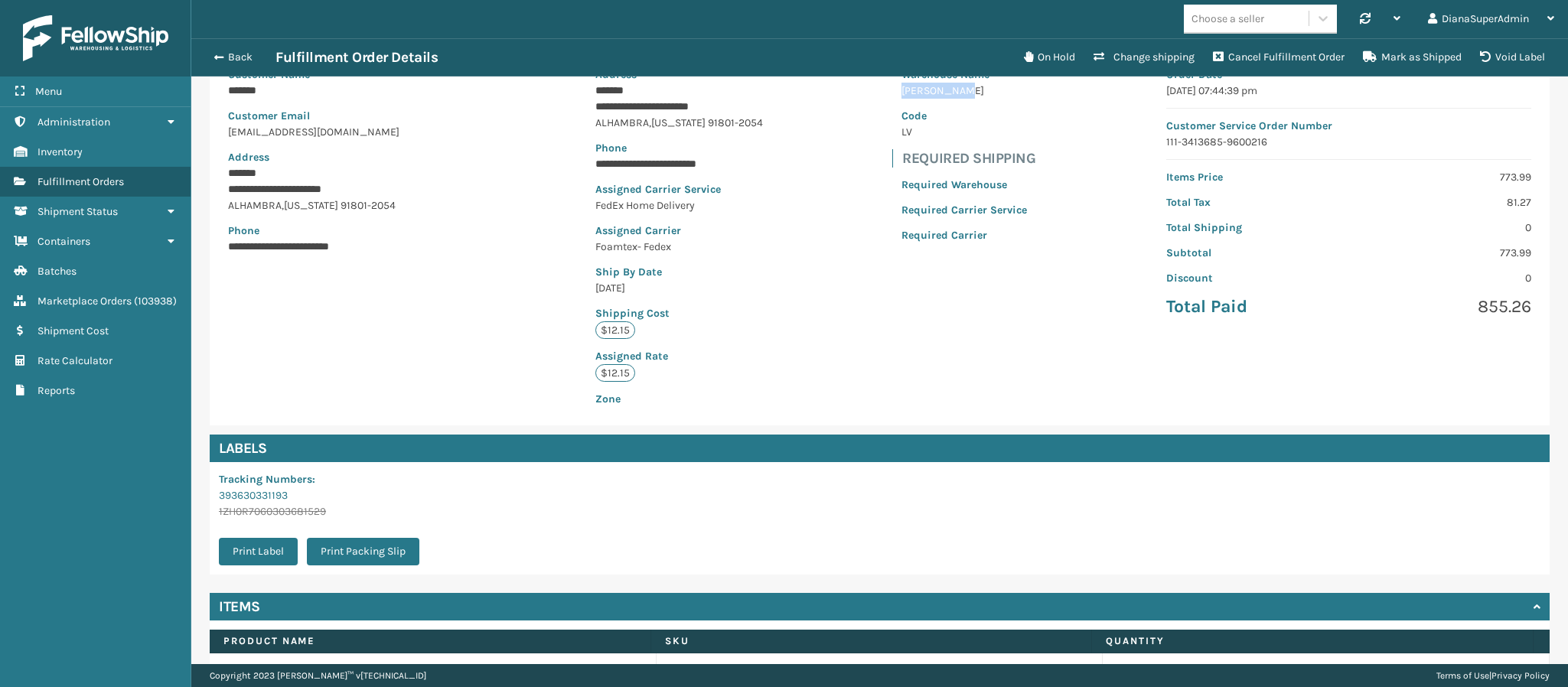
scroll to position [147, 0]
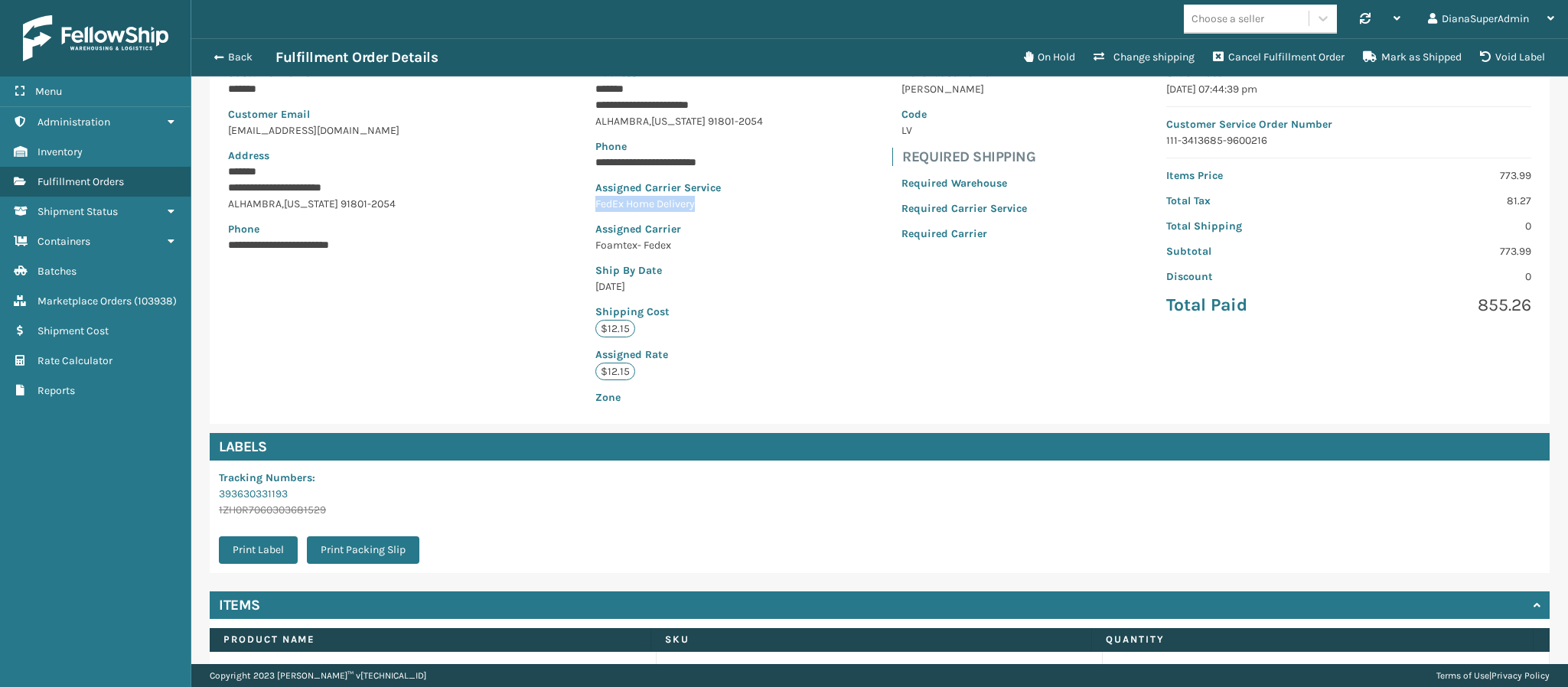
drag, startPoint x: 714, startPoint y: 198, endPoint x: 552, endPoint y: 207, distance: 162.2
click at [552, 207] on div "**********" at bounding box center [879, 226] width 1340 height 395
drag, startPoint x: 684, startPoint y: 249, endPoint x: 579, endPoint y: 249, distance: 105.0
click at [579, 249] on div "**********" at bounding box center [679, 226] width 205 height 395
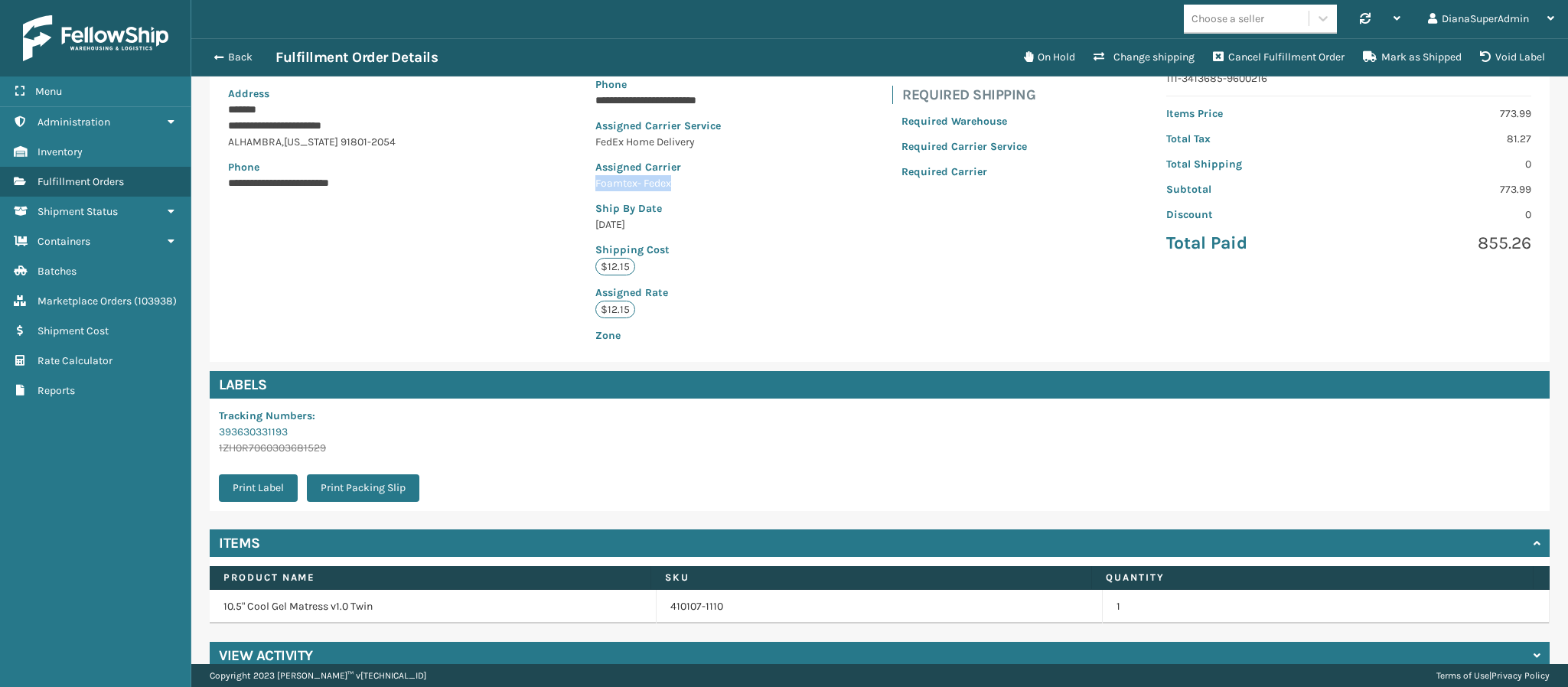
scroll to position [234, 0]
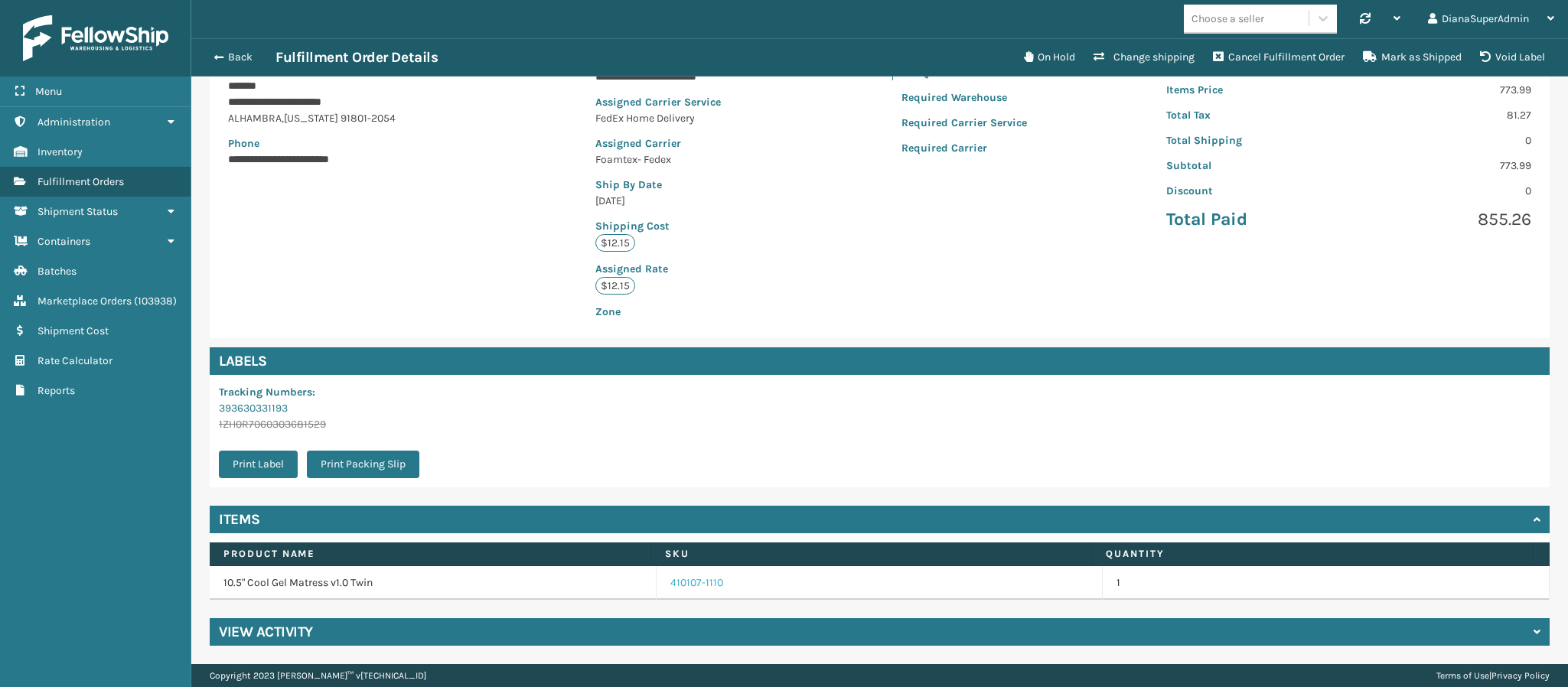
click at [675, 589] on link "410107-1110" at bounding box center [697, 583] width 53 height 16
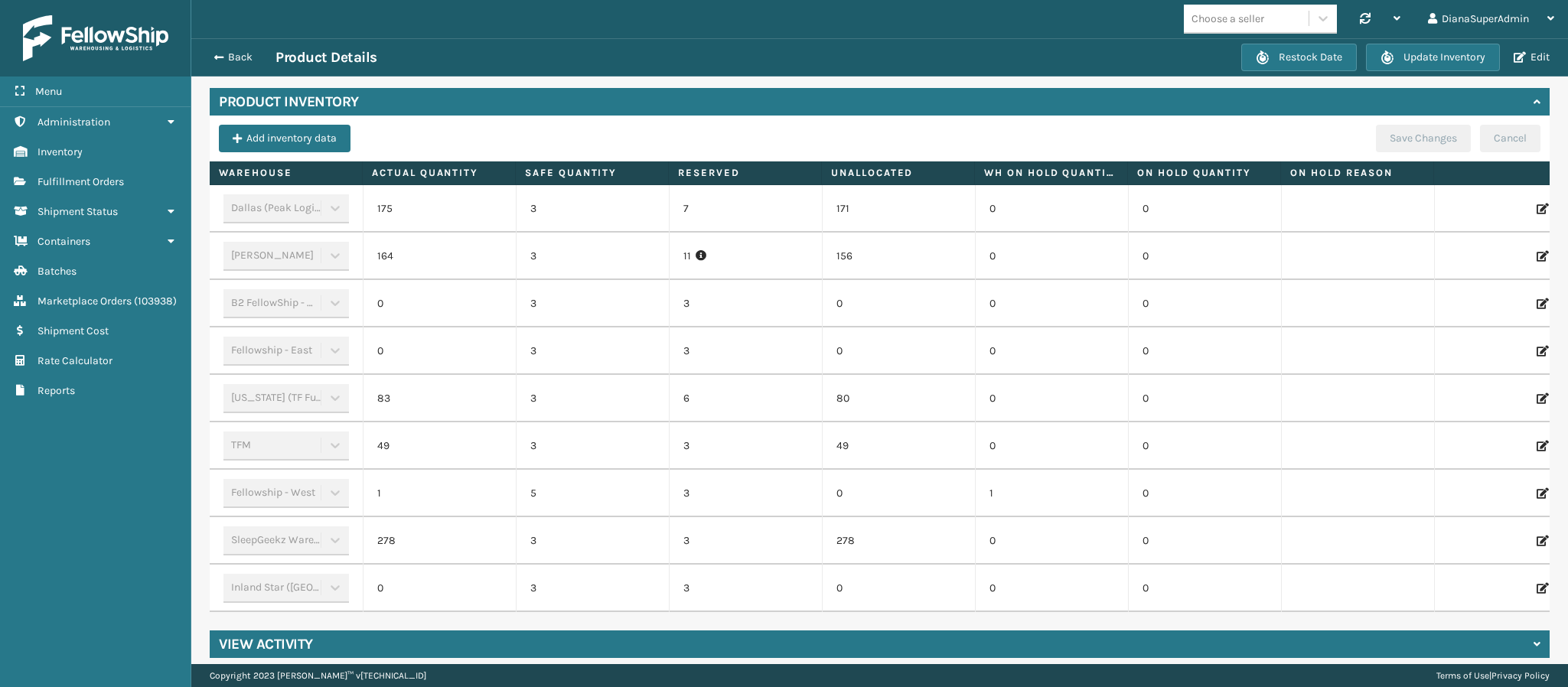
scroll to position [495, 0]
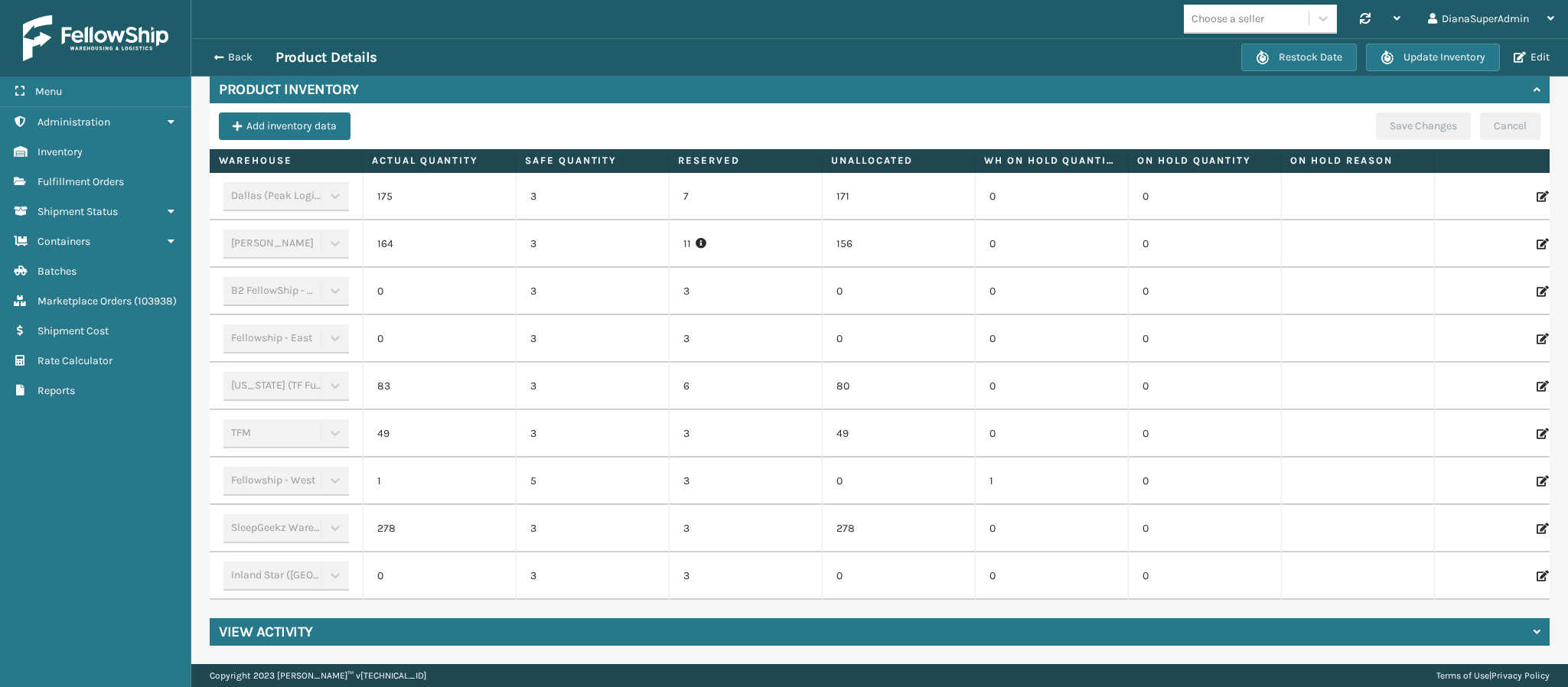
click at [289, 230] on div "[PERSON_NAME]" at bounding box center [286, 244] width 125 height 29
drag, startPoint x: 400, startPoint y: 179, endPoint x: 369, endPoint y: 179, distance: 31.0
click at [369, 179] on td "175" at bounding box center [440, 197] width 153 height 47
drag, startPoint x: 433, startPoint y: 368, endPoint x: 333, endPoint y: 369, distance: 100.0
click at [333, 369] on tr "[US_STATE] (TF Fulfillment) 83 3 6 80 0 0" at bounding box center [898, 387] width 1377 height 47
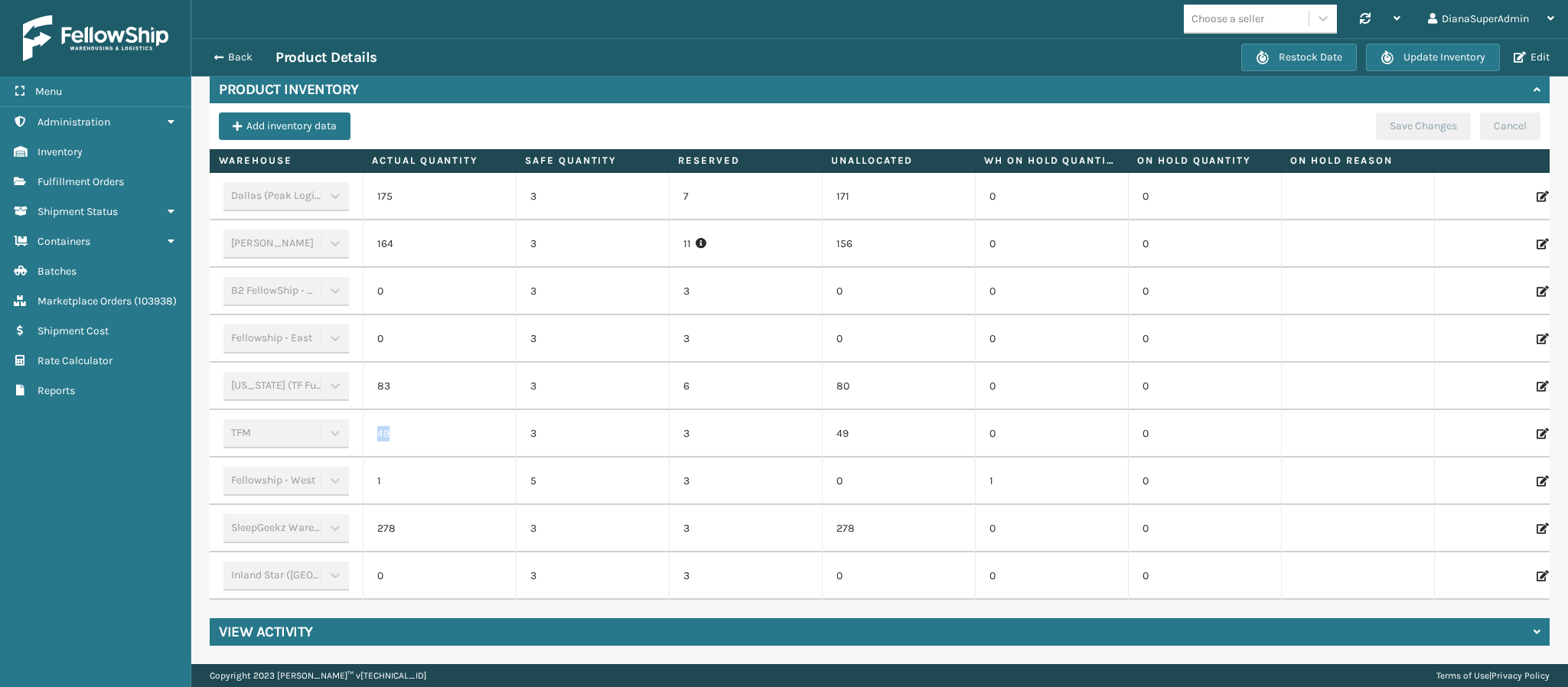
drag, startPoint x: 409, startPoint y: 411, endPoint x: 343, endPoint y: 404, distance: 66.4
click at [343, 410] on tr "TFM 49 3 3 49 0 0" at bounding box center [898, 434] width 1377 height 47
drag, startPoint x: 419, startPoint y: 502, endPoint x: 365, endPoint y: 495, distance: 54.5
click at [365, 505] on td "278" at bounding box center [440, 529] width 153 height 47
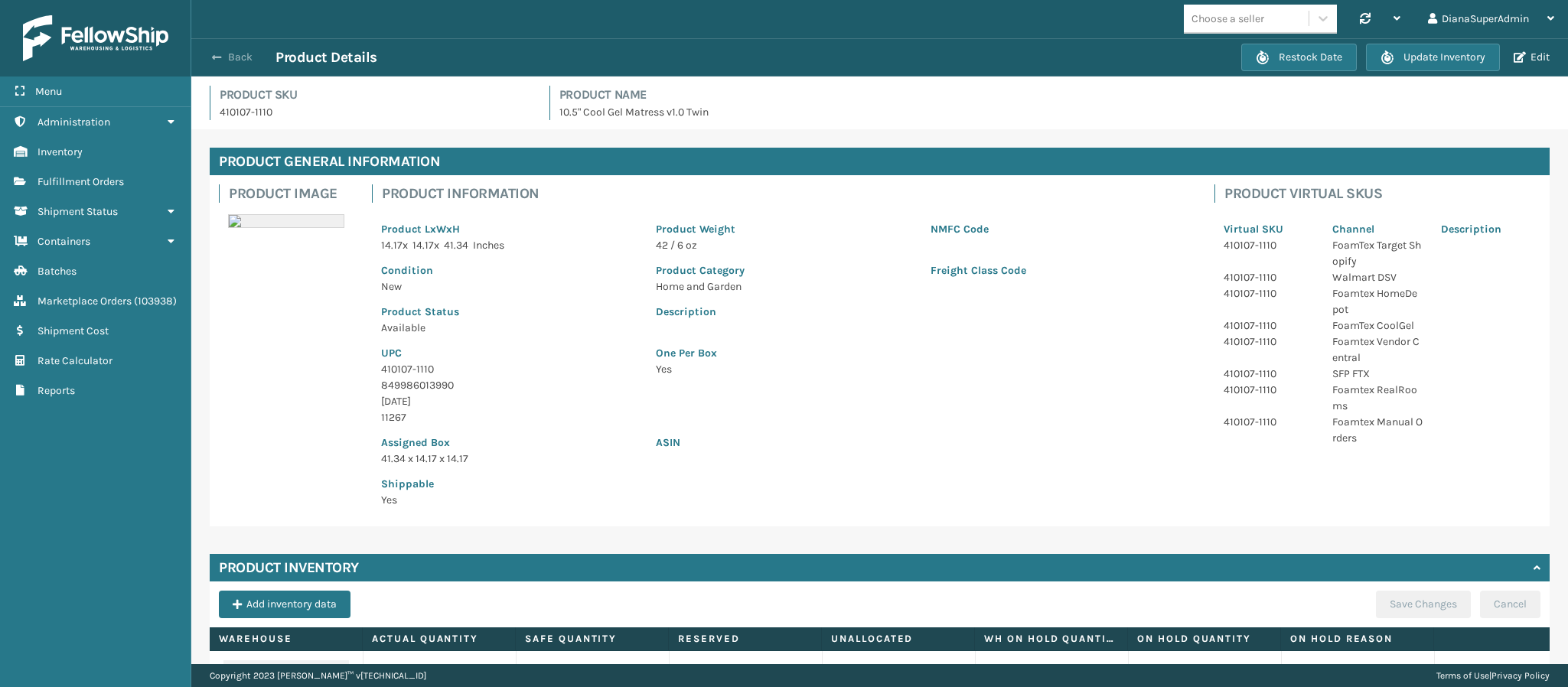
click at [223, 58] on button "Back" at bounding box center [240, 57] width 71 height 14
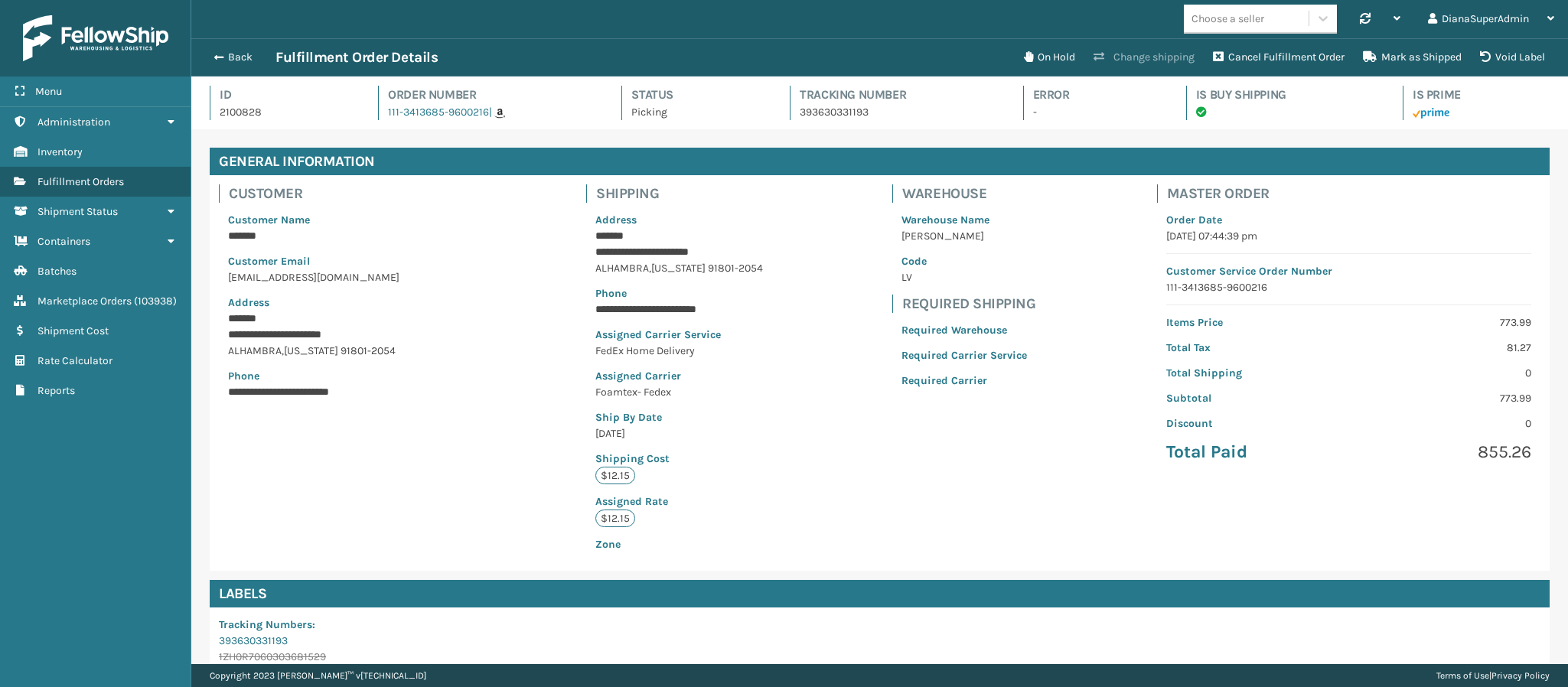
click at [1129, 60] on button "Change shipping" at bounding box center [1143, 57] width 119 height 30
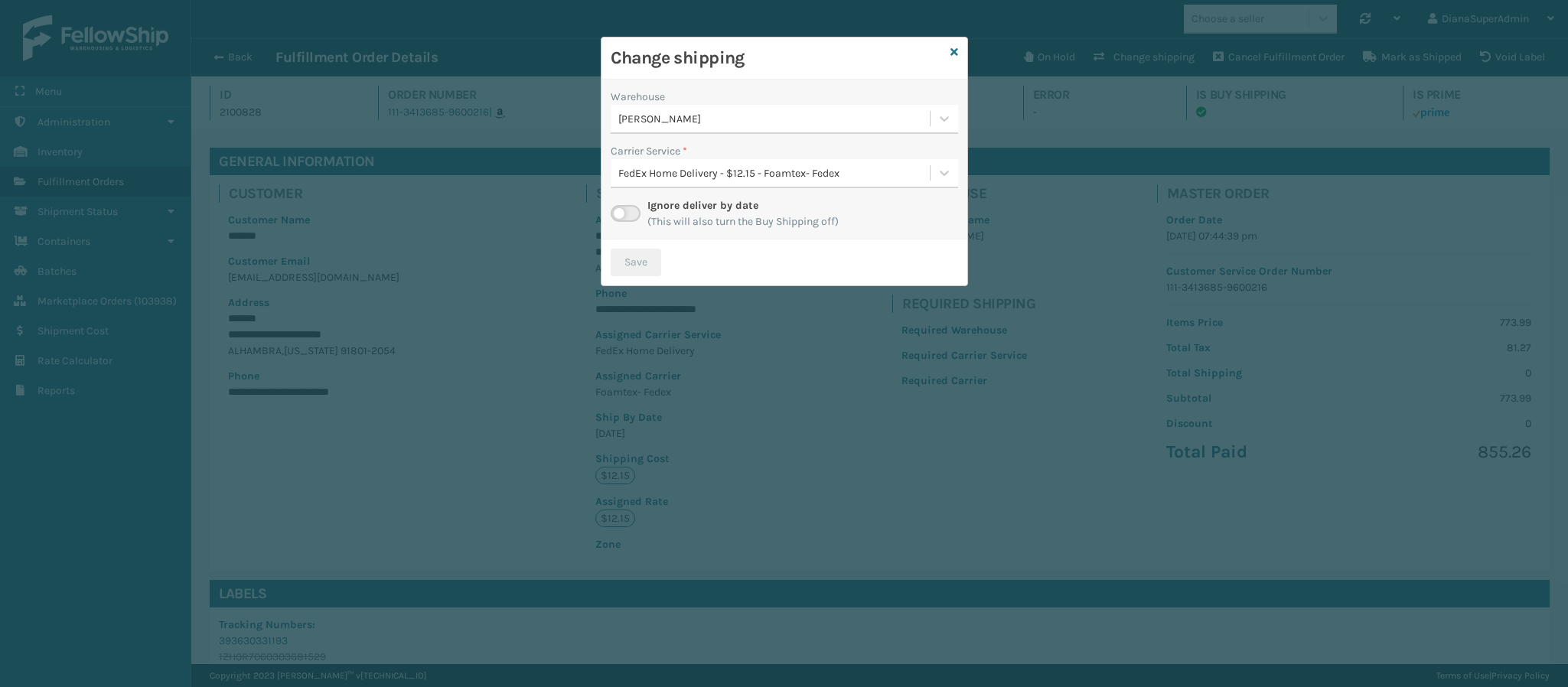
click at [622, 216] on label at bounding box center [625, 213] width 30 height 17
click at [621, 215] on input "checkbox" at bounding box center [615, 210] width 10 height 10
click at [687, 116] on div "[PERSON_NAME]" at bounding box center [774, 118] width 313 height 16
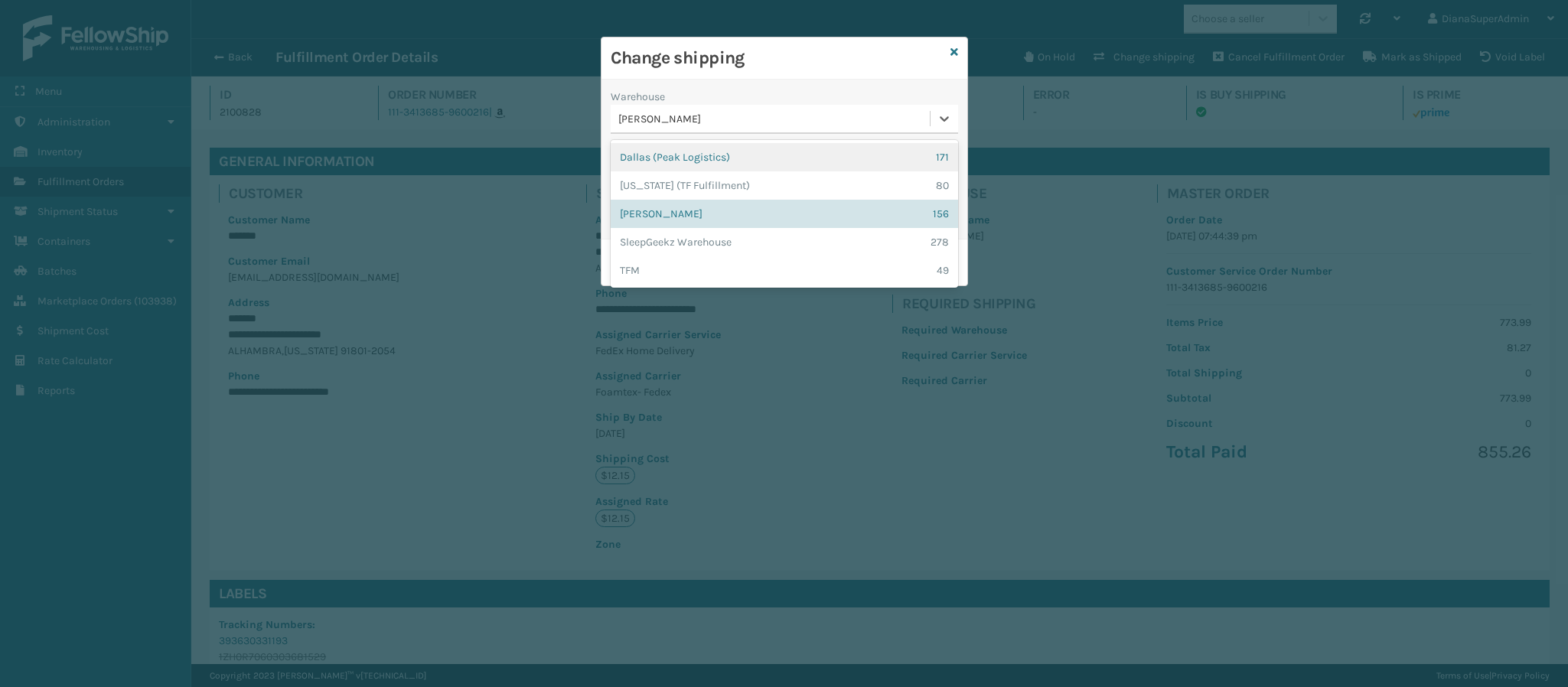
click at [673, 156] on div "Dallas (Peak Logistics) 171" at bounding box center [784, 157] width 347 height 29
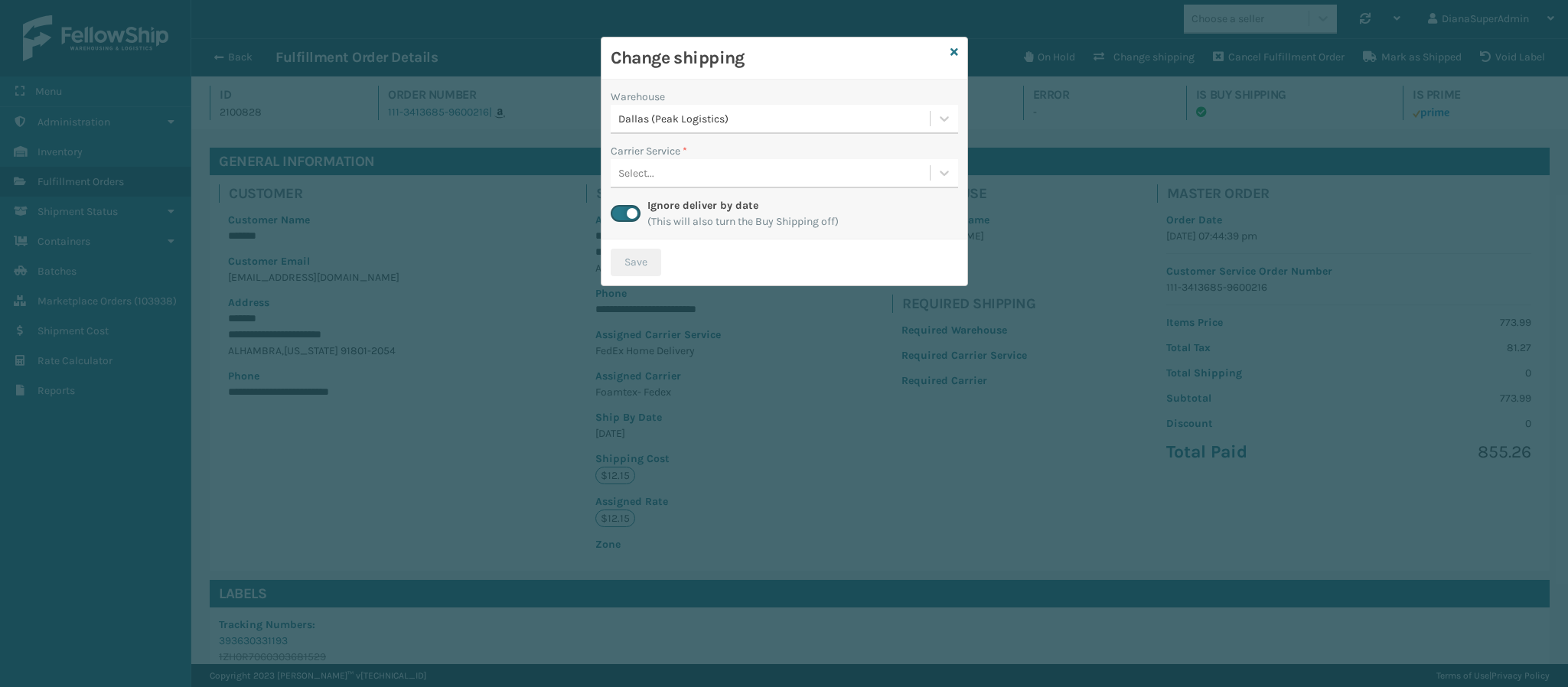
click at [707, 173] on div "Select..." at bounding box center [770, 173] width 319 height 25
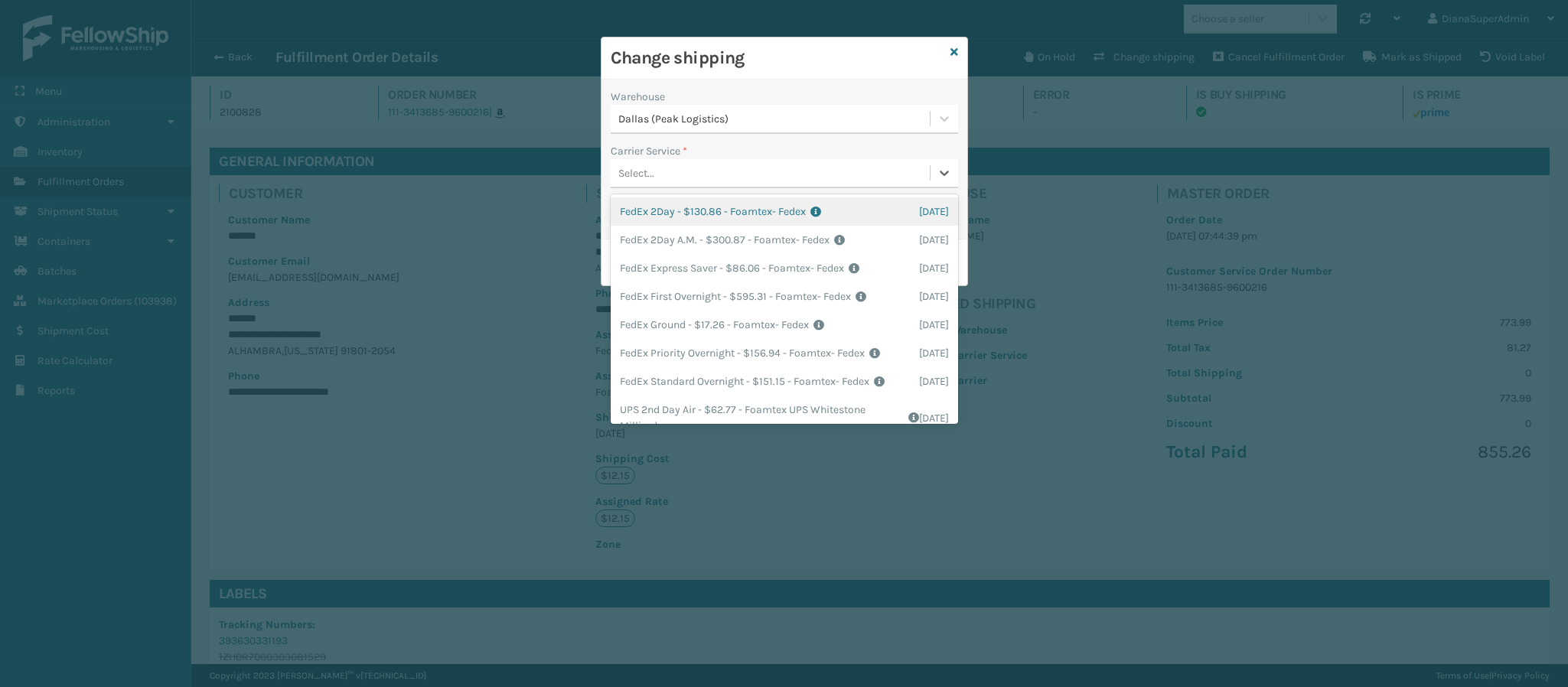
click at [707, 173] on div "Select..." at bounding box center [770, 173] width 319 height 25
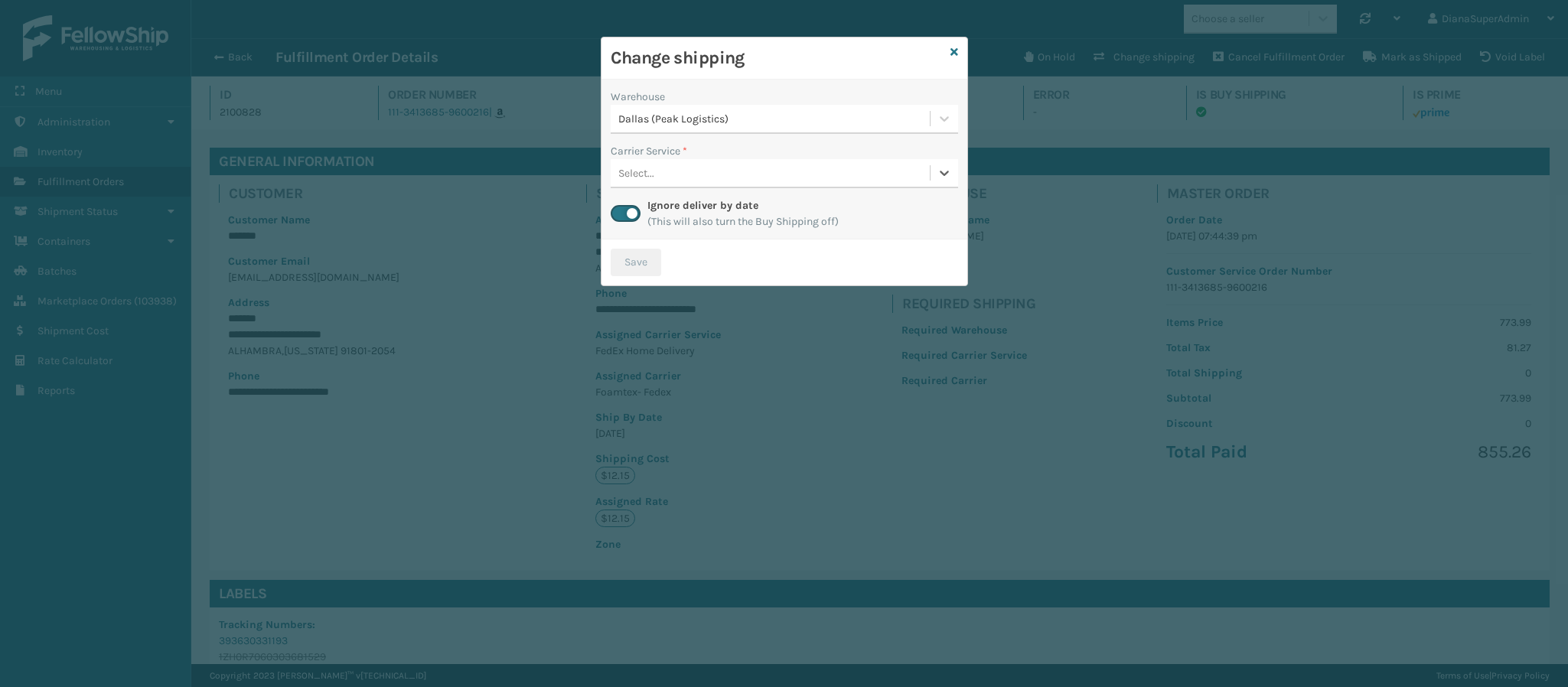
click at [791, 174] on div "Select..." at bounding box center [770, 173] width 319 height 25
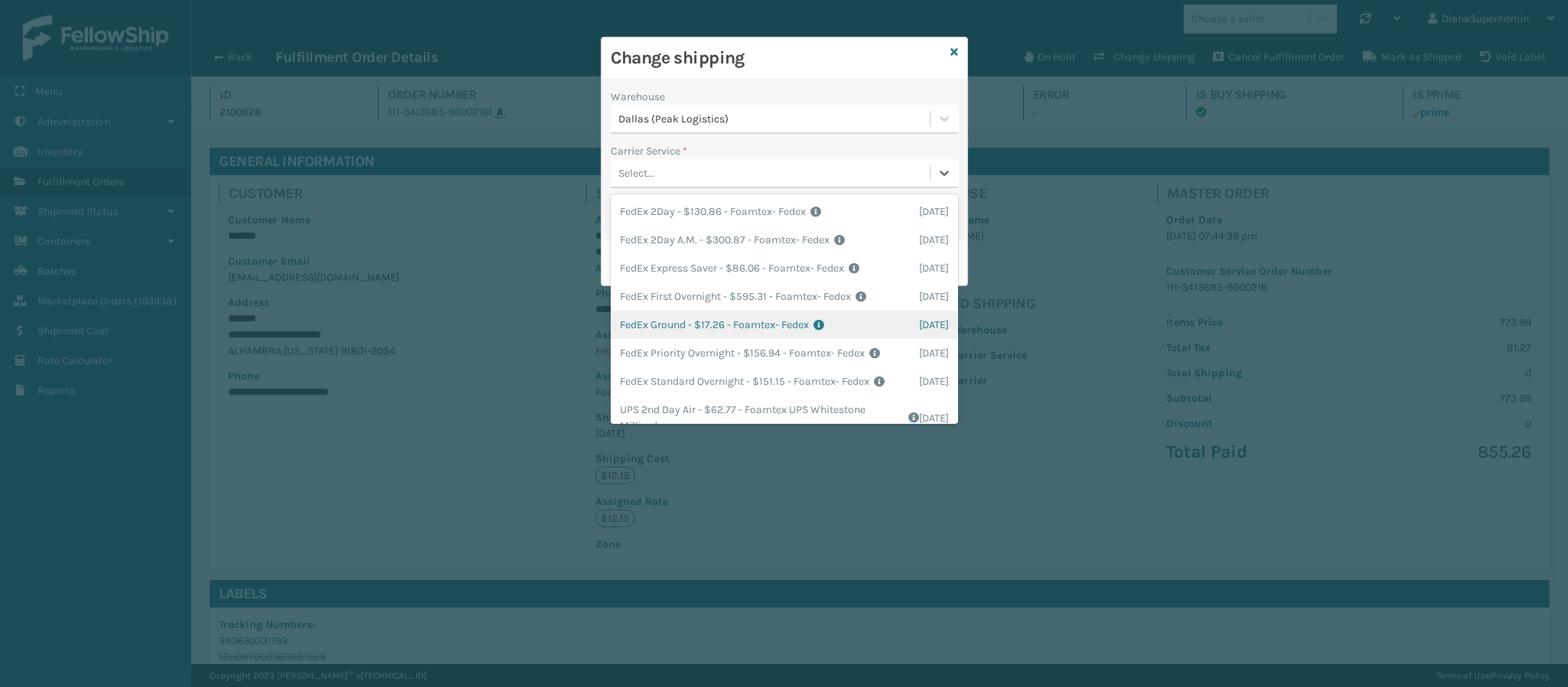
click at [719, 322] on div "FedEx Ground - $17.26 - Foamtex- Fedex Shipping Cost $17.26 Surplus Cost $0 Tot…" at bounding box center [784, 325] width 347 height 29
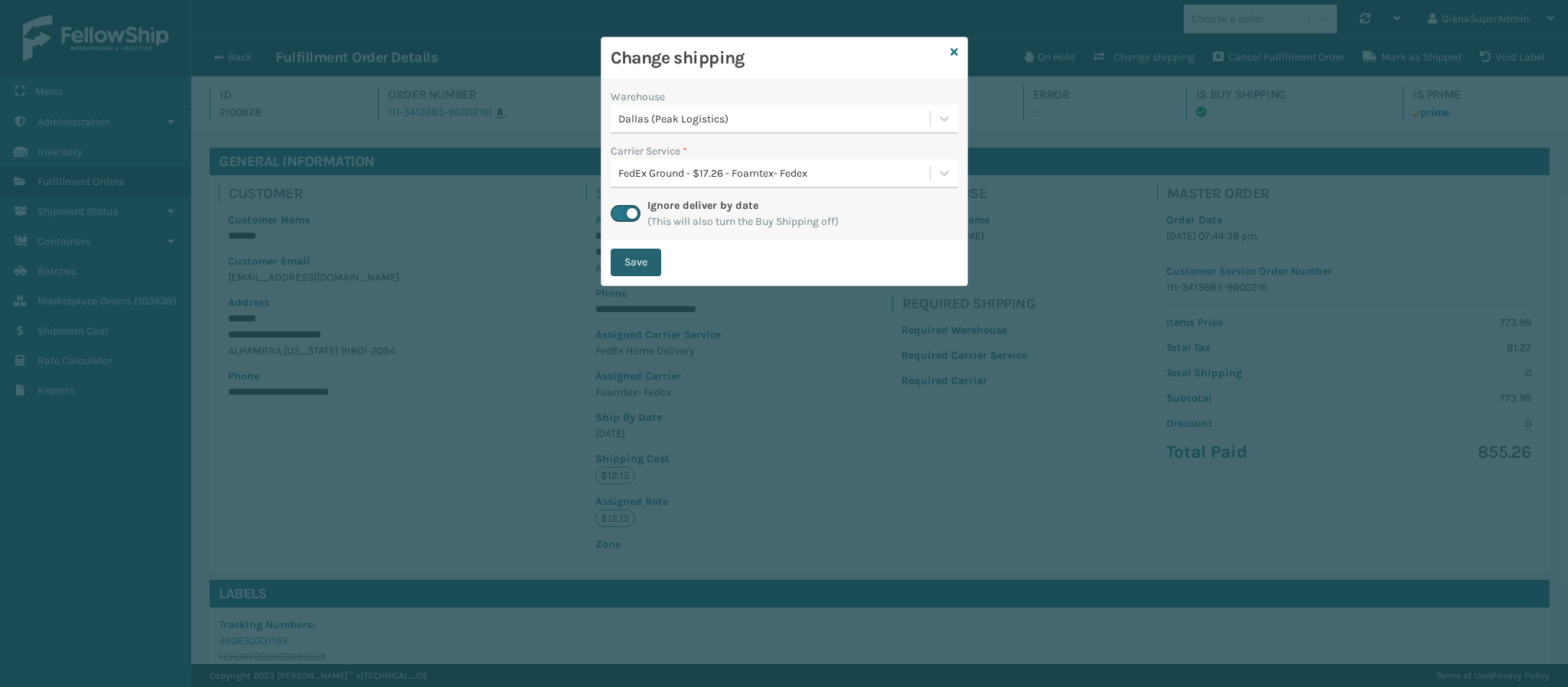
click at [647, 258] on button "Save" at bounding box center [636, 263] width 50 height 28
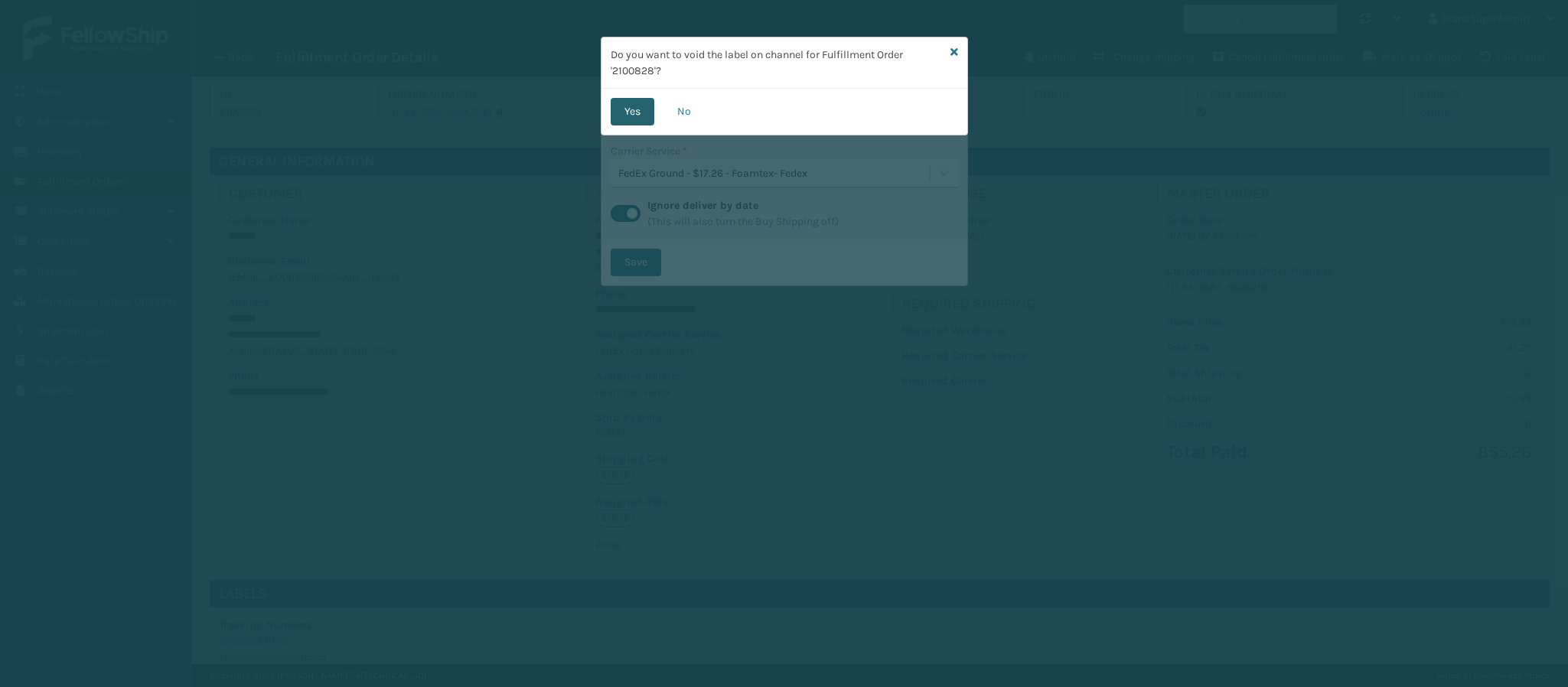
click at [634, 112] on button "Yes" at bounding box center [632, 111] width 44 height 28
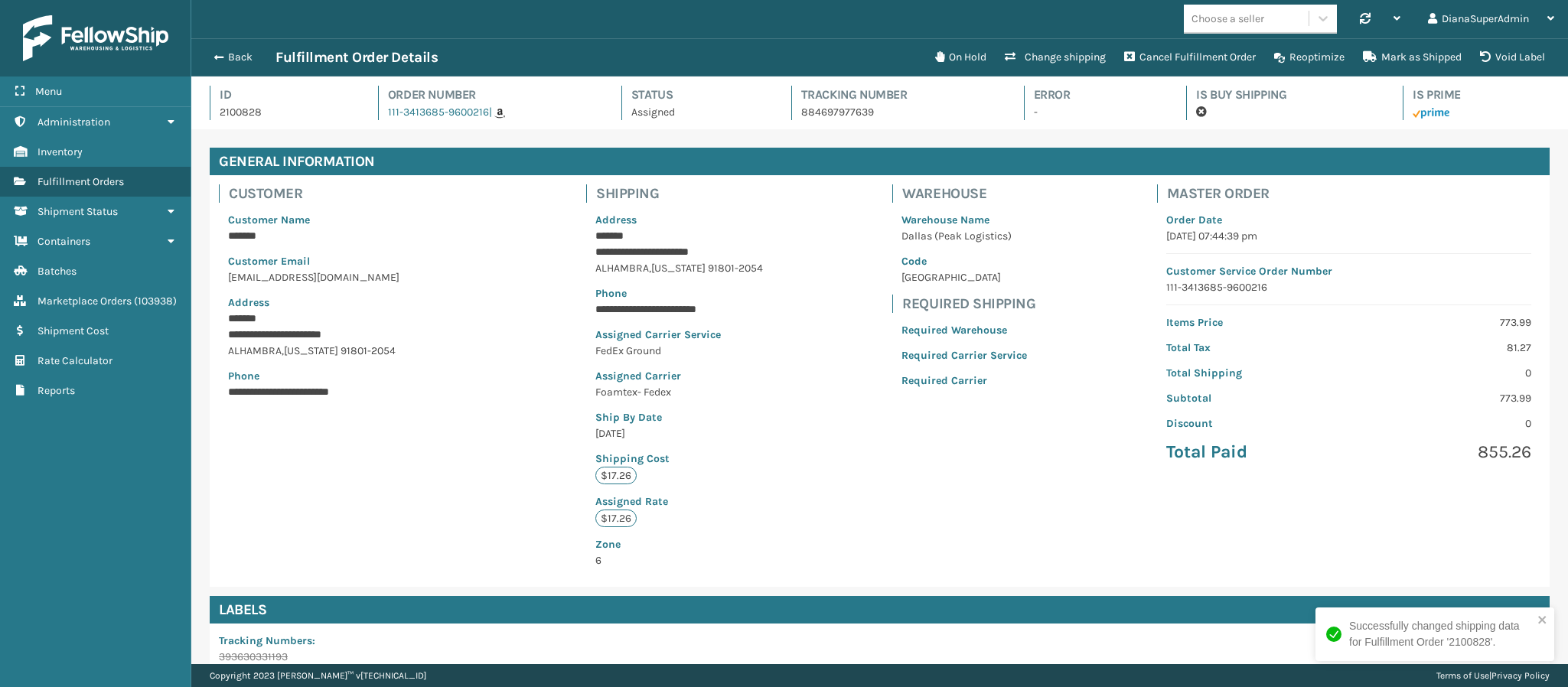
scroll to position [37, 1377]
click at [218, 48] on div "Back Fulfillment Order Details" at bounding box center [566, 57] width 721 height 18
click at [217, 55] on span "button" at bounding box center [216, 57] width 10 height 10
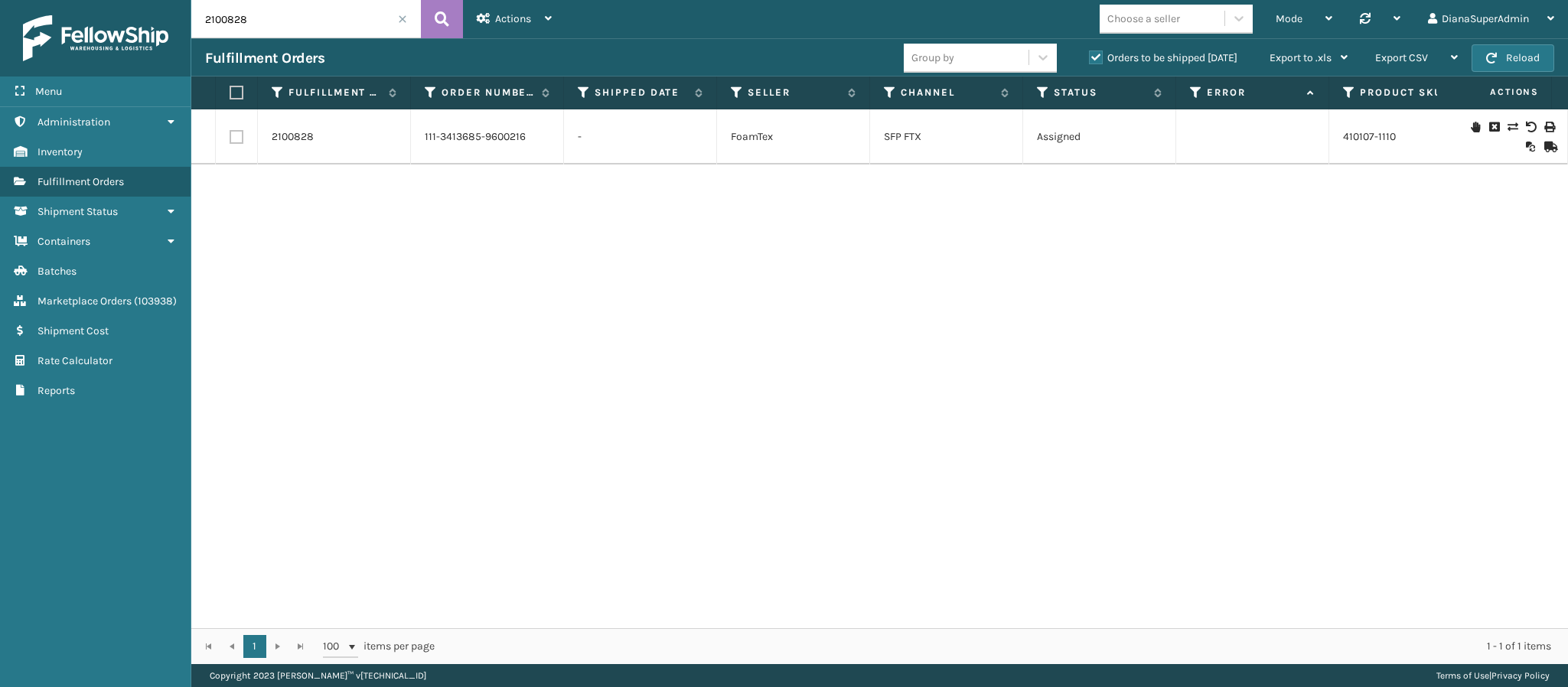
click at [287, 25] on input "2100828" at bounding box center [306, 19] width 230 height 38
type input "7249668"
click at [283, 134] on link "2099782" at bounding box center [293, 138] width 43 height 16
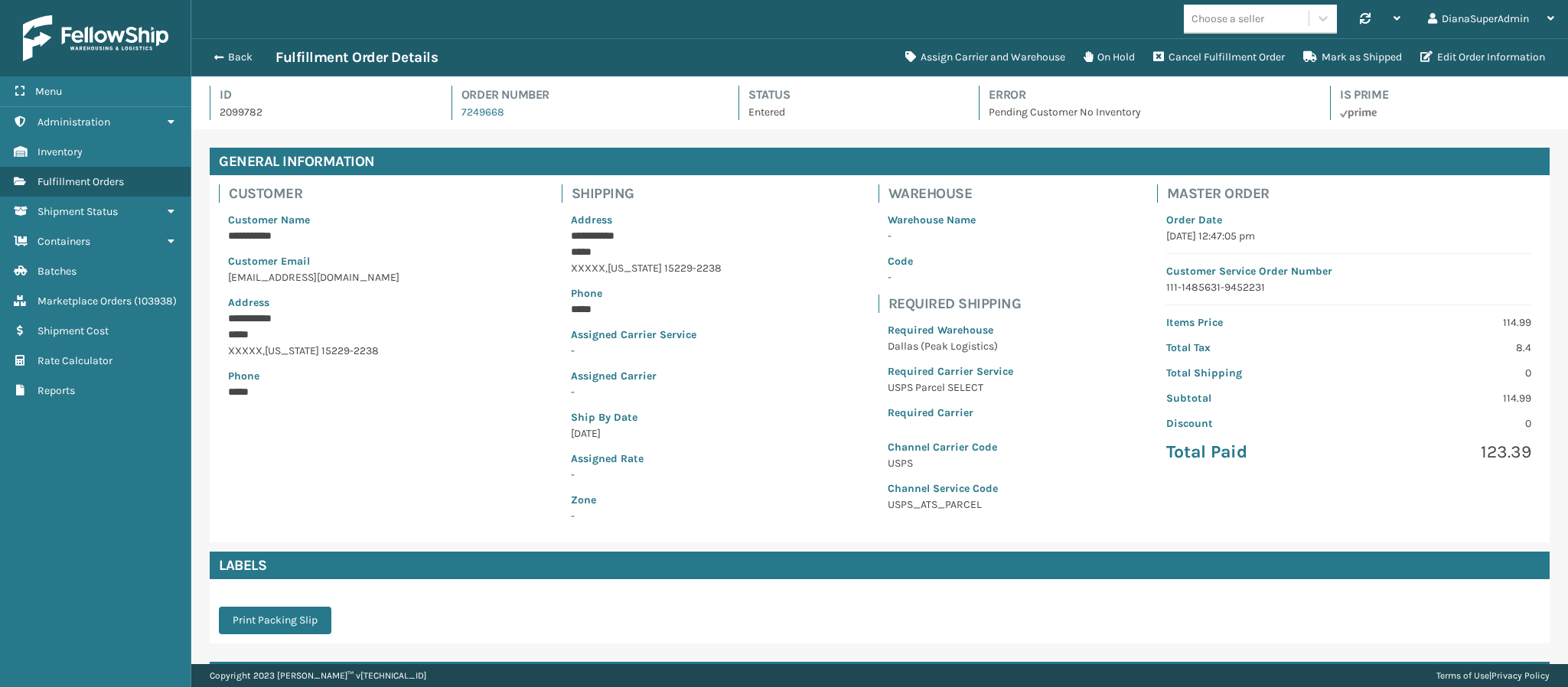
scroll to position [37, 1377]
click at [1040, 51] on button "Assign Carrier and Warehouse" at bounding box center [985, 57] width 178 height 30
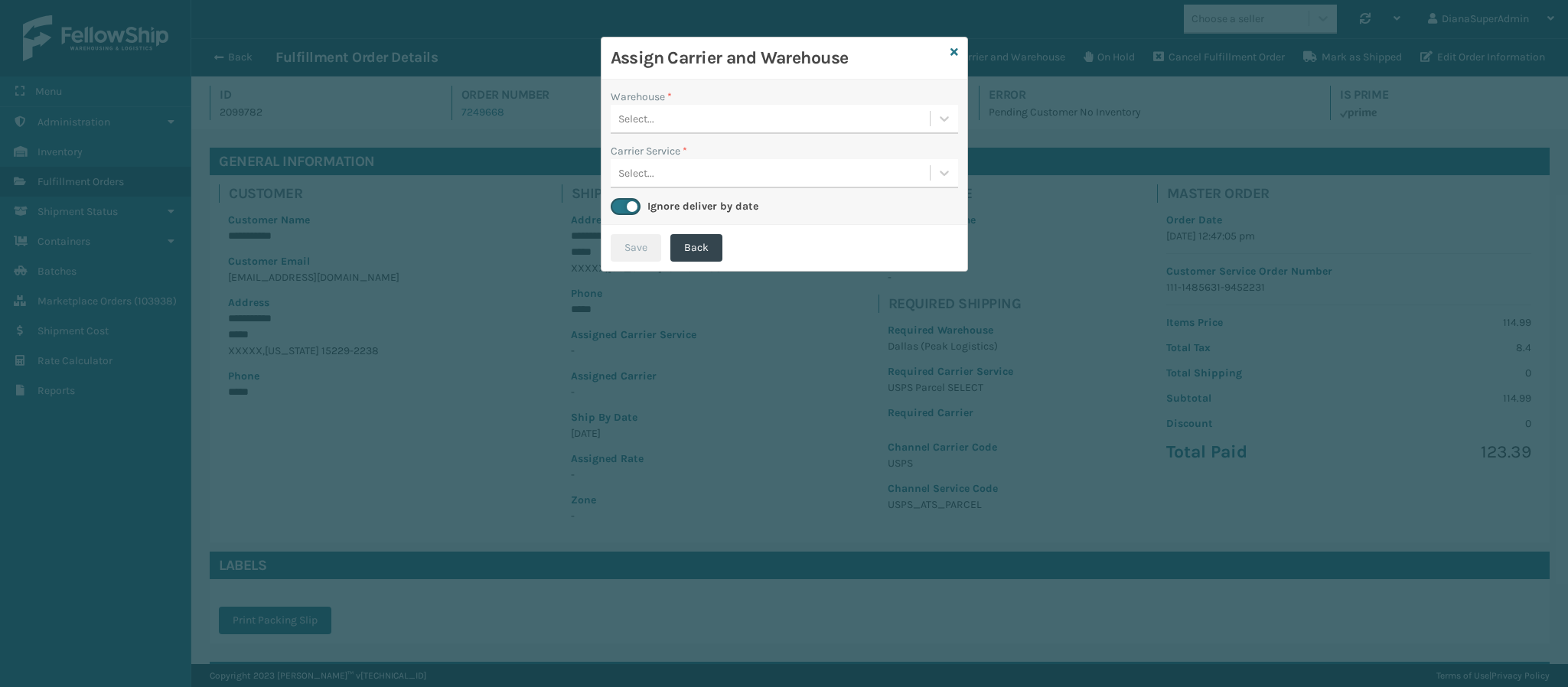
click at [827, 124] on div "Select..." at bounding box center [770, 118] width 319 height 25
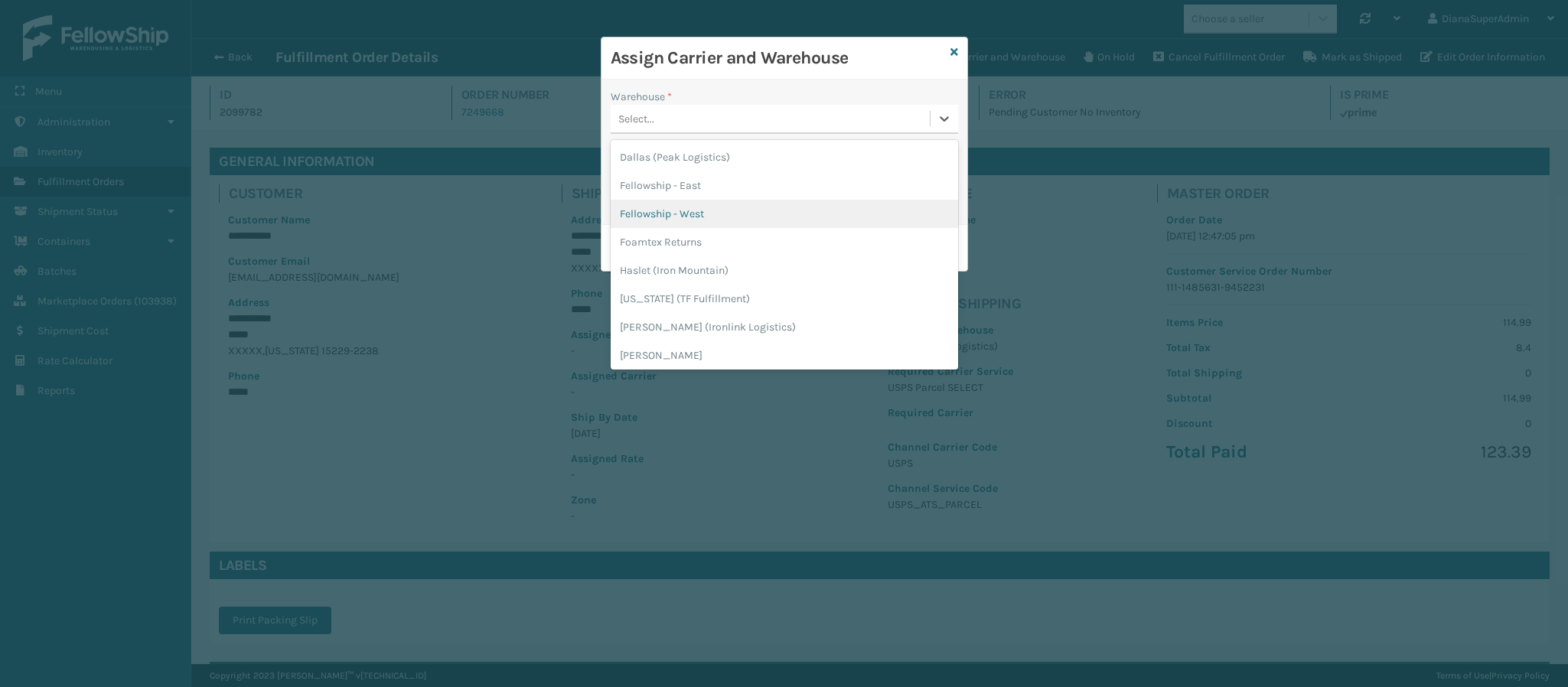
click at [795, 213] on div "Fellowship - West" at bounding box center [784, 213] width 347 height 29
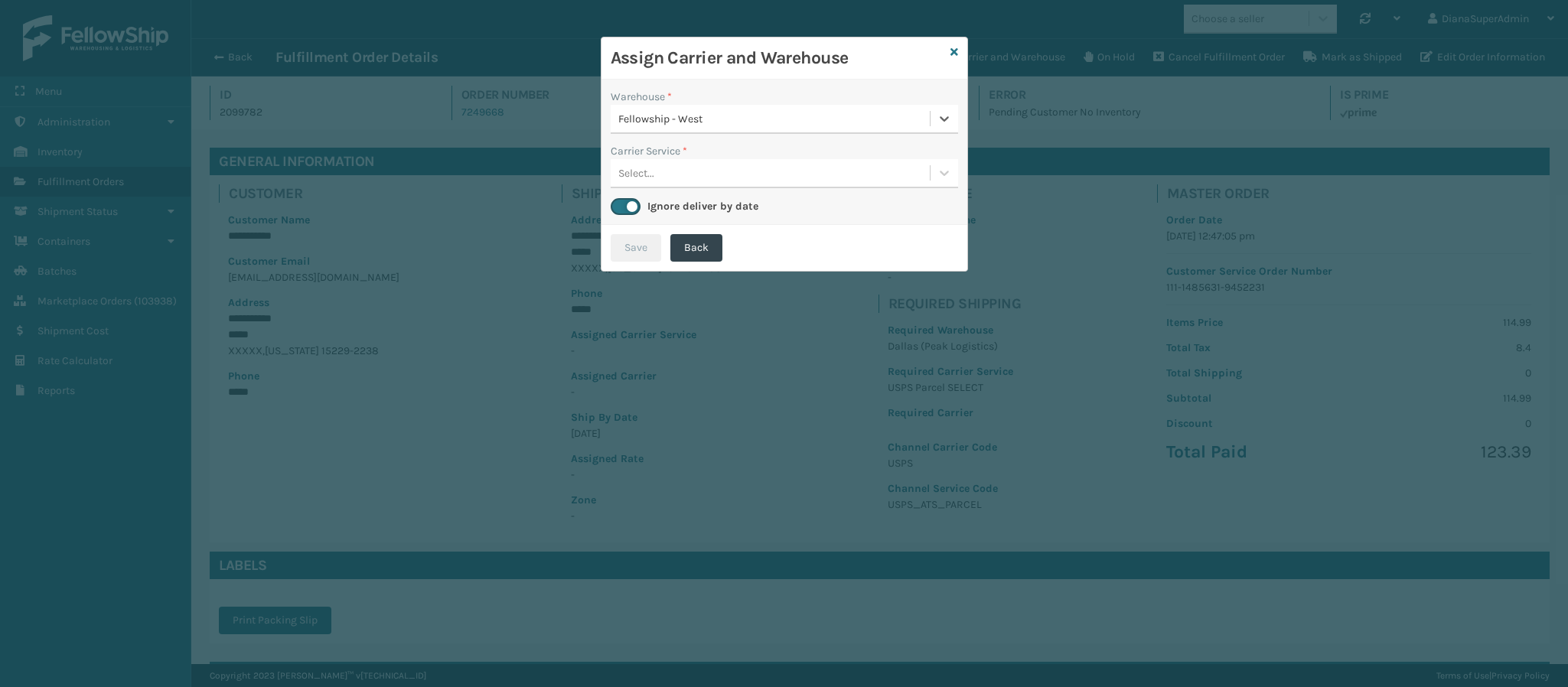
click at [668, 171] on div "Select..." at bounding box center [770, 173] width 319 height 25
click at [673, 212] on div "USPS Parcel SELECT" at bounding box center [784, 212] width 347 height 29
click at [639, 246] on button "Save" at bounding box center [636, 248] width 50 height 28
